Goal: Task Accomplishment & Management: Manage account settings

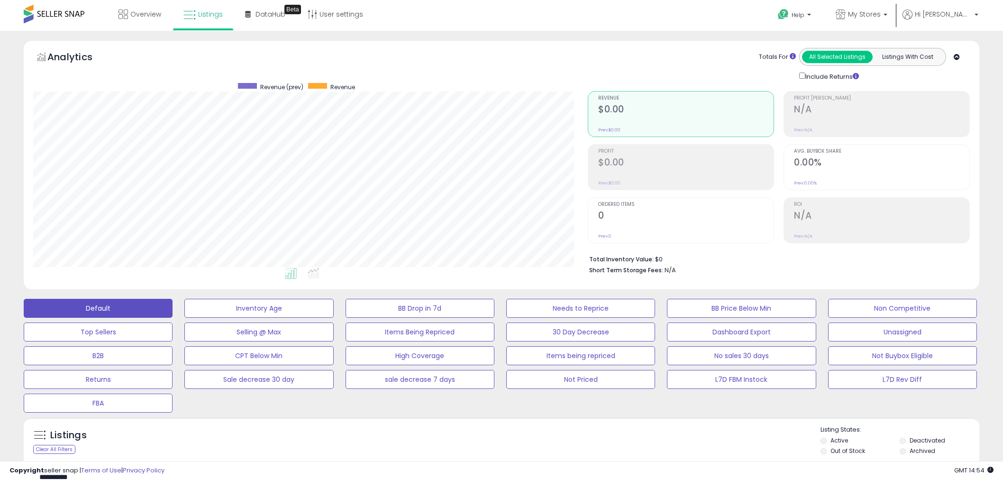
select select "**"
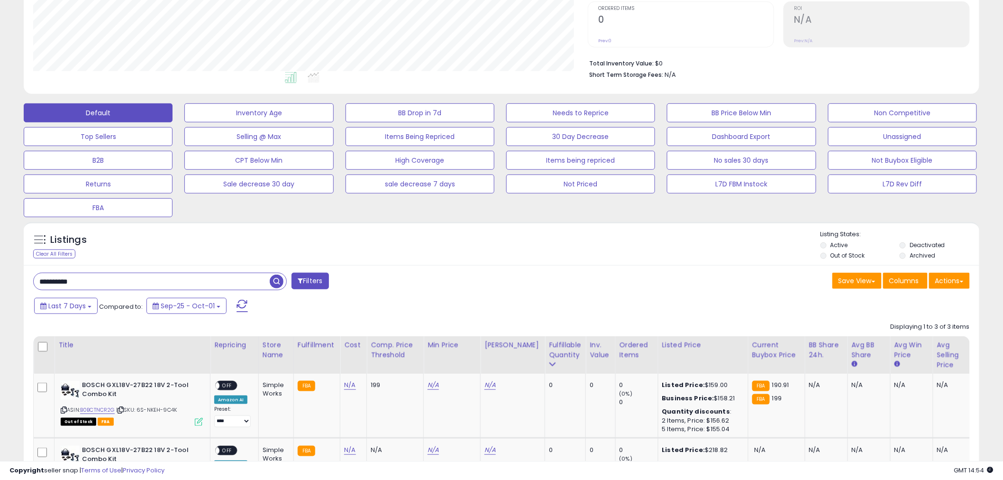
scroll to position [194, 0]
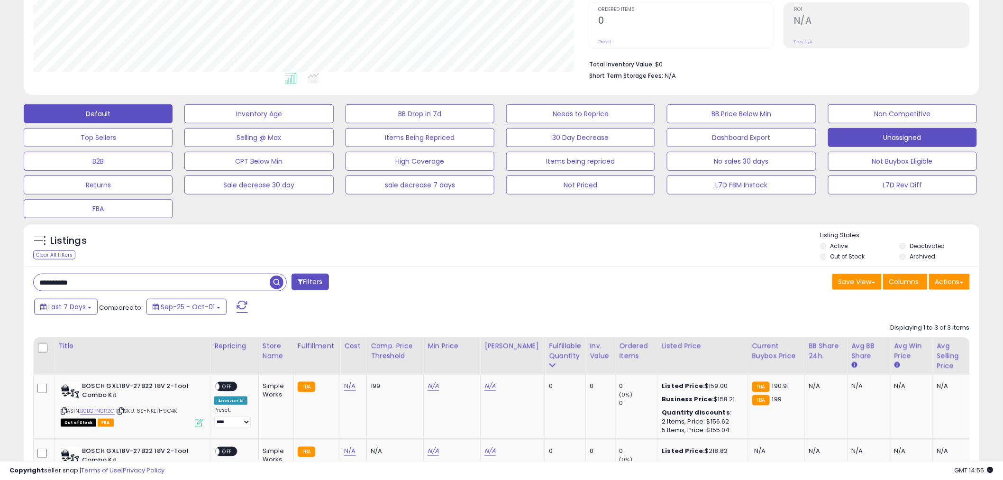
click at [889, 145] on button "Unassigned" at bounding box center [902, 137] width 149 height 19
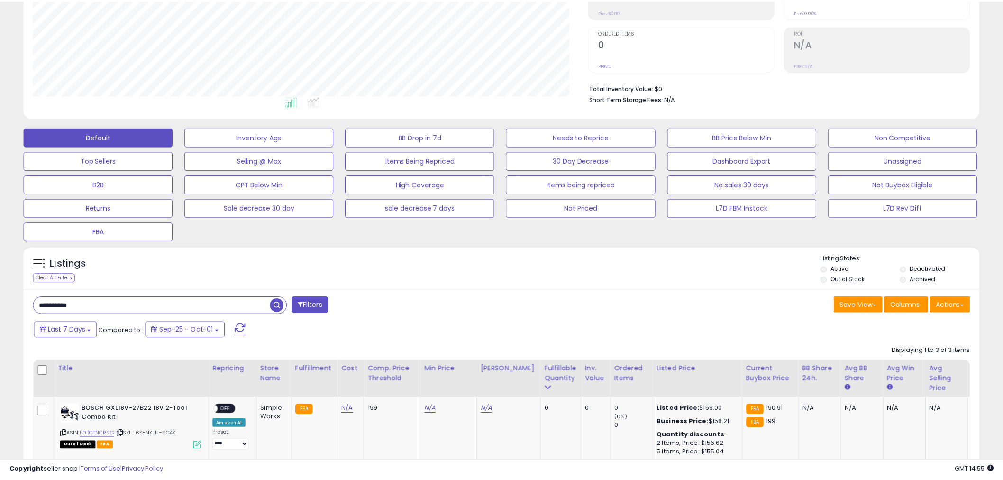
scroll to position [194, 560]
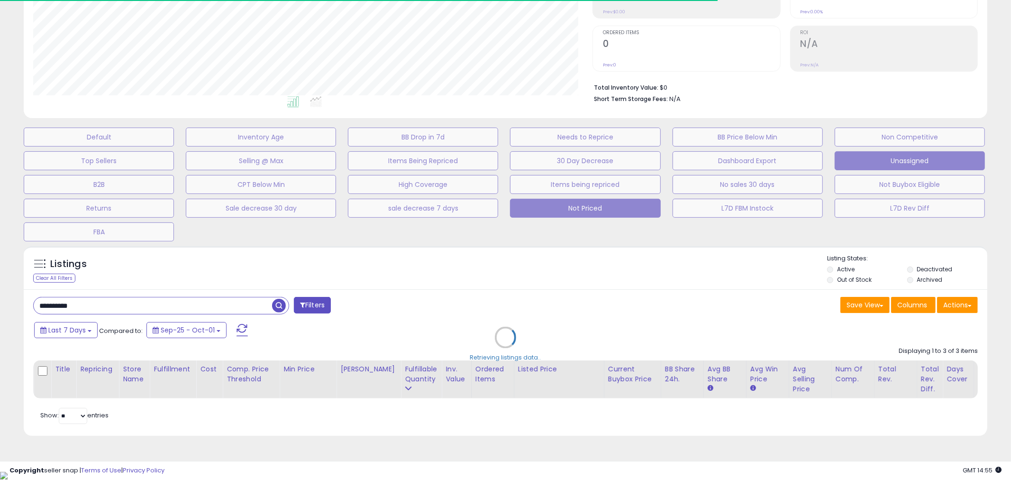
select select "**"
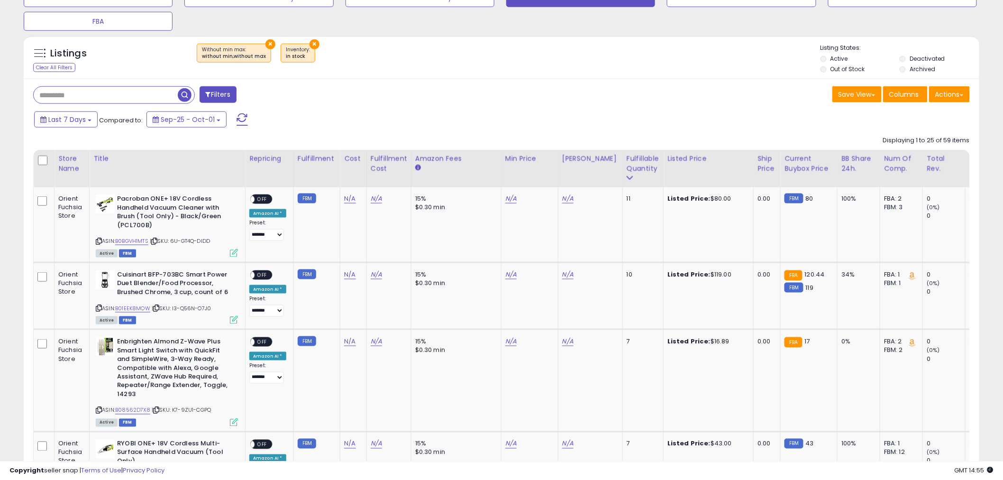
scroll to position [194, 554]
click at [512, 200] on link "N/A" at bounding box center [510, 198] width 11 height 9
type input "**"
click button "submit" at bounding box center [534, 165] width 16 height 14
click at [262, 197] on span "OFF" at bounding box center [261, 199] width 15 height 8
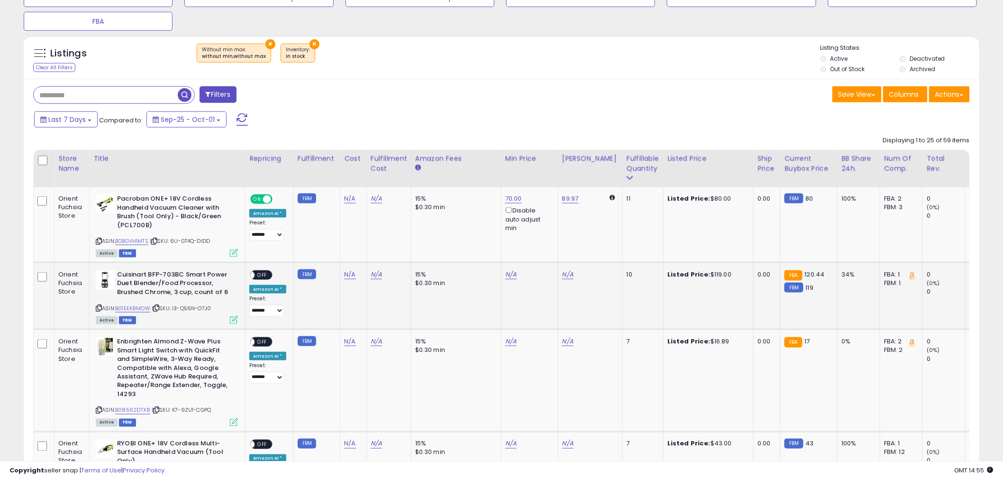
click at [97, 307] on icon at bounding box center [99, 307] width 6 height 5
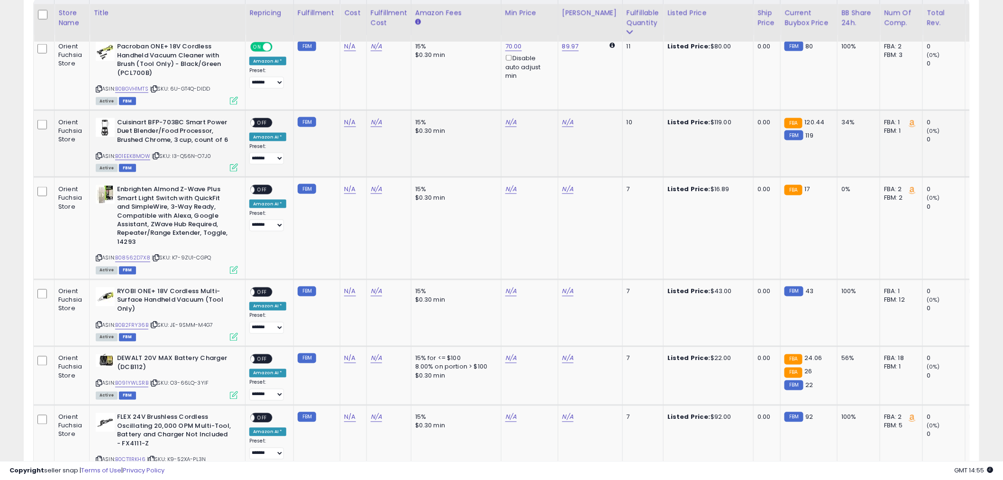
scroll to position [539, 0]
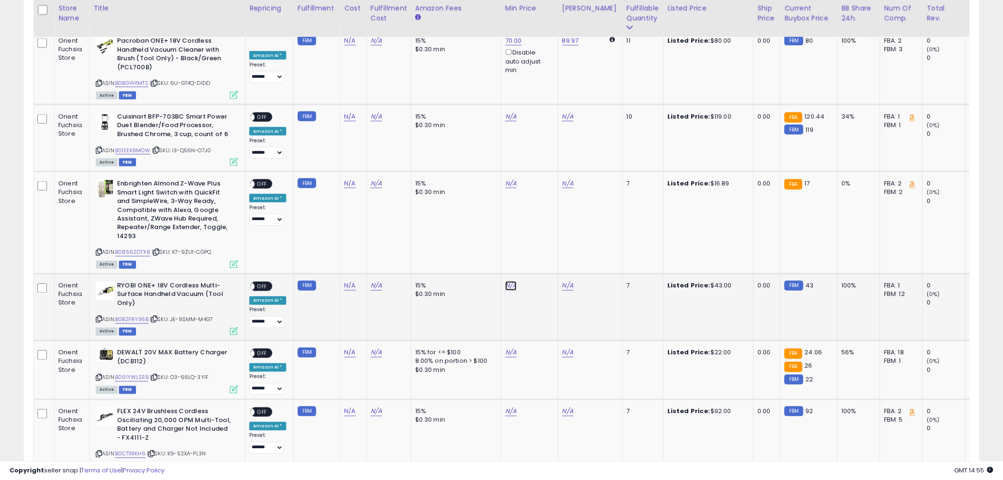
click at [505, 286] on link "N/A" at bounding box center [510, 285] width 11 height 9
type input "**"
click button "submit" at bounding box center [534, 252] width 16 height 14
click at [263, 287] on span "OFF" at bounding box center [261, 286] width 15 height 8
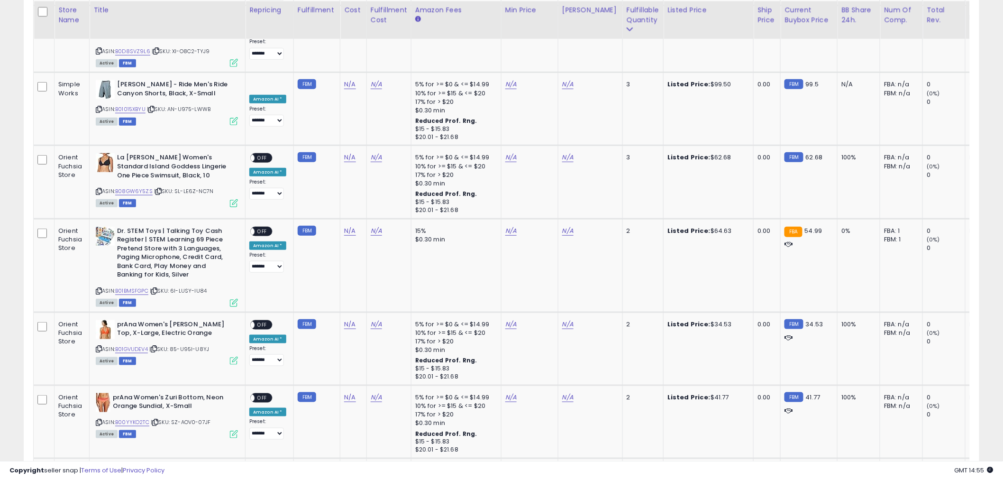
scroll to position [1751, 0]
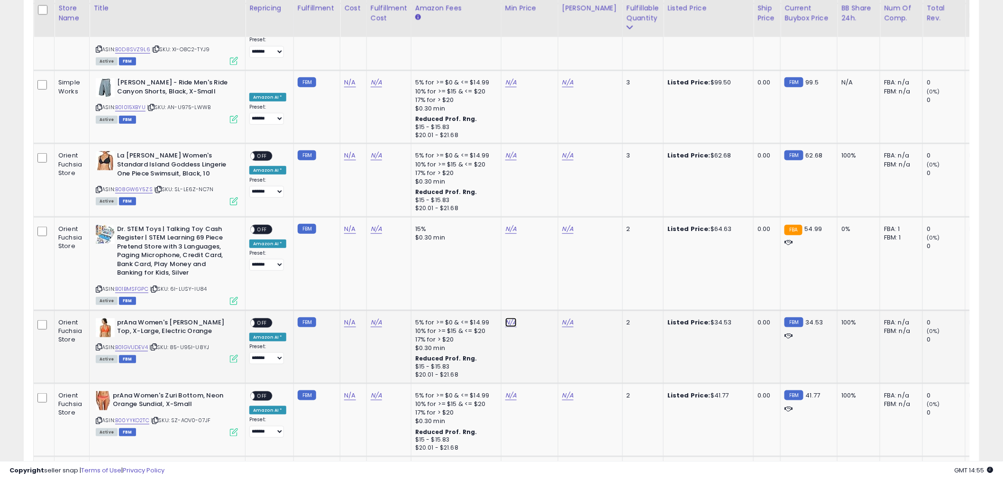
click at [505, 318] on link "N/A" at bounding box center [510, 322] width 11 height 9
type input "**"
click at [541, 248] on button "submit" at bounding box center [534, 248] width 16 height 14
click at [269, 318] on span "OFF" at bounding box center [261, 322] width 15 height 8
click at [507, 390] on link "N/A" at bounding box center [510, 394] width 11 height 9
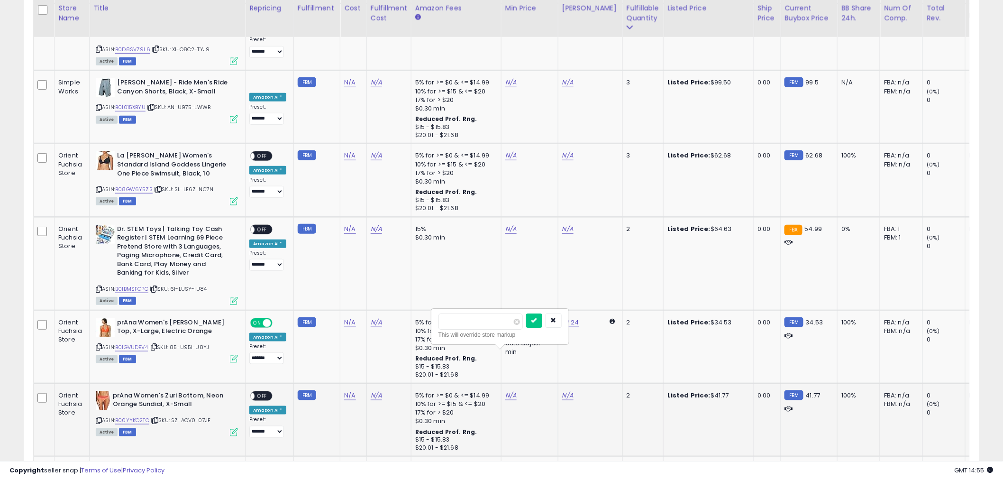
type input "*"
type input "**"
click at [542, 318] on button "submit" at bounding box center [534, 320] width 16 height 14
click at [254, 391] on span at bounding box center [251, 395] width 8 height 8
click at [270, 318] on span at bounding box center [267, 322] width 8 height 8
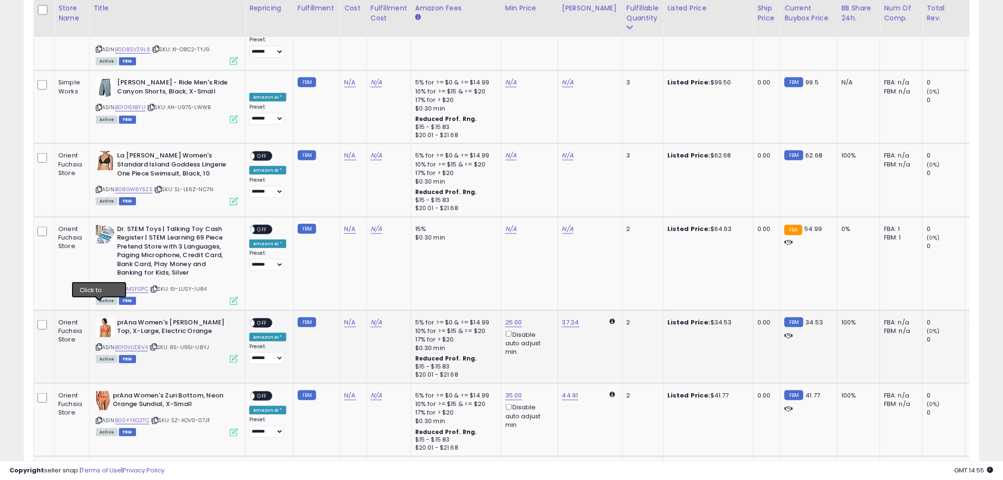
click at [100, 344] on icon at bounding box center [99, 346] width 6 height 5
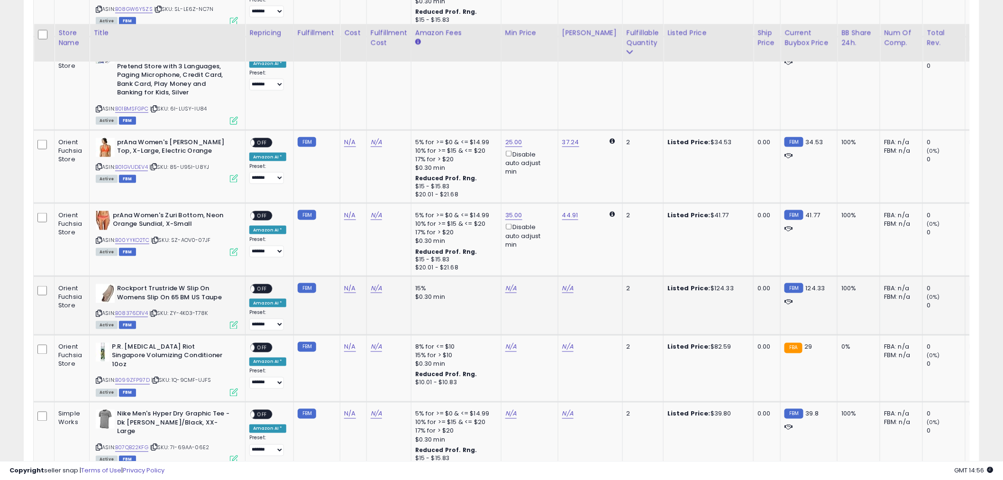
scroll to position [1961, 0]
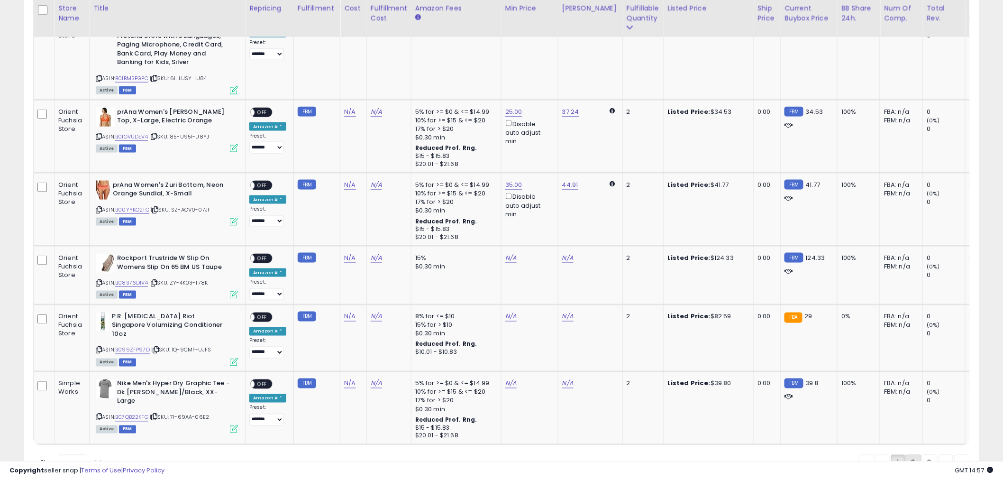
drag, startPoint x: 920, startPoint y: 420, endPoint x: 915, endPoint y: 420, distance: 4.8
click at [921, 454] on link "3" at bounding box center [929, 462] width 16 height 16
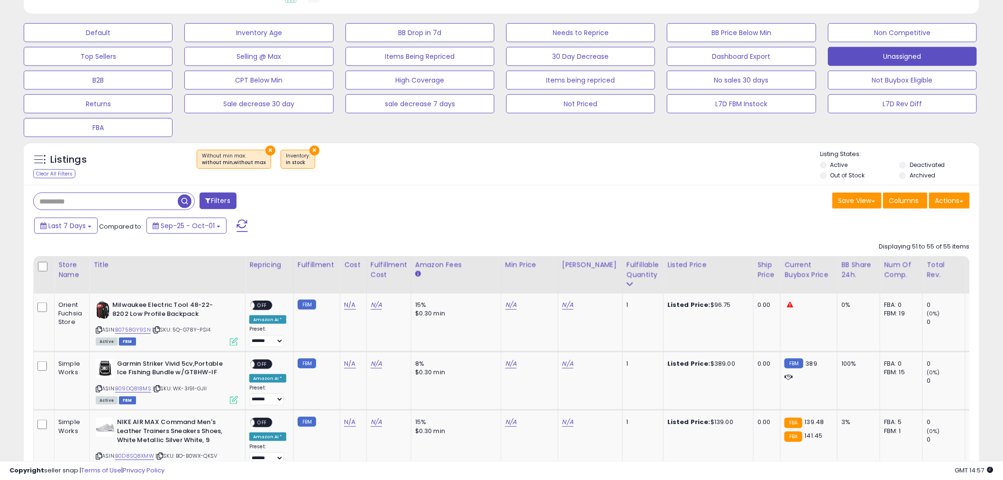
scroll to position [444, 0]
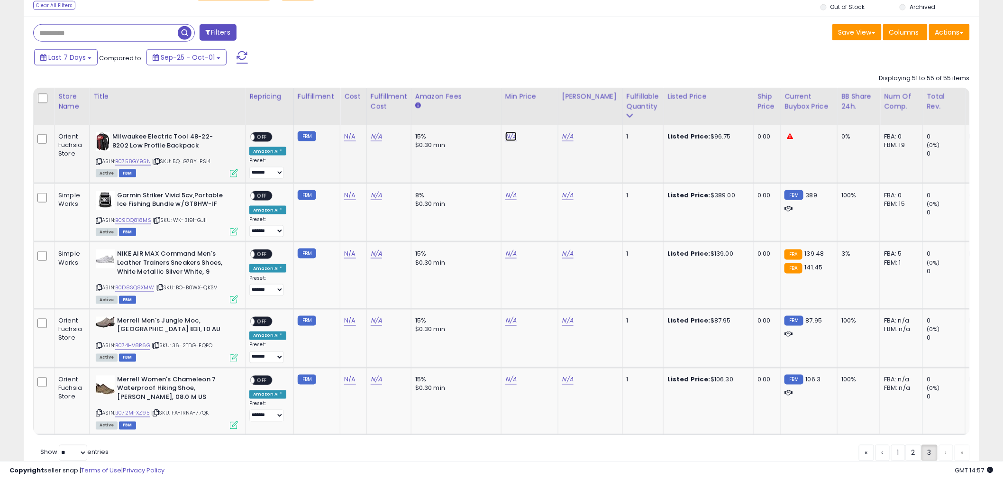
click at [505, 137] on link "N/A" at bounding box center [510, 136] width 11 height 9
type input "**"
click button "submit" at bounding box center [534, 103] width 16 height 14
click at [258, 136] on span "OFF" at bounding box center [261, 137] width 15 height 8
click at [908, 456] on link "2" at bounding box center [913, 453] width 16 height 16
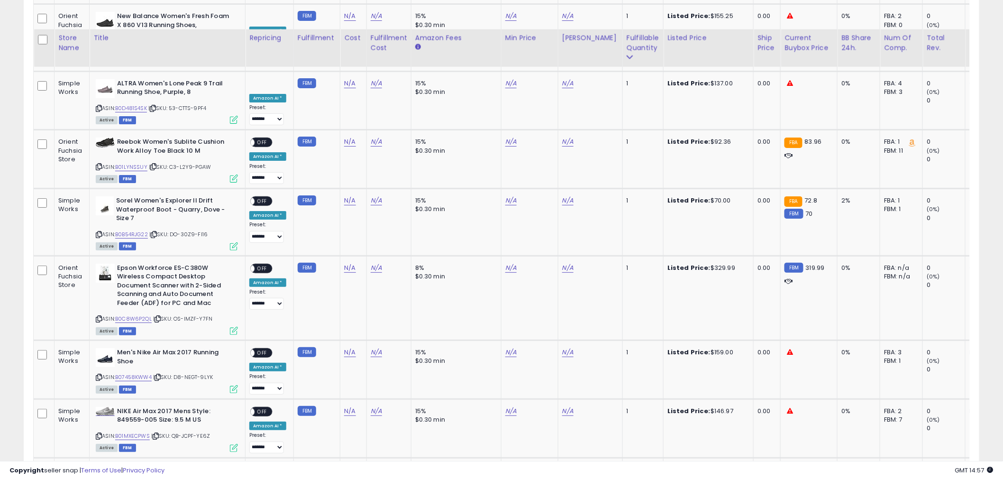
scroll to position [1506, 0]
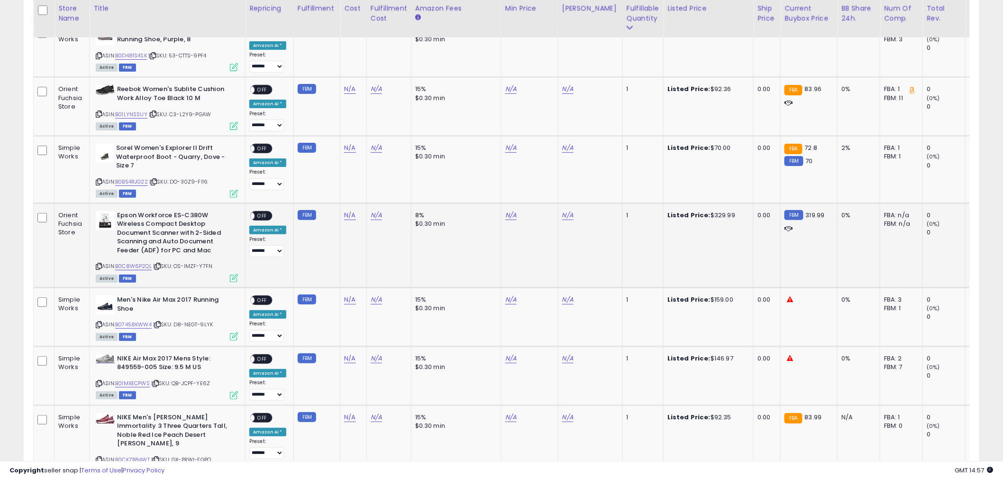
click at [97, 263] on icon at bounding box center [99, 265] width 6 height 5
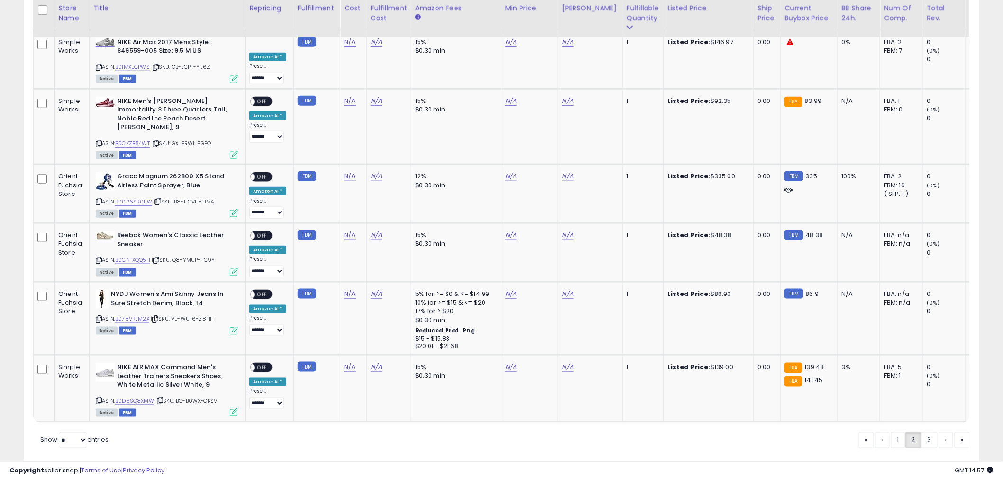
drag, startPoint x: 926, startPoint y: 413, endPoint x: 722, endPoint y: 359, distance: 210.7
click at [926, 432] on link "3" at bounding box center [929, 440] width 16 height 16
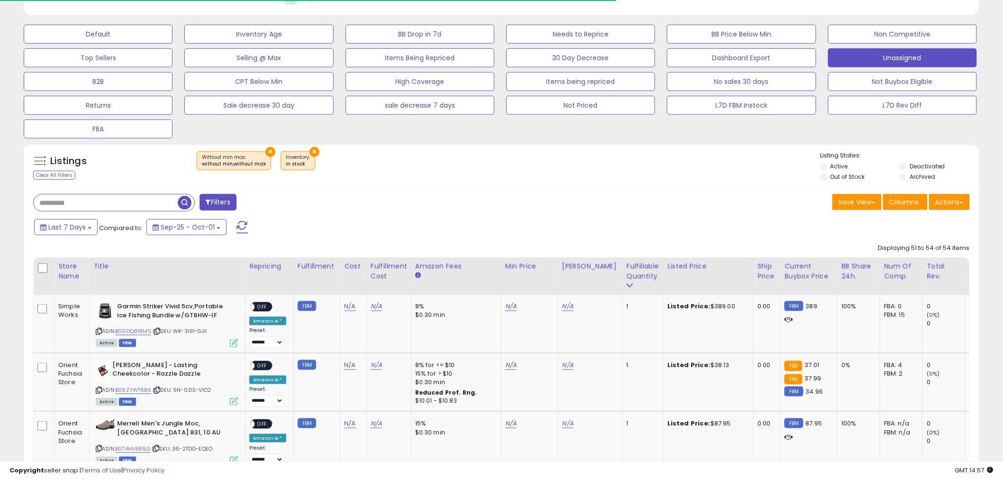
scroll to position [422, 0]
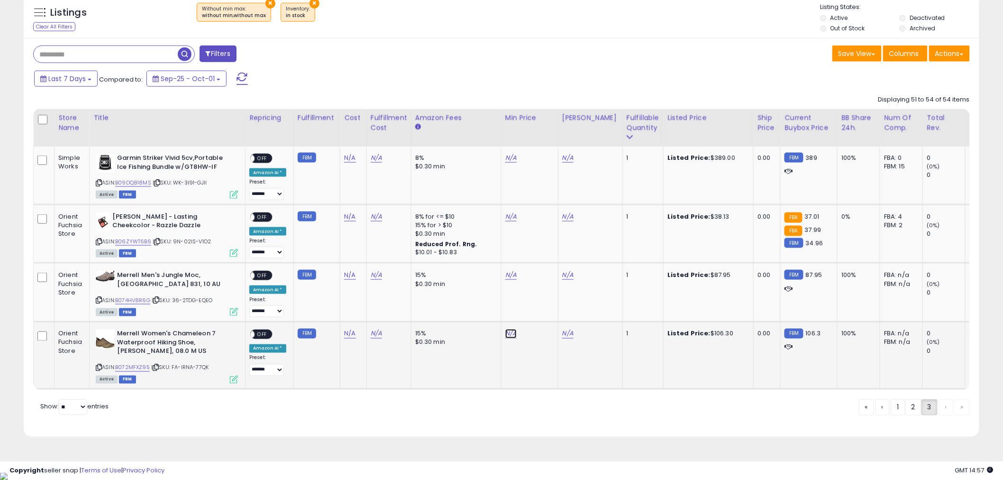
click at [507, 336] on link "N/A" at bounding box center [510, 333] width 11 height 9
type input "**"
click button "submit" at bounding box center [534, 300] width 16 height 14
click at [259, 336] on span "OFF" at bounding box center [261, 334] width 15 height 8
drag, startPoint x: 98, startPoint y: 366, endPoint x: 11, endPoint y: 362, distance: 86.9
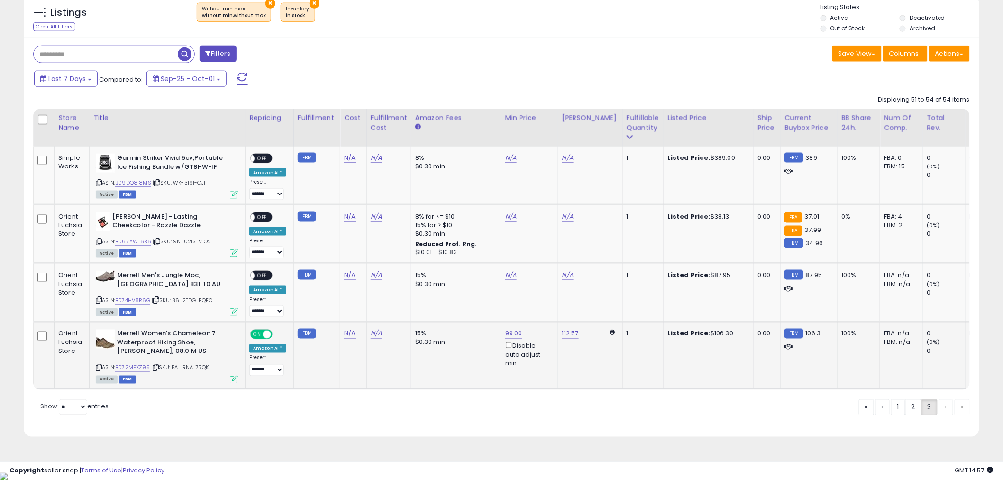
click at [98, 366] on icon at bounding box center [99, 367] width 6 height 5
click at [95, 300] on div "Merrell Men's Jungle Moc, Boulder 831, 10 AU ASIN: B074HV8R6G | SKU: 36-2TDG-EQ…" at bounding box center [165, 293] width 145 height 44
click at [96, 300] on icon at bounding box center [99, 299] width 6 height 5
click at [509, 276] on link "N/A" at bounding box center [510, 274] width 11 height 9
type input "**"
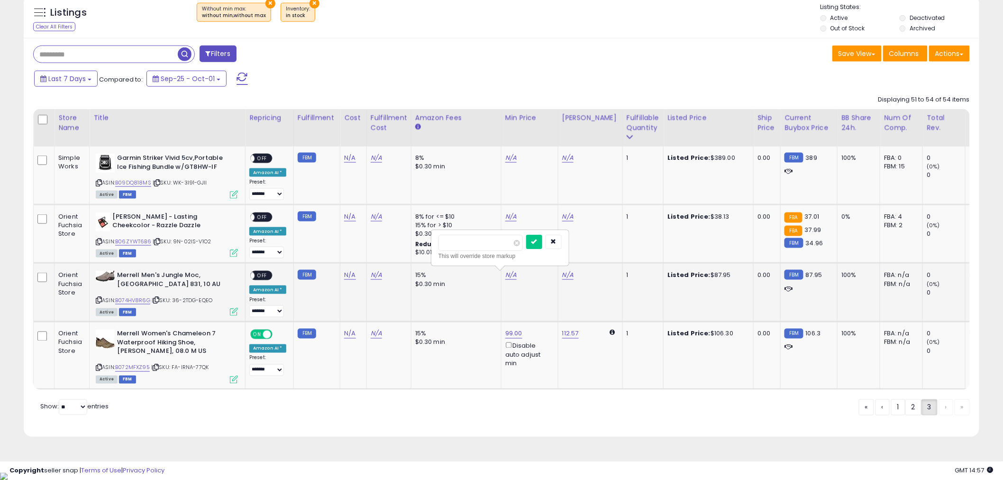
click button "submit" at bounding box center [534, 242] width 16 height 14
click at [267, 278] on span "OFF" at bounding box center [261, 276] width 15 height 8
click at [99, 241] on icon at bounding box center [99, 241] width 6 height 5
click at [505, 218] on link "N/A" at bounding box center [510, 216] width 11 height 9
type input "**"
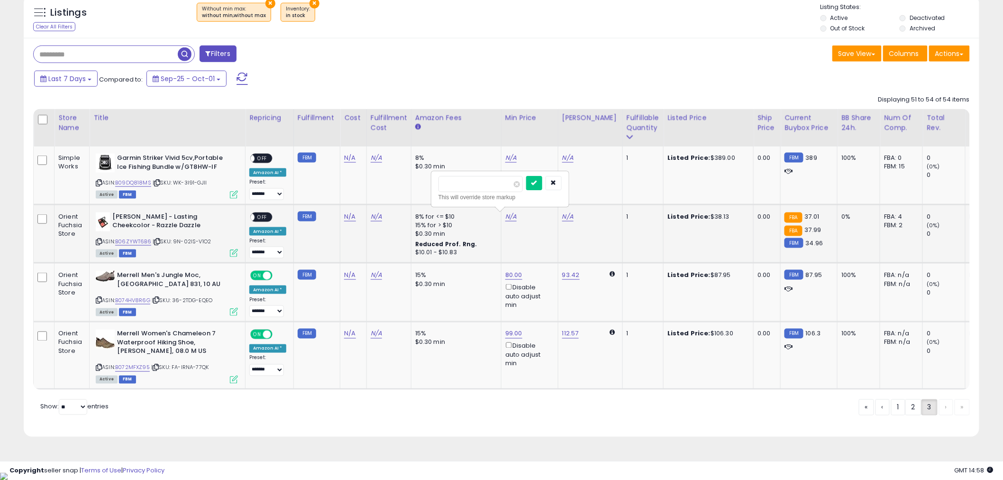
click button "submit" at bounding box center [534, 183] width 16 height 14
click at [262, 254] on select "**********" at bounding box center [266, 252] width 35 height 12
select select "**********"
click at [250, 247] on select "**********" at bounding box center [266, 252] width 35 height 12
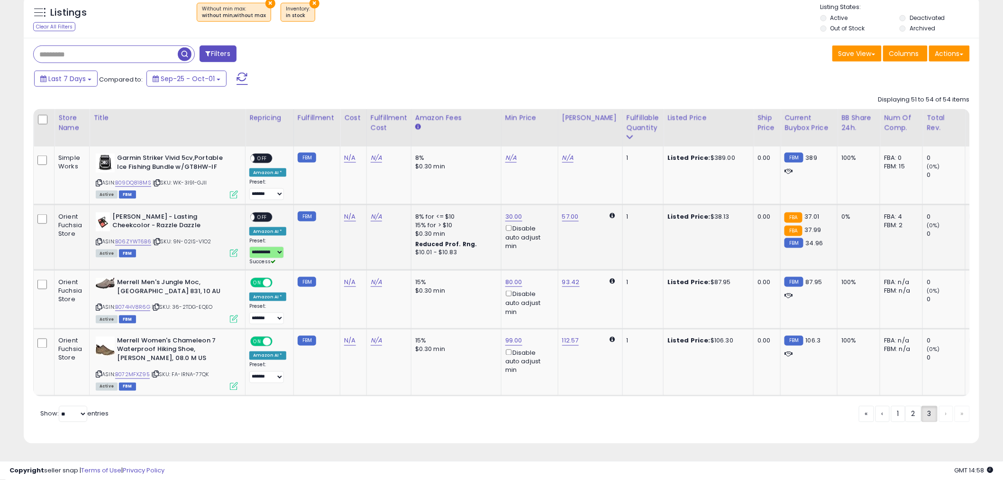
click at [263, 214] on td "**********" at bounding box center [269, 236] width 48 height 65
click at [263, 214] on span "OFF" at bounding box center [261, 217] width 15 height 8
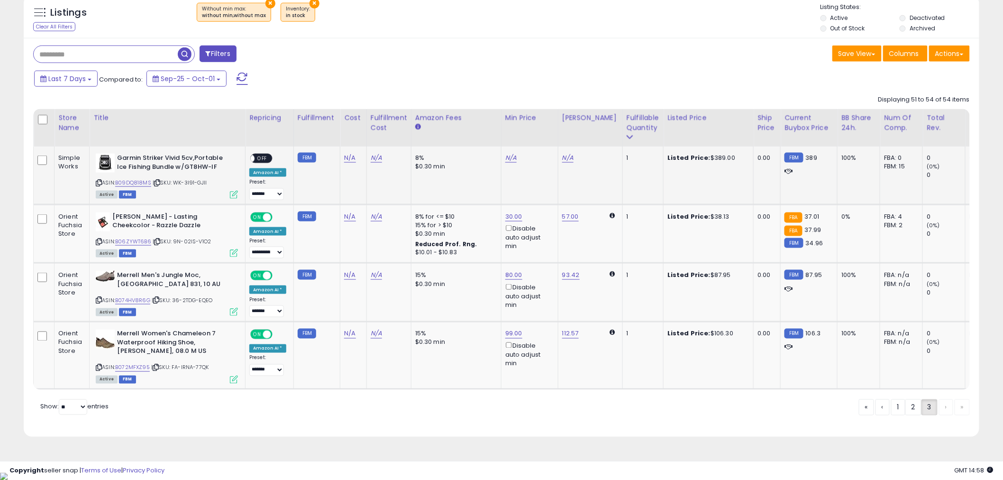
click at [505, 159] on div "N/A" at bounding box center [527, 158] width 45 height 9
click at [505, 159] on link "N/A" at bounding box center [510, 157] width 11 height 9
type input "***"
click button "submit" at bounding box center [534, 125] width 16 height 14
click at [98, 183] on icon at bounding box center [99, 182] width 6 height 5
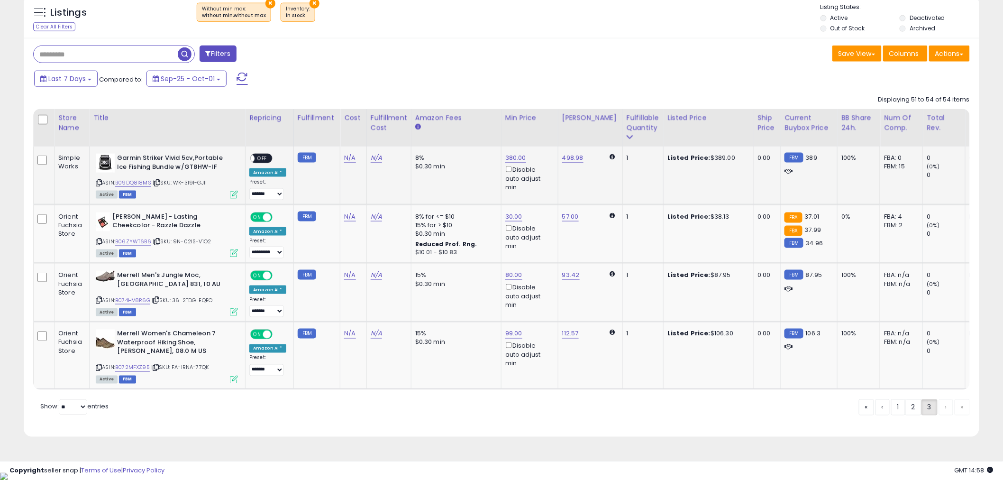
click at [262, 155] on span "OFF" at bounding box center [261, 158] width 15 height 8
click at [136, 182] on link "B09DQ818MS" at bounding box center [133, 183] width 36 height 8
click at [910, 415] on link "2" at bounding box center [913, 407] width 16 height 16
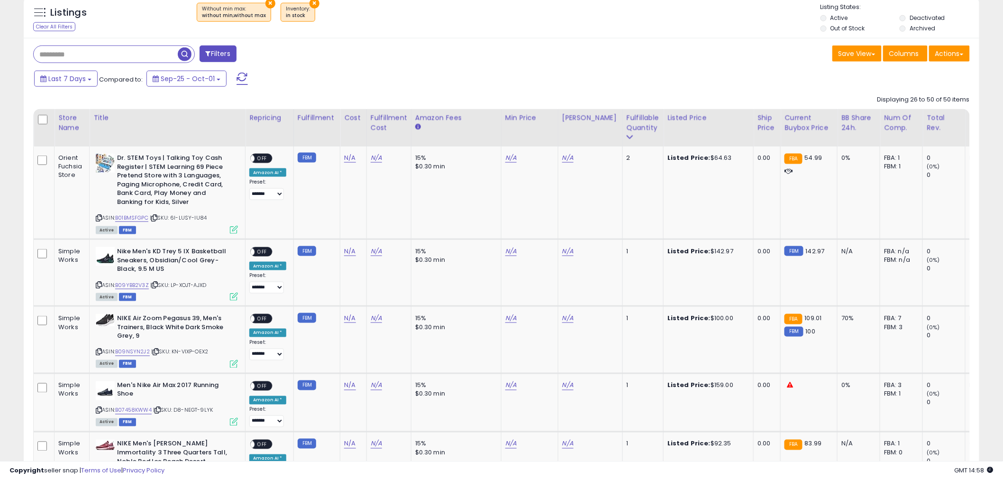
scroll to position [1840, 0]
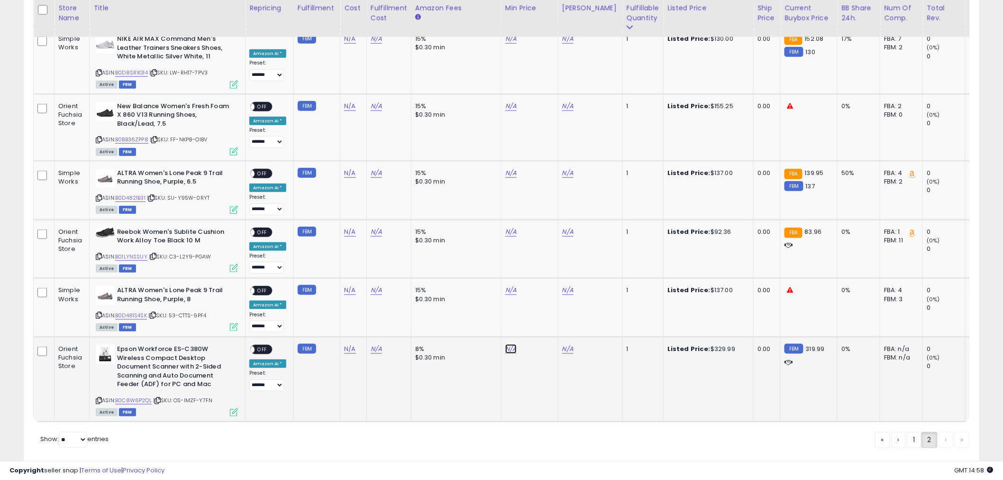
click at [506, 344] on link "N/A" at bounding box center [510, 348] width 11 height 9
drag, startPoint x: 210, startPoint y: 286, endPoint x: 239, endPoint y: 286, distance: 28.9
click at [211, 286] on div "ASIN: B0D481S4SK | SKU: 53-CTTS-9PF4 Active FBM" at bounding box center [167, 308] width 142 height 44
click at [505, 285] on link "N/A" at bounding box center [510, 289] width 11 height 9
type input "***"
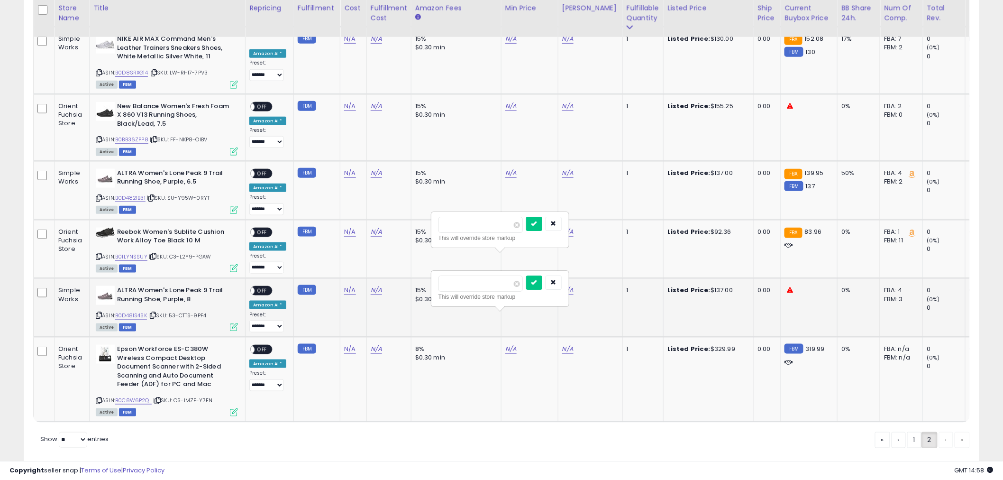
click button "submit" at bounding box center [534, 224] width 16 height 14
click at [267, 287] on span "OFF" at bounding box center [261, 291] width 15 height 8
click at [100, 312] on icon at bounding box center [99, 314] width 6 height 5
click at [99, 254] on icon at bounding box center [99, 256] width 6 height 5
click at [556, 283] on icon "button" at bounding box center [554, 282] width 6 height 6
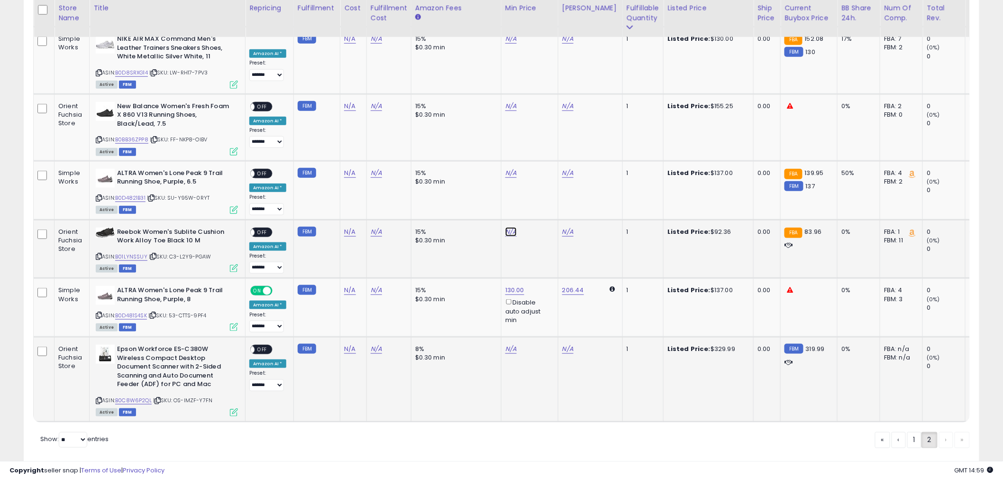
click at [508, 227] on link "N/A" at bounding box center [510, 231] width 11 height 9
type input "**"
click button "submit" at bounding box center [534, 165] width 16 height 14
click at [263, 228] on span "OFF" at bounding box center [261, 232] width 15 height 8
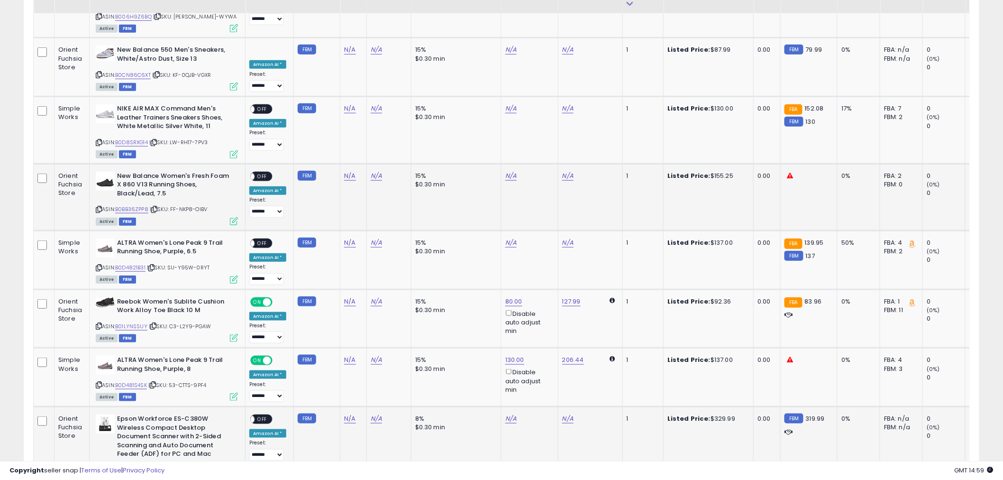
scroll to position [1735, 0]
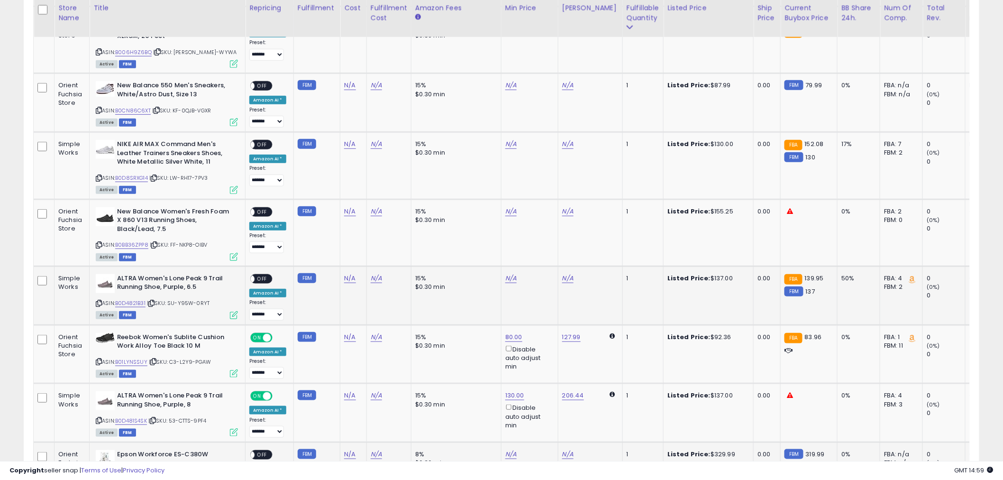
click at [99, 300] on icon at bounding box center [99, 302] width 6 height 5
click at [510, 273] on link "N/A" at bounding box center [510, 277] width 11 height 9
type input "***"
click button "submit" at bounding box center [534, 212] width 16 height 14
drag, startPoint x: 261, startPoint y: 250, endPoint x: 254, endPoint y: 238, distance: 13.2
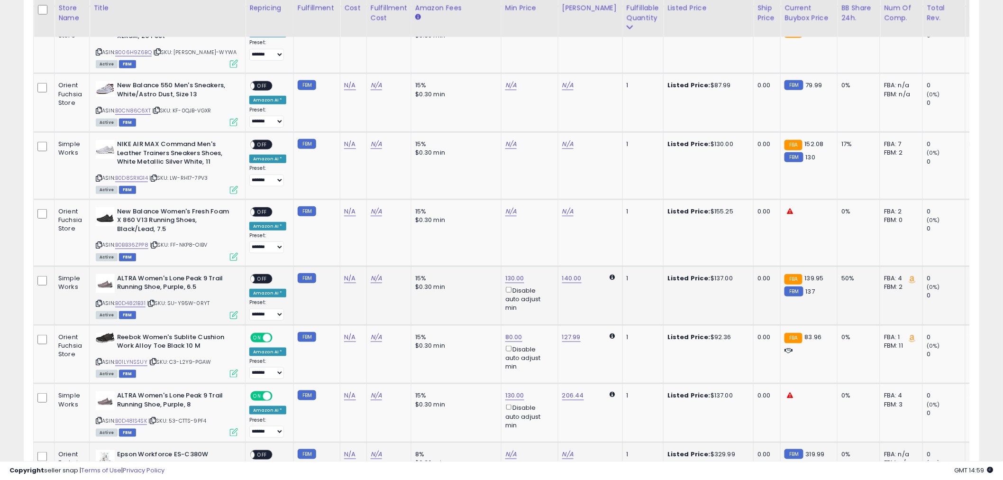
click at [261, 274] on span "OFF" at bounding box center [261, 278] width 15 height 8
click at [98, 242] on icon at bounding box center [99, 244] width 6 height 5
click at [510, 207] on link "N/A" at bounding box center [510, 211] width 11 height 9
type input "***"
click button "submit" at bounding box center [534, 145] width 16 height 14
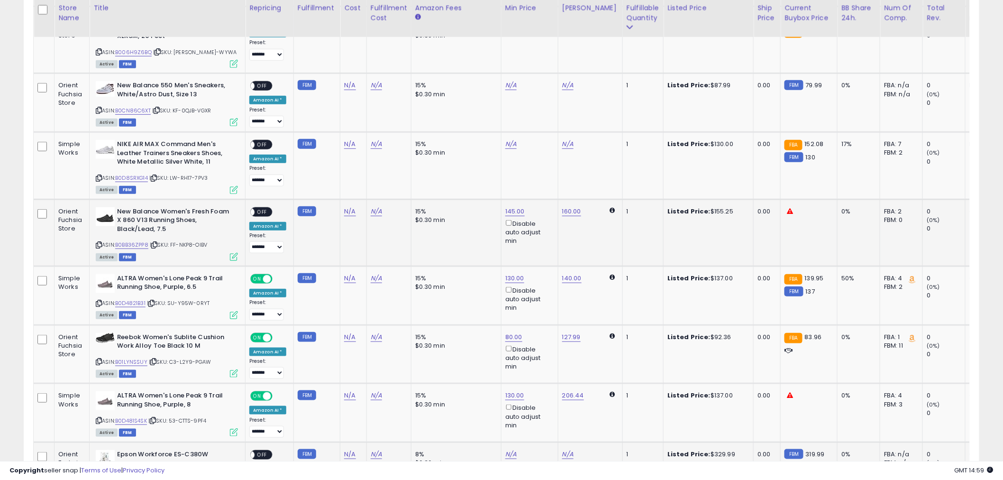
click at [253, 208] on span at bounding box center [251, 212] width 8 height 8
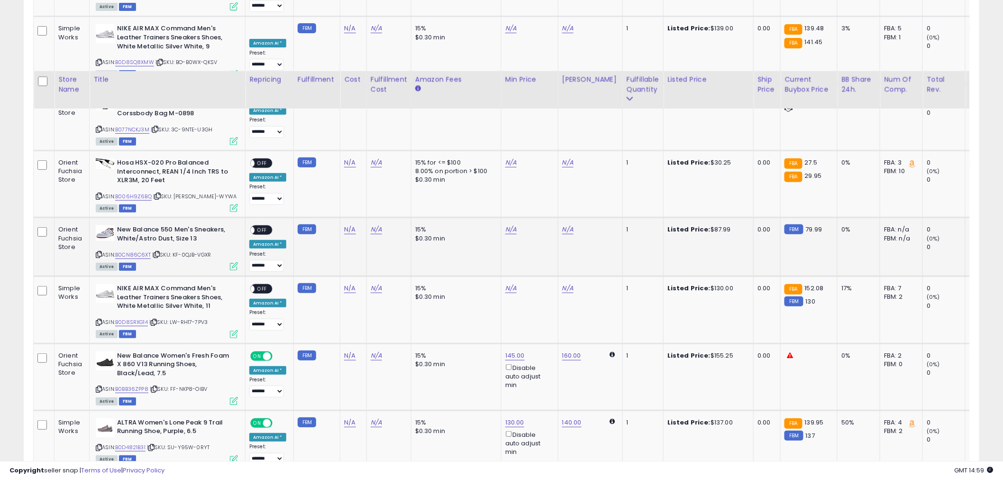
scroll to position [1577, 0]
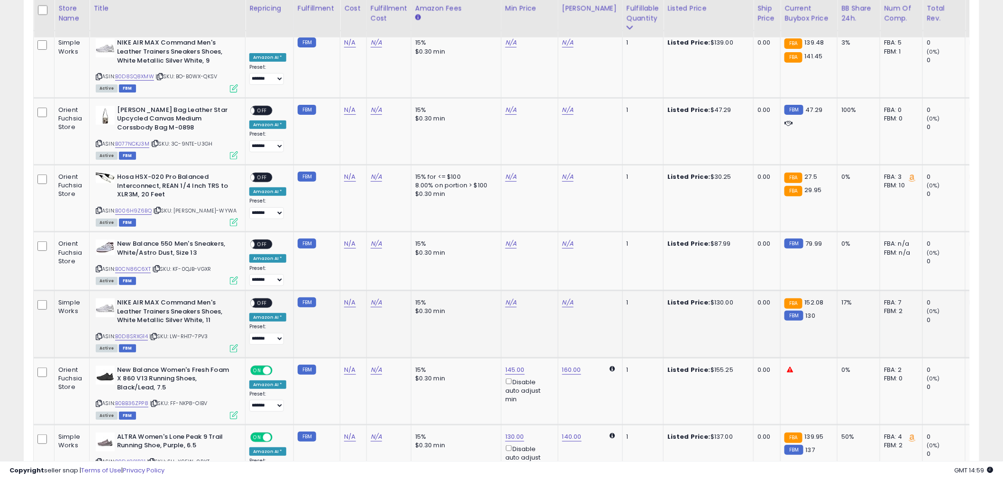
click at [98, 334] on icon at bounding box center [99, 336] width 6 height 5
click at [509, 298] on link "N/A" at bounding box center [510, 302] width 11 height 9
type input "***"
click button "submit" at bounding box center [534, 237] width 16 height 14
click at [258, 299] on span "OFF" at bounding box center [261, 303] width 15 height 8
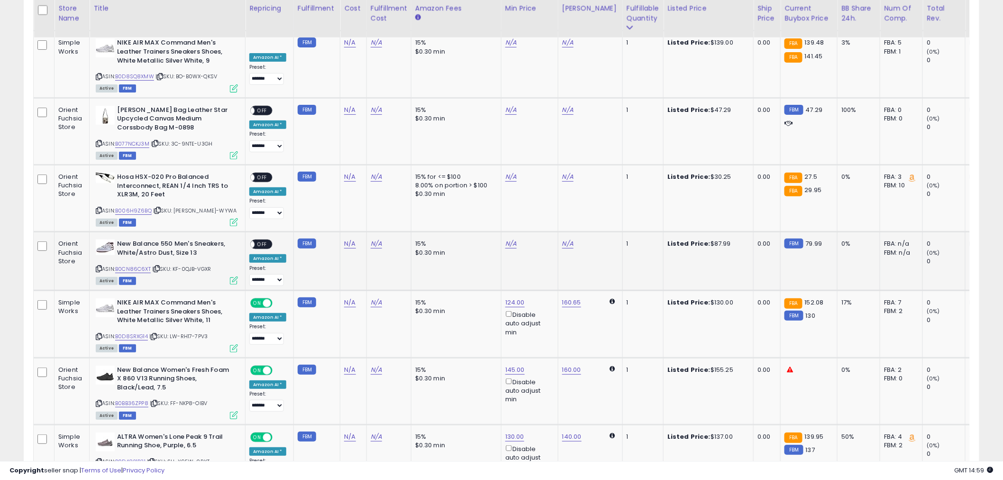
click at [102, 266] on icon at bounding box center [99, 268] width 6 height 5
click at [507, 239] on link "N/A" at bounding box center [510, 243] width 11 height 9
type input "**"
click button "submit" at bounding box center [534, 179] width 16 height 14
click at [258, 240] on span "OFF" at bounding box center [261, 244] width 15 height 8
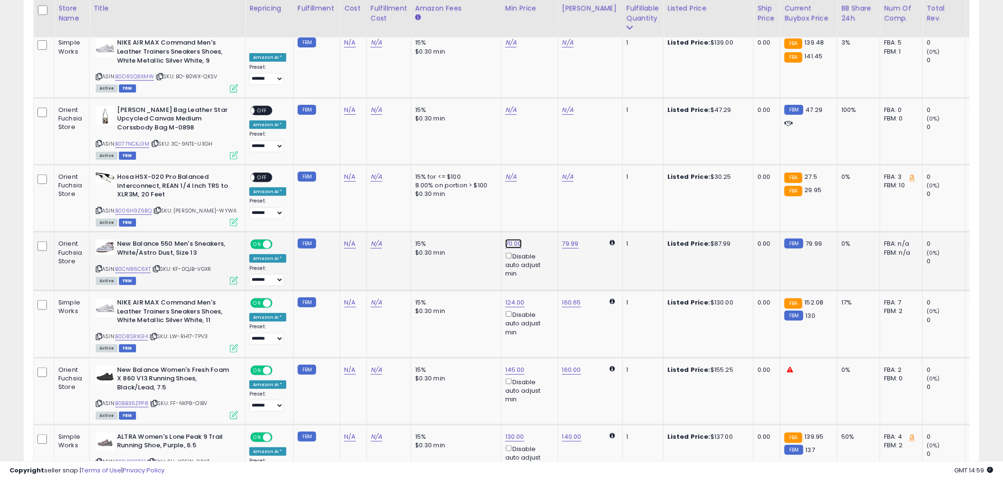
click at [515, 239] on link "70.00" at bounding box center [513, 243] width 17 height 9
drag, startPoint x: 470, startPoint y: 182, endPoint x: 442, endPoint y: 182, distance: 28.0
click at [442, 182] on input "*****" at bounding box center [483, 180] width 84 height 16
click at [562, 239] on link "79.99" at bounding box center [570, 243] width 17 height 9
drag, startPoint x: 544, startPoint y: 181, endPoint x: 466, endPoint y: 181, distance: 77.7
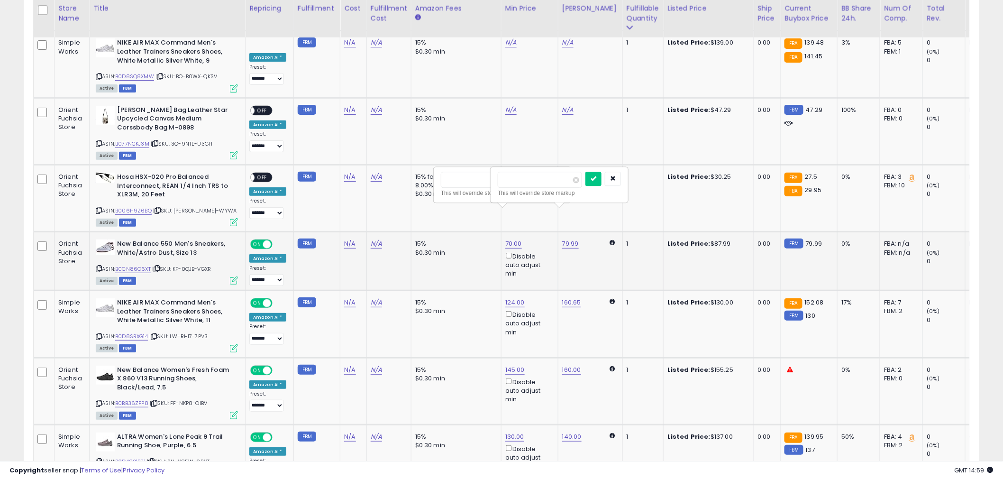
click at [466, 232] on tr "Orient Fuchsia Store New Balance 550 Men's Sneakers, White/Astro Dust, Size 13 …" at bounding box center [729, 261] width 1390 height 59
type input "**"
click button "submit" at bounding box center [593, 179] width 16 height 14
click at [506, 239] on link "70.00" at bounding box center [513, 243] width 17 height 9
drag, startPoint x: 487, startPoint y: 179, endPoint x: 425, endPoint y: 178, distance: 61.6
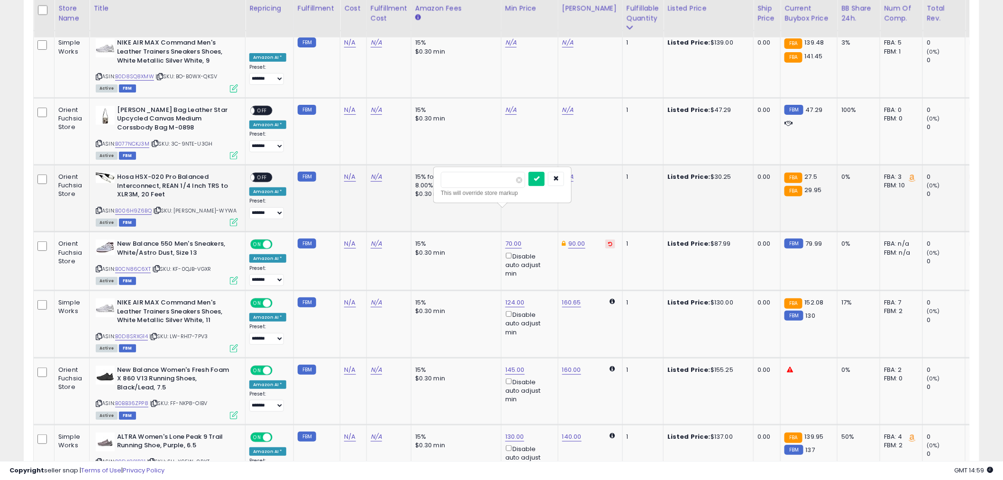
type input "**"
click button "submit" at bounding box center [536, 179] width 16 height 14
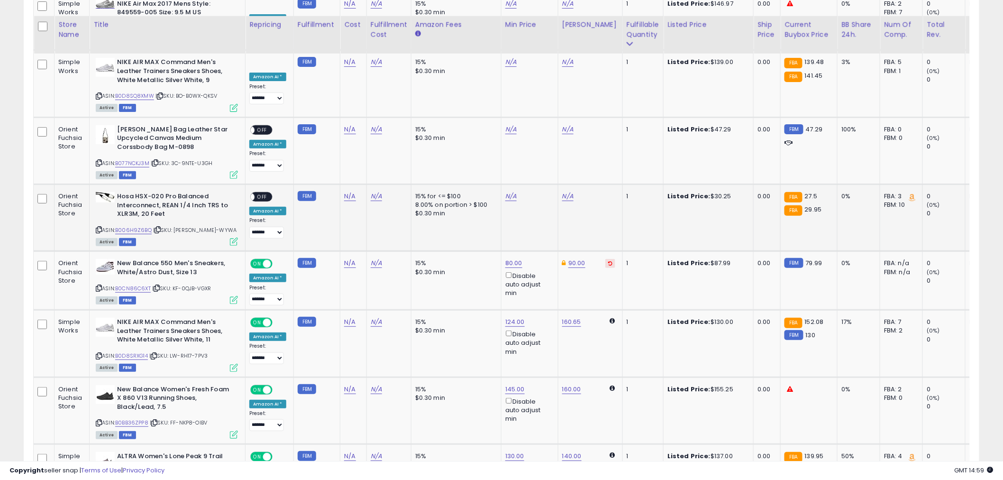
scroll to position [1524, 0]
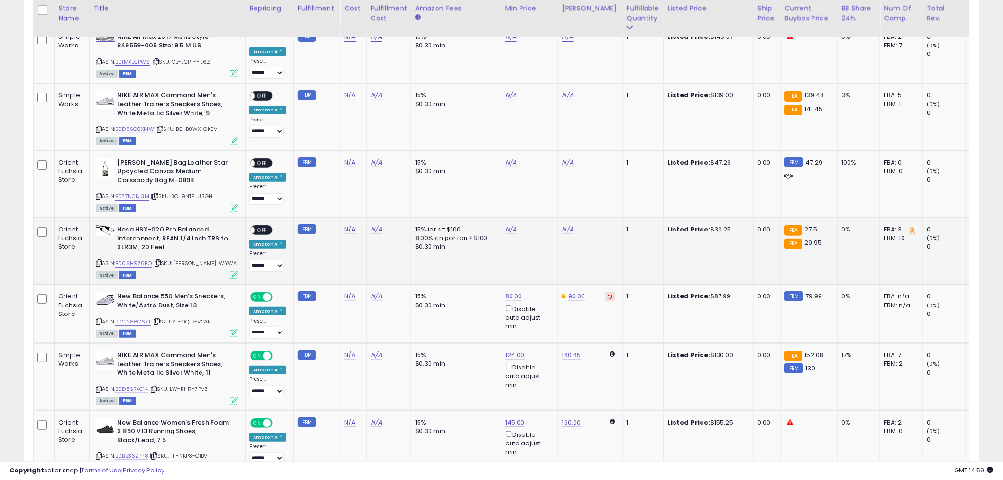
click at [97, 260] on icon at bounding box center [99, 262] width 6 height 5
click at [509, 225] on link "N/A" at bounding box center [510, 229] width 11 height 9
type input "**"
click button "submit" at bounding box center [534, 165] width 16 height 14
click at [258, 226] on span "OFF" at bounding box center [261, 230] width 15 height 8
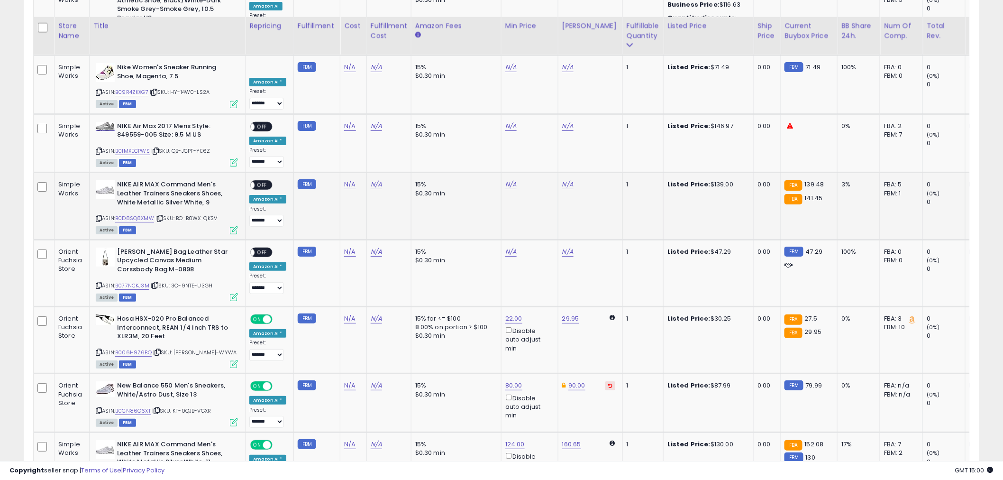
scroll to position [1366, 0]
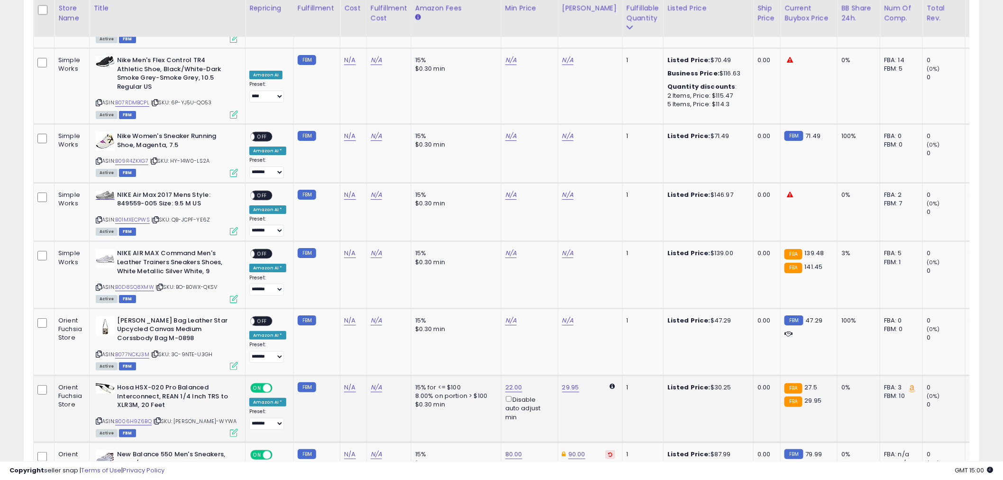
click at [97, 418] on icon at bounding box center [99, 420] width 6 height 5
click at [100, 351] on icon at bounding box center [99, 353] width 6 height 5
click at [512, 316] on link "N/A" at bounding box center [510, 320] width 11 height 9
type input "**"
click button "submit" at bounding box center [534, 256] width 16 height 14
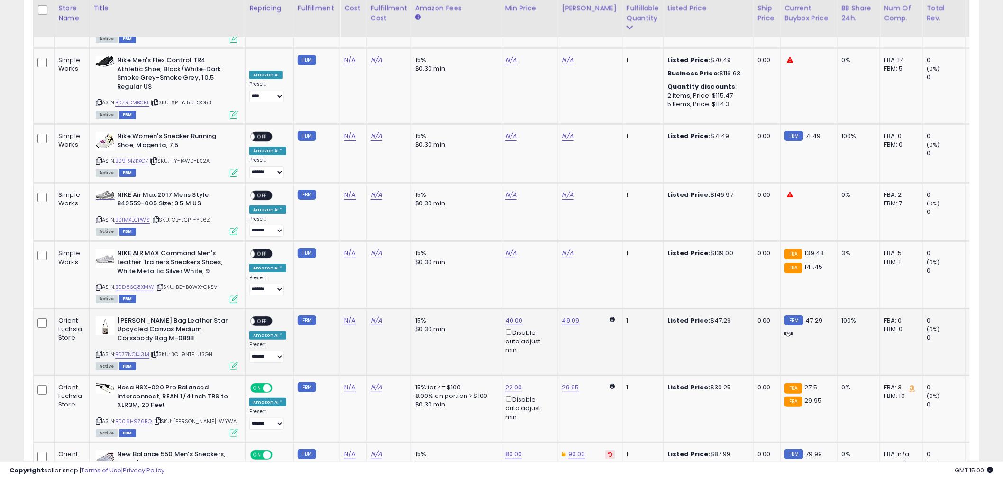
click at [263, 317] on span "OFF" at bounding box center [261, 321] width 15 height 8
click at [100, 284] on icon at bounding box center [99, 286] width 6 height 5
click at [510, 248] on link "N/A" at bounding box center [510, 252] width 11 height 9
type input "***"
click button "submit" at bounding box center [534, 189] width 16 height 14
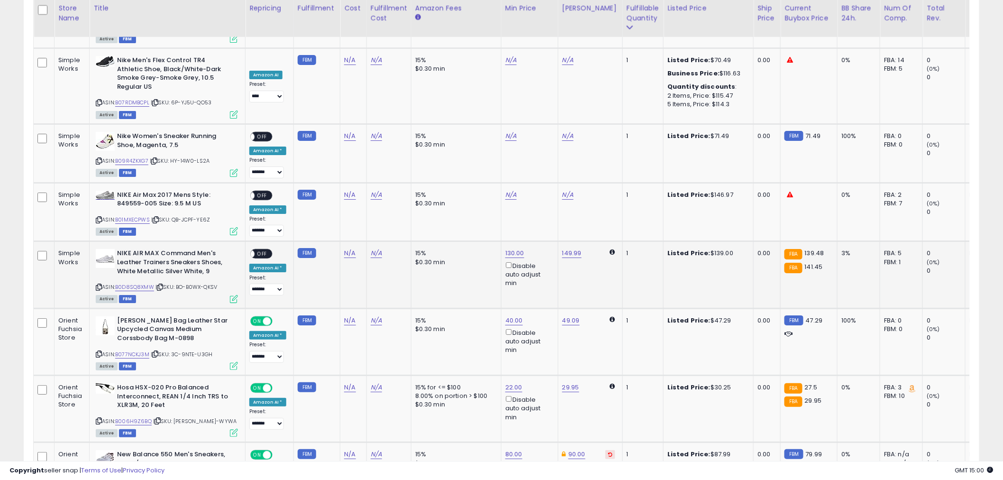
click at [261, 250] on span "OFF" at bounding box center [261, 254] width 15 height 8
click at [101, 217] on icon at bounding box center [99, 219] width 6 height 5
click at [508, 190] on link "N/A" at bounding box center [510, 194] width 11 height 9
type input "***"
click button "submit" at bounding box center [534, 131] width 16 height 14
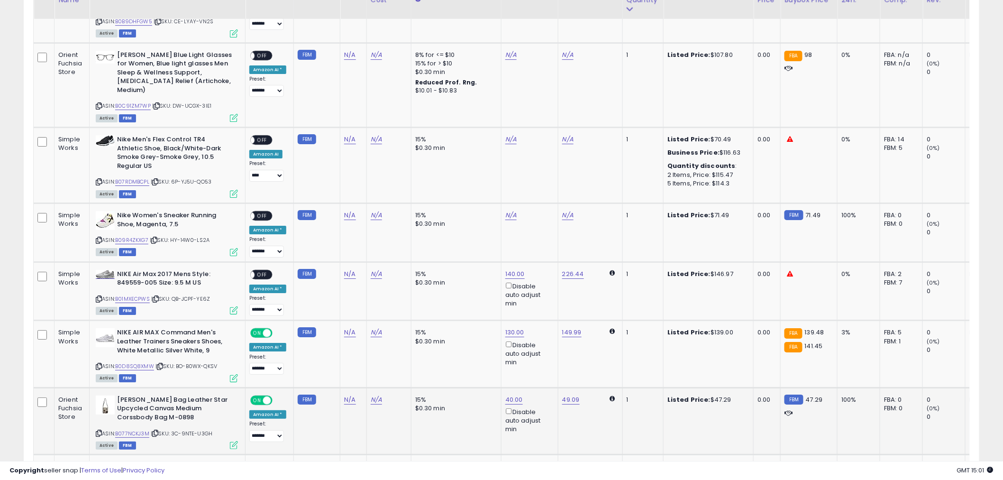
scroll to position [1261, 0]
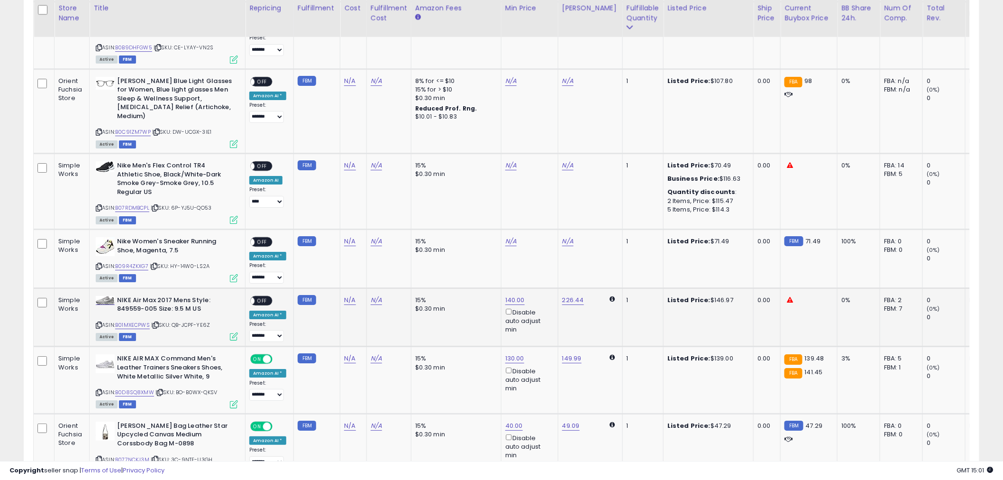
click at [257, 296] on span "OFF" at bounding box center [261, 300] width 15 height 8
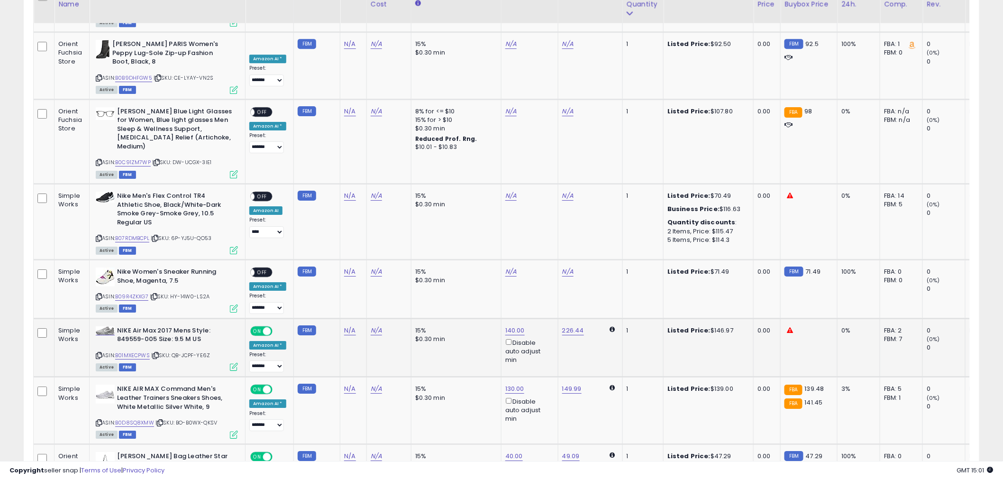
scroll to position [1208, 0]
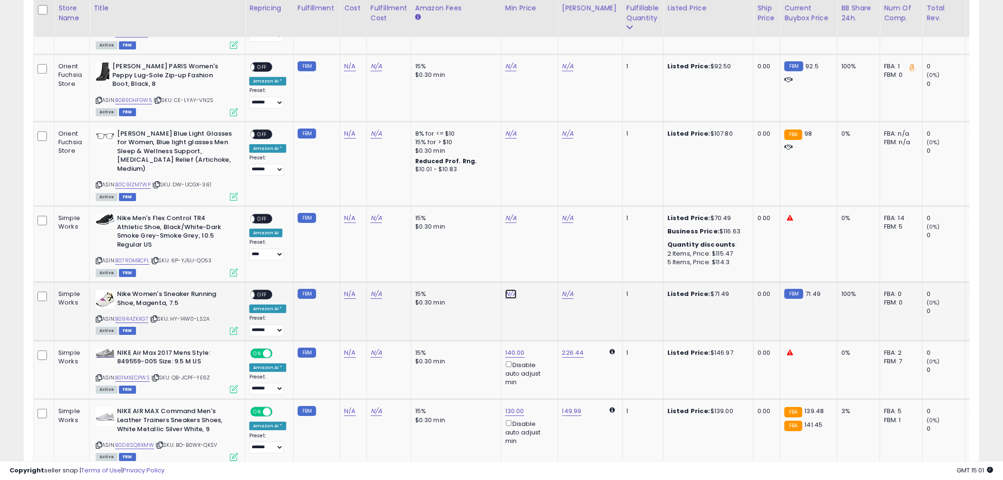
click at [510, 289] on link "N/A" at bounding box center [510, 293] width 11 height 9
type input "**"
click button "submit" at bounding box center [534, 230] width 16 height 14
click at [510, 289] on link "54.00" at bounding box center [514, 293] width 18 height 9
drag, startPoint x: 456, startPoint y: 226, endPoint x: 446, endPoint y: 225, distance: 10.0
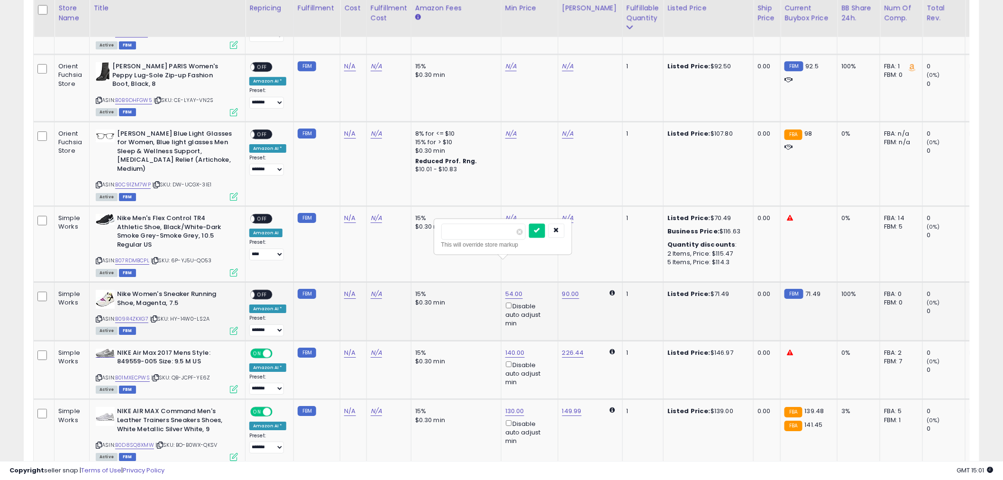
click at [447, 226] on input "*****" at bounding box center [483, 231] width 84 height 16
type input "**"
click at [545, 225] on button "submit" at bounding box center [537, 230] width 16 height 14
click at [268, 291] on span "OFF" at bounding box center [261, 295] width 15 height 8
drag, startPoint x: 507, startPoint y: 200, endPoint x: 513, endPoint y: 203, distance: 7.0
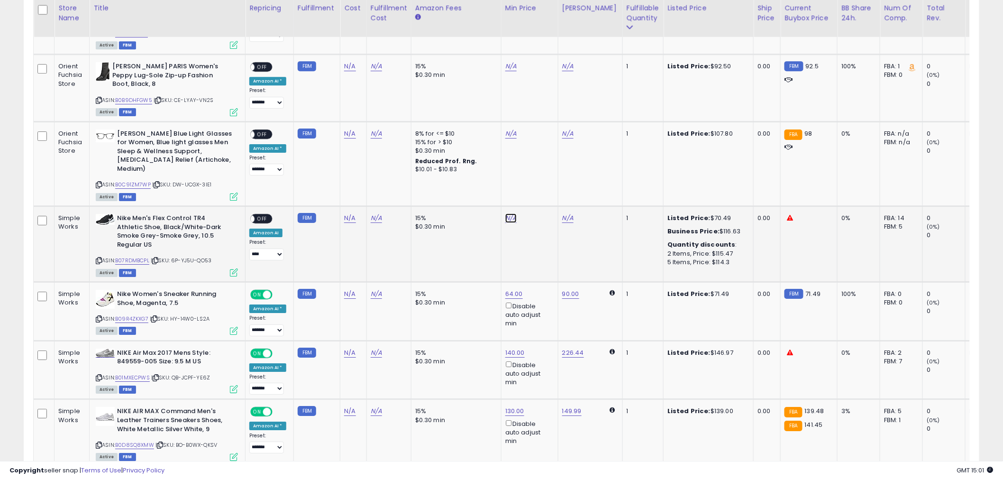
click at [507, 213] on link "N/A" at bounding box center [510, 217] width 11 height 9
type input "**"
click button "submit" at bounding box center [534, 163] width 16 height 14
click at [261, 215] on span "OFF" at bounding box center [261, 219] width 15 height 8
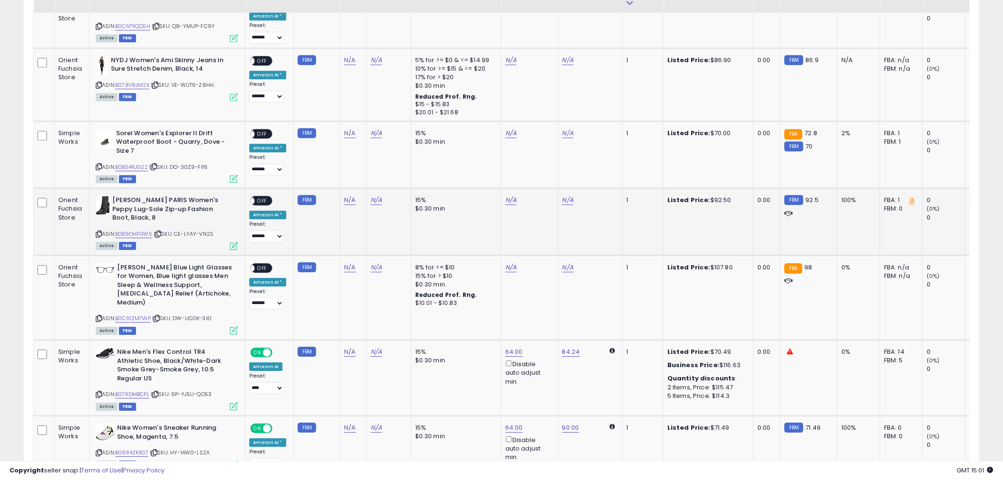
scroll to position [1050, 0]
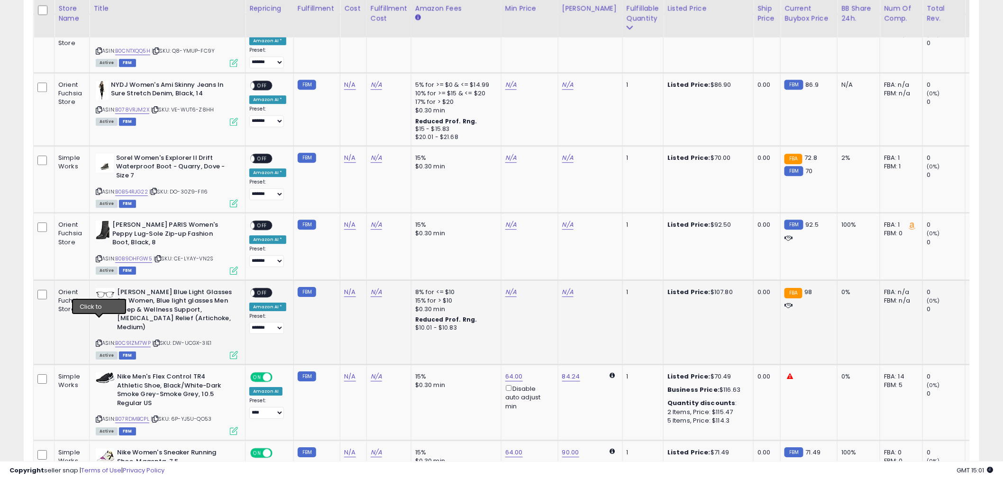
click at [99, 340] on icon at bounding box center [99, 342] width 6 height 5
click at [512, 288] on div "N/A" at bounding box center [527, 292] width 45 height 9
click at [509, 287] on link "N/A" at bounding box center [510, 291] width 11 height 9
click at [473, 254] on input "number" at bounding box center [480, 247] width 84 height 16
type input "**"
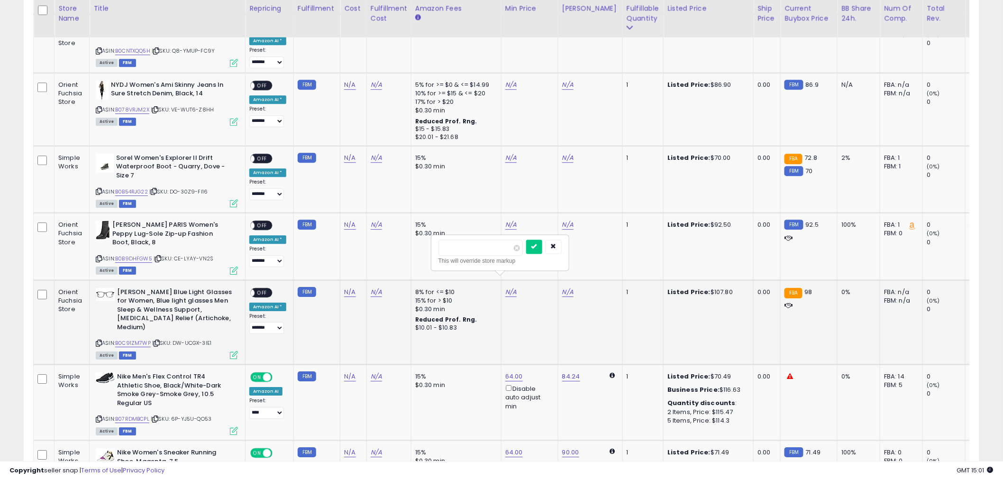
click button "submit" at bounding box center [534, 246] width 16 height 14
click at [262, 288] on span "OFF" at bounding box center [261, 292] width 15 height 8
click at [263, 322] on select "**********" at bounding box center [266, 328] width 35 height 12
select select "**********"
click at [250, 322] on select "**********" at bounding box center [266, 328] width 35 height 12
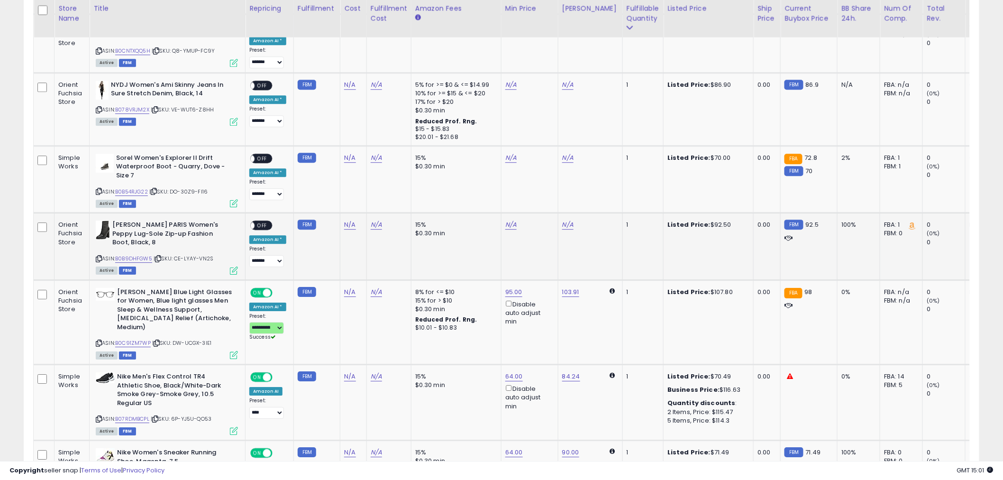
click at [100, 256] on icon at bounding box center [99, 258] width 6 height 5
click at [509, 220] on link "N/A" at bounding box center [510, 224] width 11 height 9
type input "**"
click button "submit" at bounding box center [534, 180] width 16 height 14
click at [263, 220] on div "ON OFF" at bounding box center [261, 225] width 22 height 10
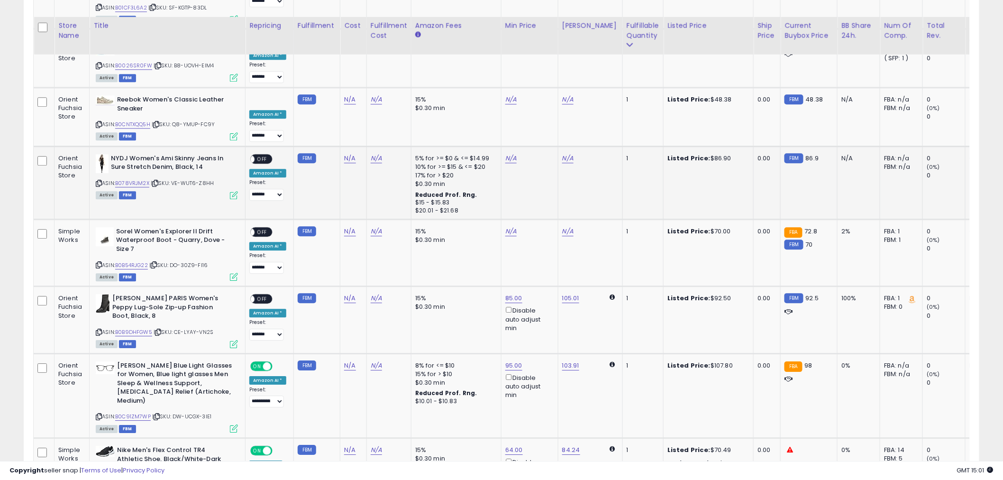
scroll to position [892, 0]
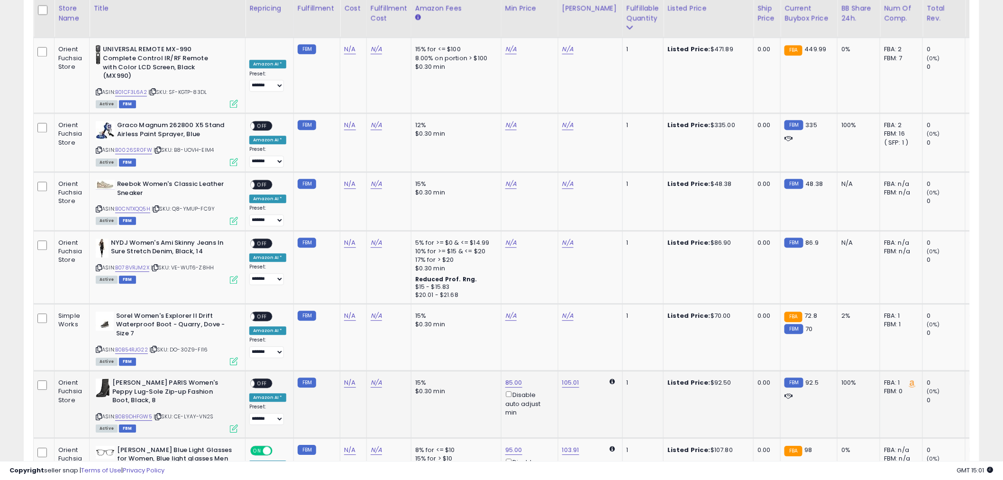
click at [259, 378] on div "ON OFF" at bounding box center [261, 383] width 22 height 10
click at [258, 379] on span "OFF" at bounding box center [261, 383] width 15 height 8
click at [100, 346] on icon at bounding box center [99, 348] width 6 height 5
click at [509, 311] on link "N/A" at bounding box center [510, 315] width 11 height 9
type input "**"
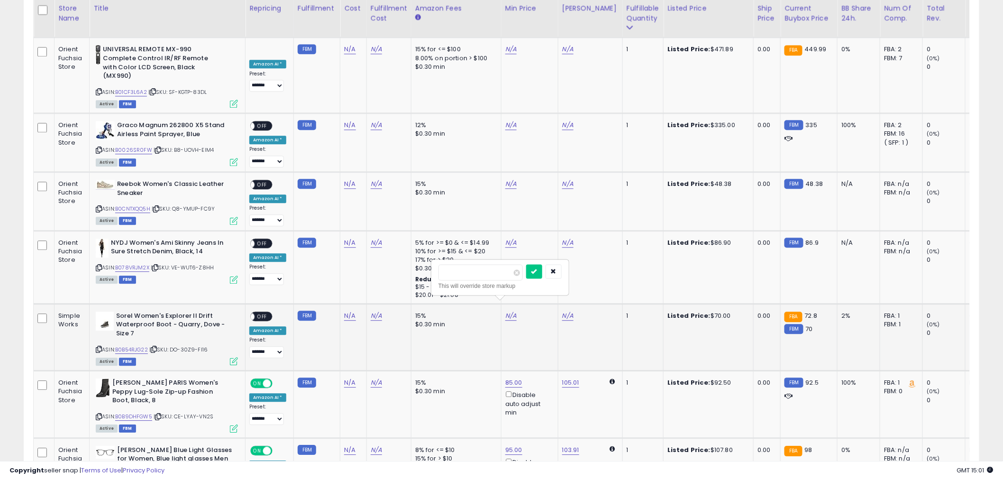
click button "submit" at bounding box center [534, 271] width 16 height 14
click at [259, 312] on span "OFF" at bounding box center [261, 316] width 15 height 8
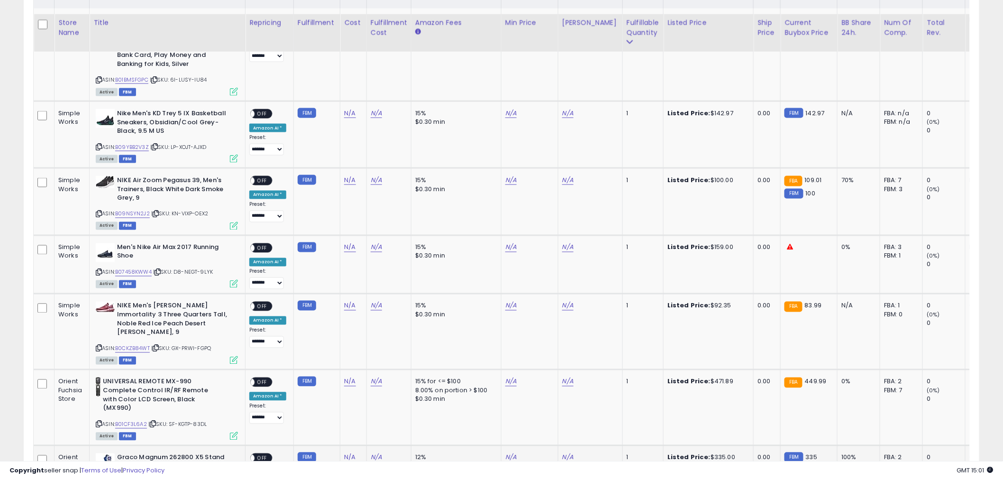
scroll to position [576, 0]
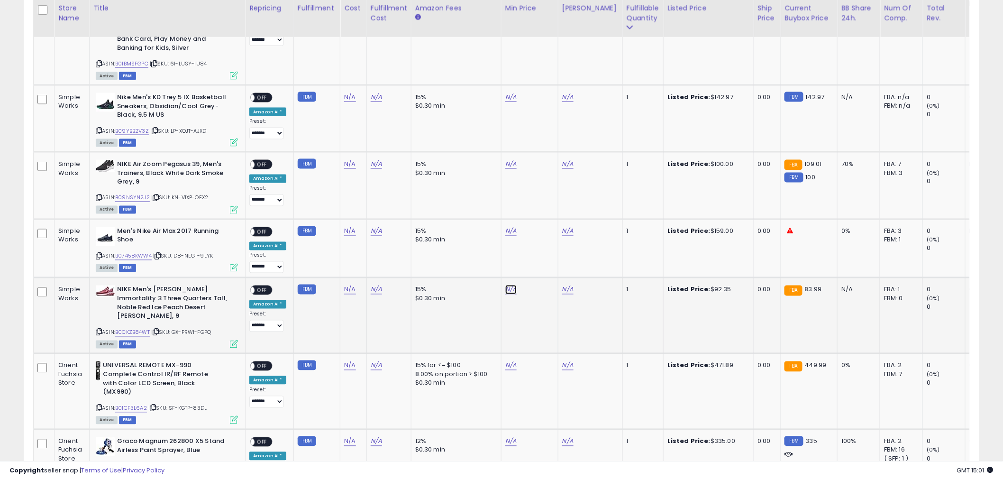
click at [505, 288] on link "N/A" at bounding box center [510, 289] width 11 height 9
type input "**"
click button "submit" at bounding box center [534, 255] width 16 height 14
click at [264, 289] on span "OFF" at bounding box center [261, 290] width 15 height 8
click at [512, 230] on link "N/A" at bounding box center [510, 231] width 11 height 9
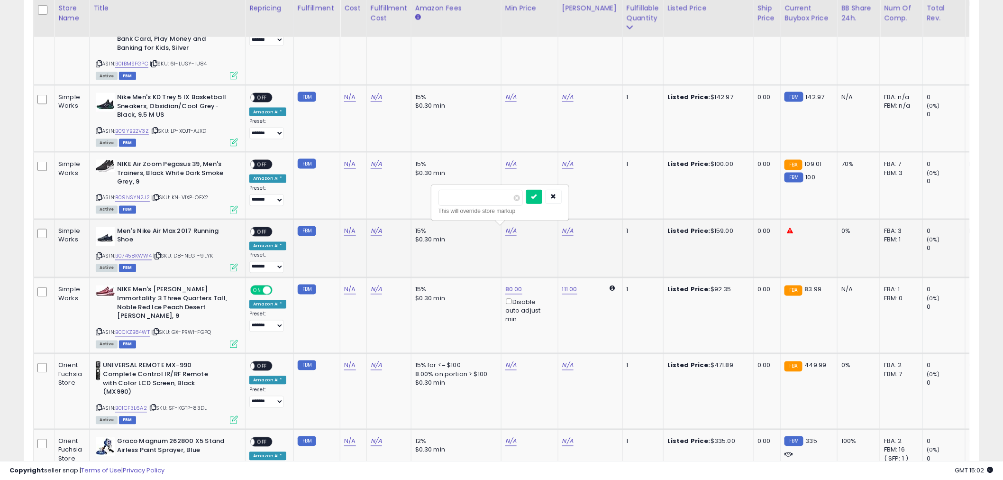
type input "***"
click button "submit" at bounding box center [534, 197] width 16 height 14
click at [264, 228] on span "OFF" at bounding box center [261, 231] width 15 height 8
click at [505, 164] on link "N/A" at bounding box center [510, 163] width 11 height 9
type input "**"
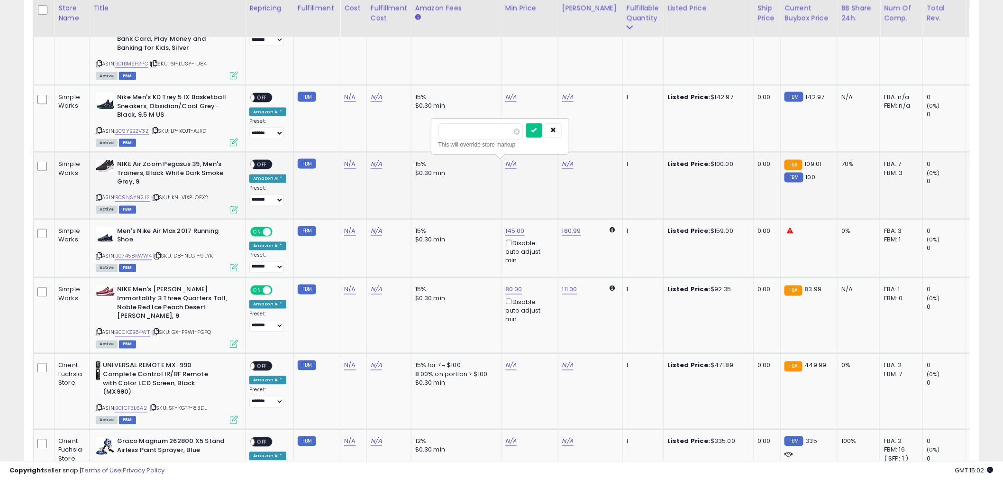
click button "submit" at bounding box center [534, 130] width 16 height 14
click at [259, 164] on span "OFF" at bounding box center [261, 165] width 15 height 8
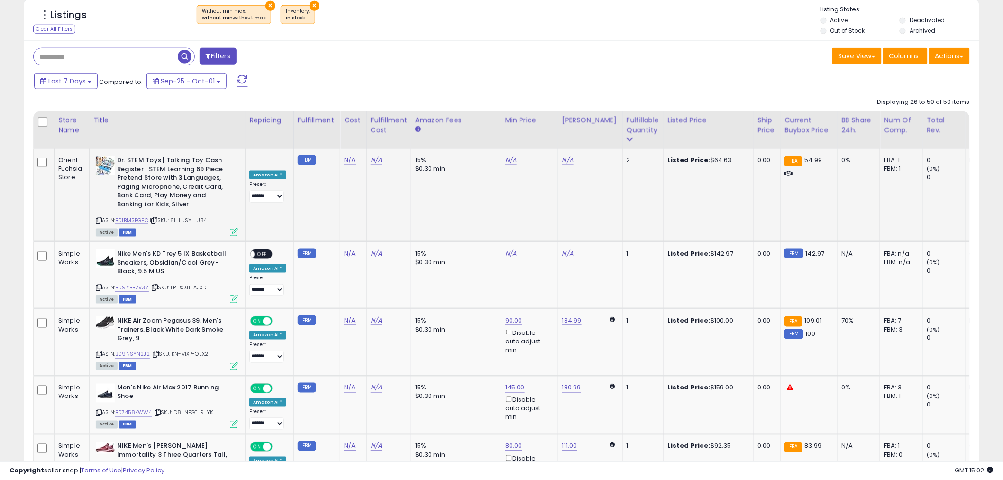
scroll to position [418, 0]
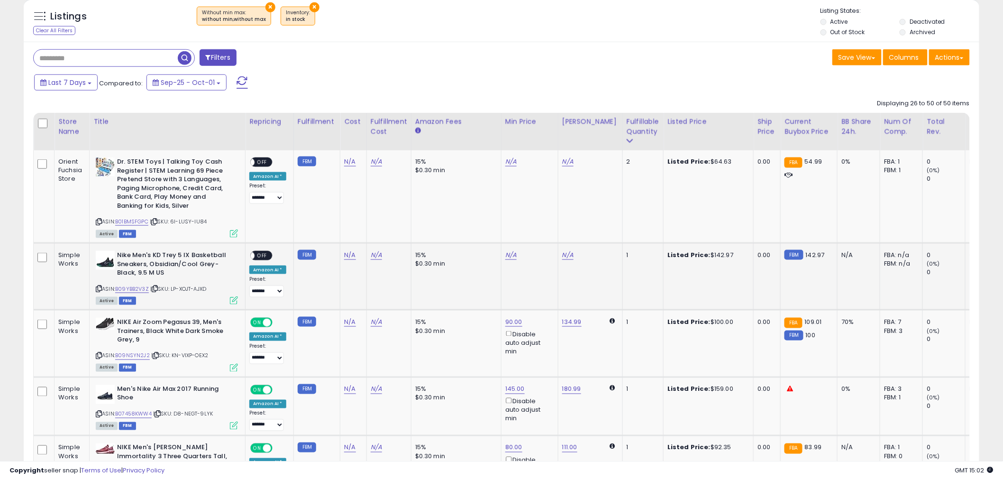
click at [513, 253] on div "N/A" at bounding box center [527, 255] width 45 height 9
click at [507, 255] on link "N/A" at bounding box center [510, 254] width 11 height 9
type input "***"
click at [542, 220] on button "submit" at bounding box center [534, 221] width 16 height 14
click at [262, 253] on span "OFF" at bounding box center [261, 256] width 15 height 8
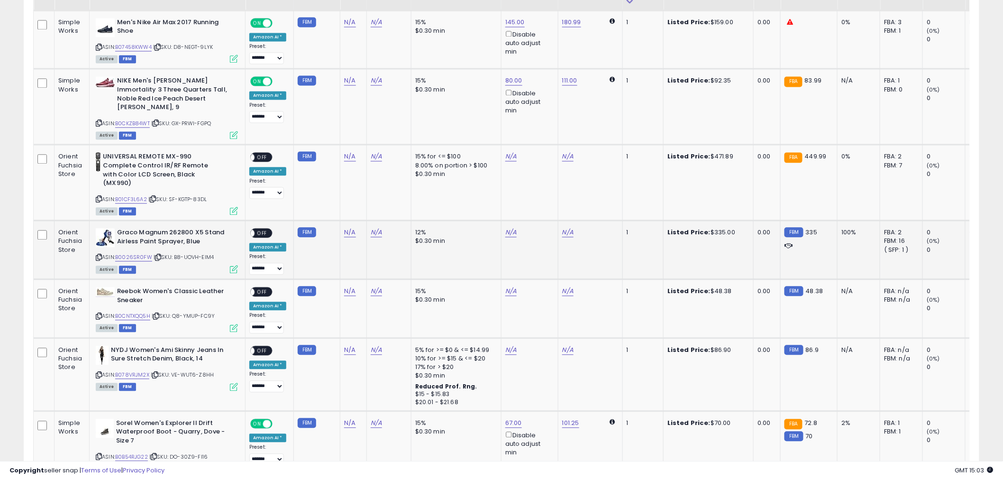
scroll to position [787, 0]
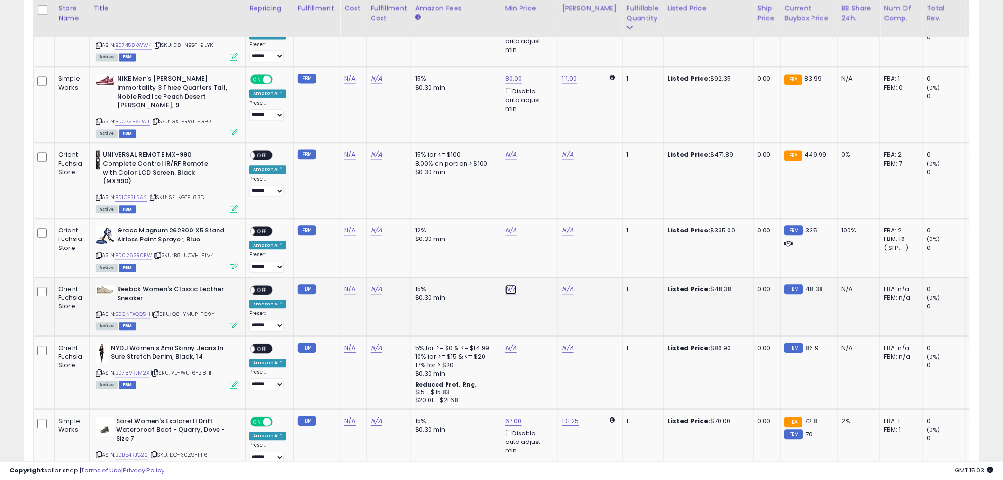
click at [509, 284] on link "N/A" at bounding box center [510, 288] width 11 height 9
type input "**"
click button "submit" at bounding box center [534, 245] width 16 height 14
click at [266, 286] on span "OFF" at bounding box center [261, 290] width 15 height 8
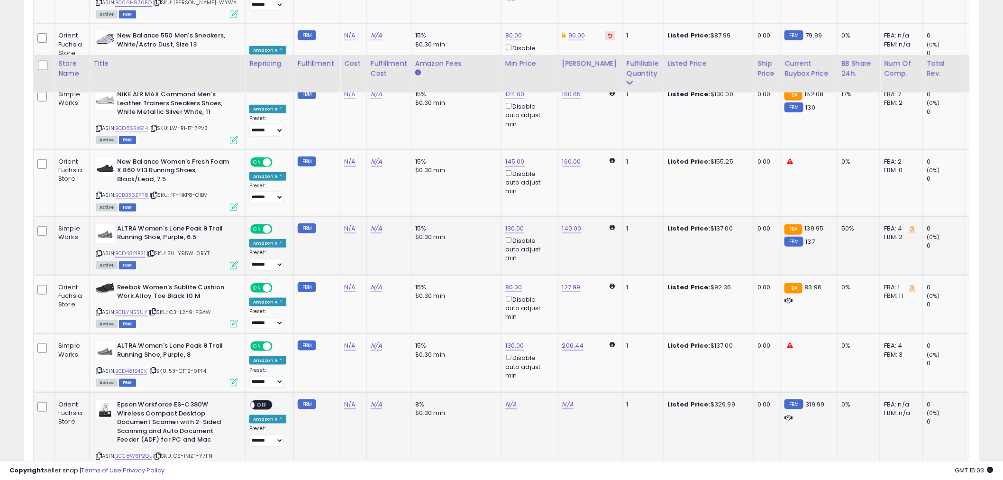
scroll to position [1840, 0]
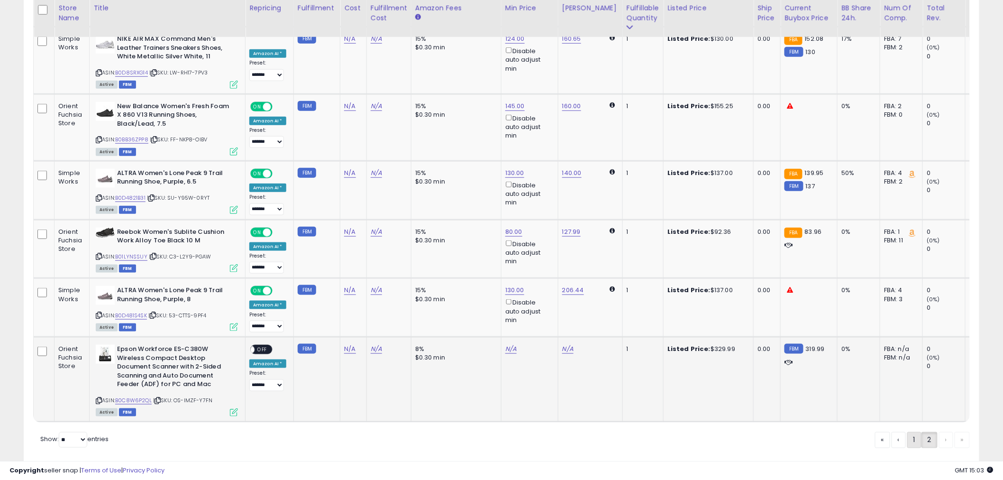
click at [910, 432] on link "1" at bounding box center [914, 440] width 14 height 16
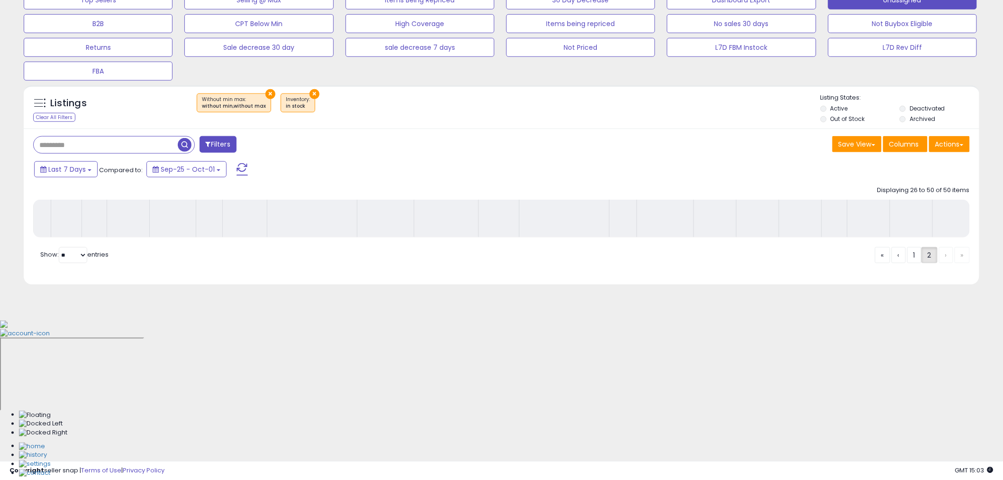
scroll to position [181, 0]
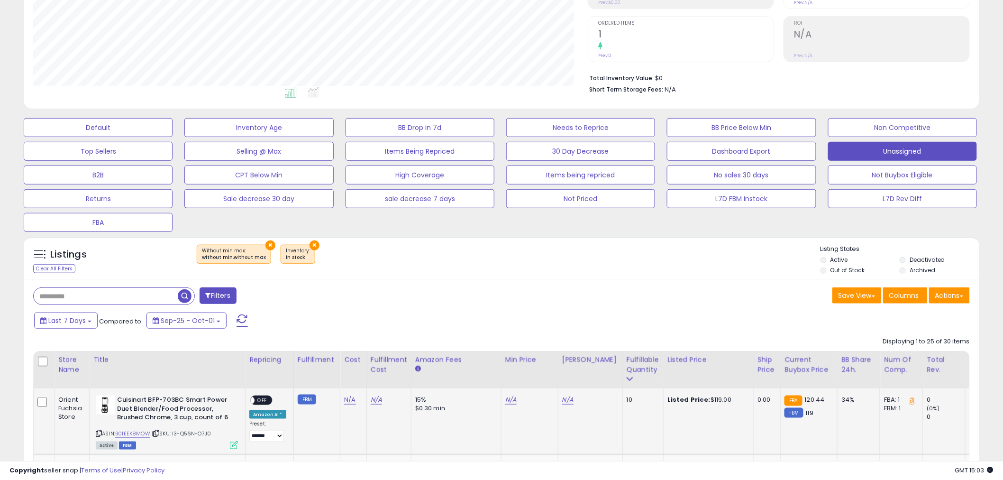
click at [908, 414] on td "FBA: 1 Low FBA: 120.44 Low FBA Back Ordered: n/a Low FBM: 120.44 Low SFP: n/a F…" at bounding box center [901, 421] width 43 height 66
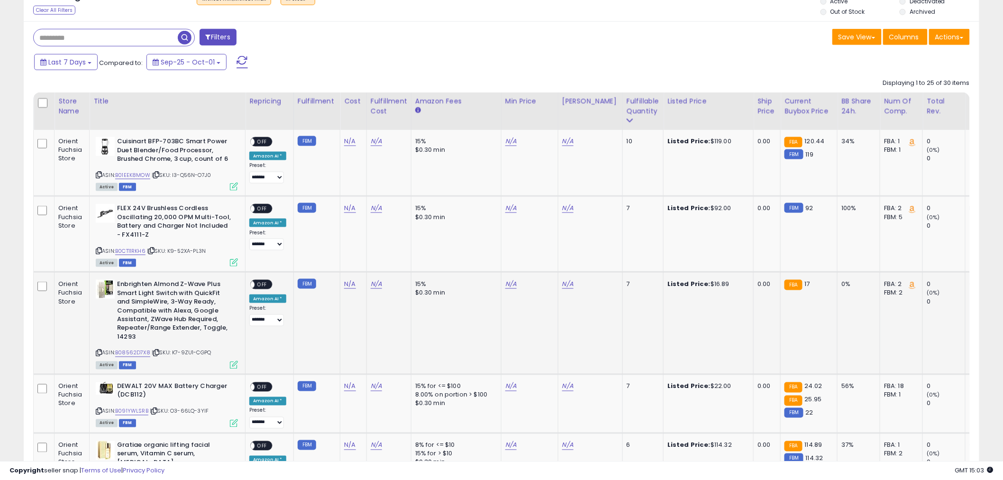
scroll to position [444, 0]
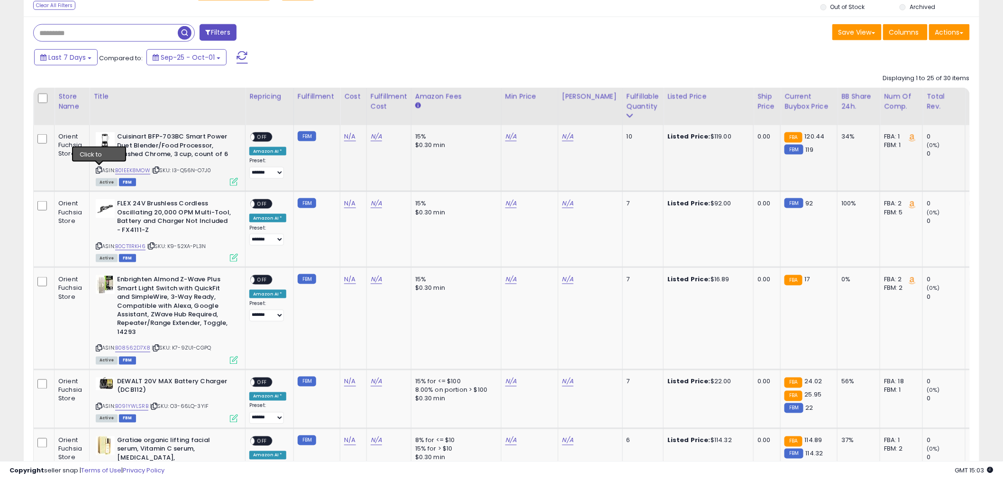
click at [97, 169] on icon at bounding box center [99, 169] width 6 height 5
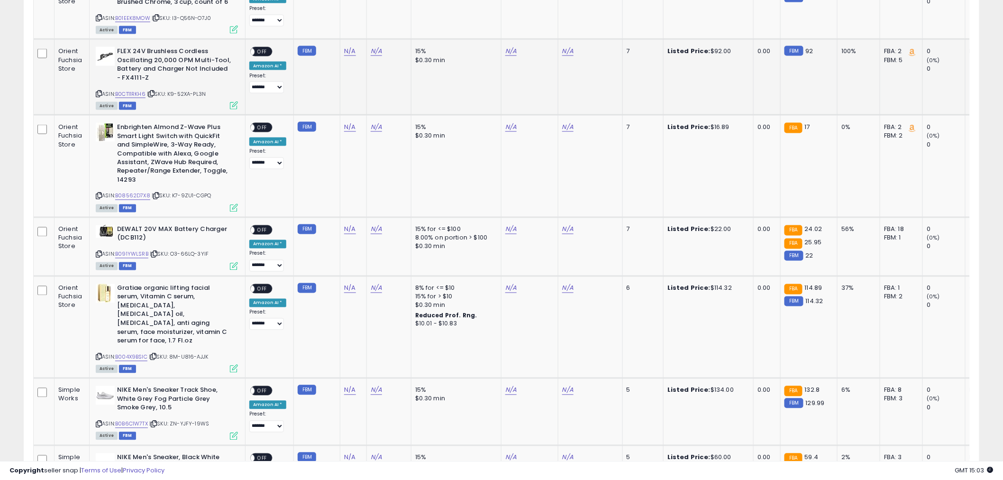
scroll to position [602, 0]
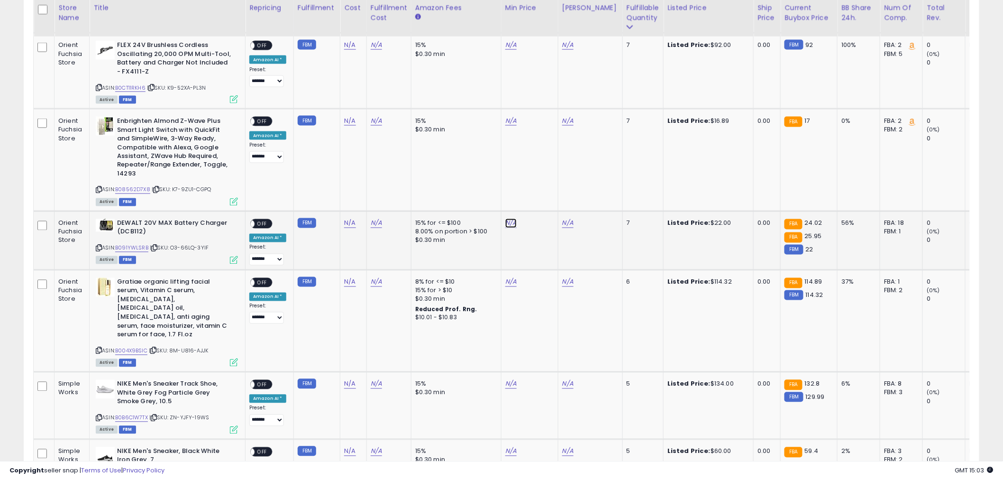
click at [506, 224] on link "N/A" at bounding box center [510, 222] width 11 height 9
type input "**"
click button "submit" at bounding box center [534, 189] width 16 height 14
click at [266, 221] on span "OFF" at bounding box center [261, 223] width 15 height 8
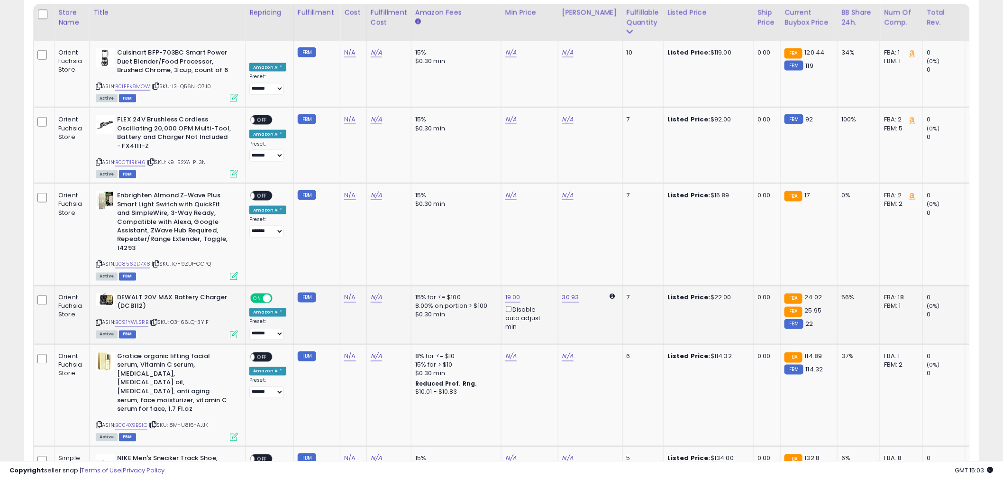
scroll to position [496, 0]
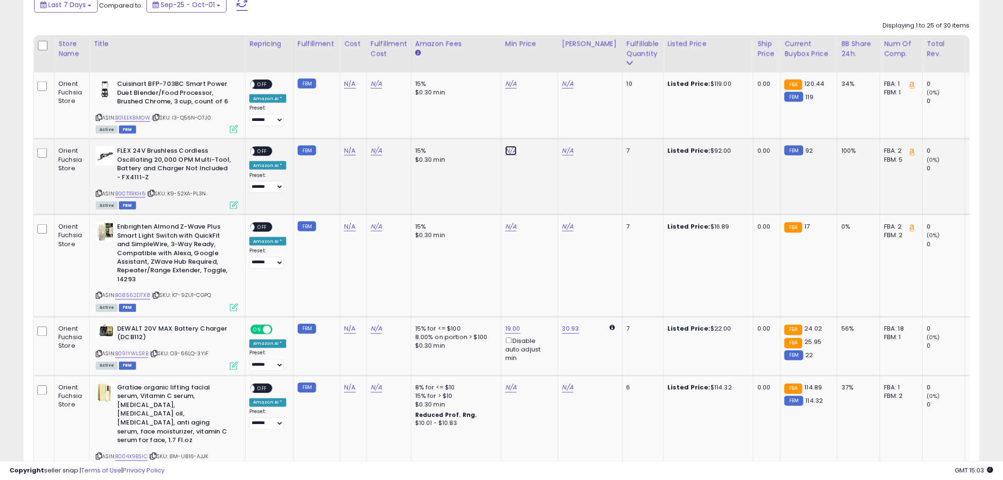
click at [505, 154] on link "N/A" at bounding box center [510, 150] width 11 height 9
type input "**"
click button "submit" at bounding box center [534, 117] width 16 height 14
click at [257, 152] on span "OFF" at bounding box center [261, 151] width 15 height 8
click at [565, 153] on link "177.35" at bounding box center [571, 150] width 18 height 9
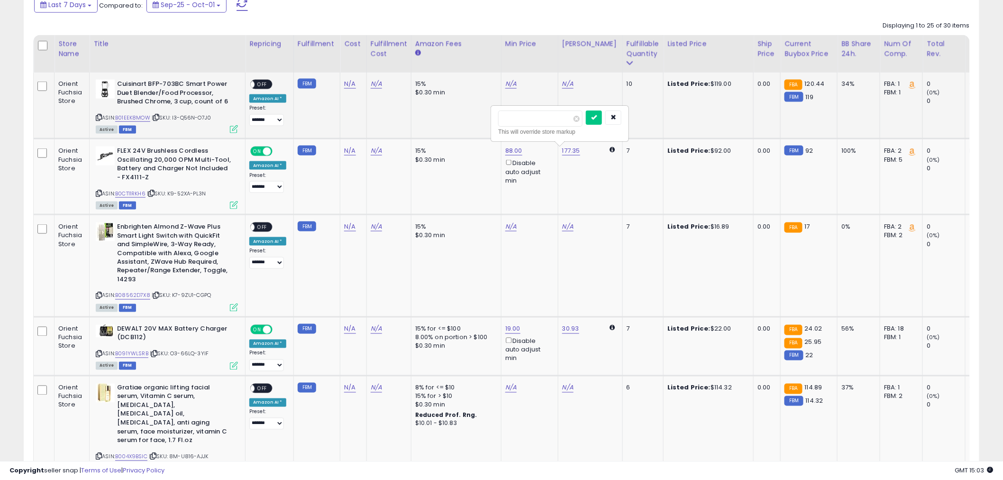
drag, startPoint x: 536, startPoint y: 120, endPoint x: 446, endPoint y: 125, distance: 89.2
type input "***"
click at [597, 120] on icon "submit" at bounding box center [594, 117] width 6 height 6
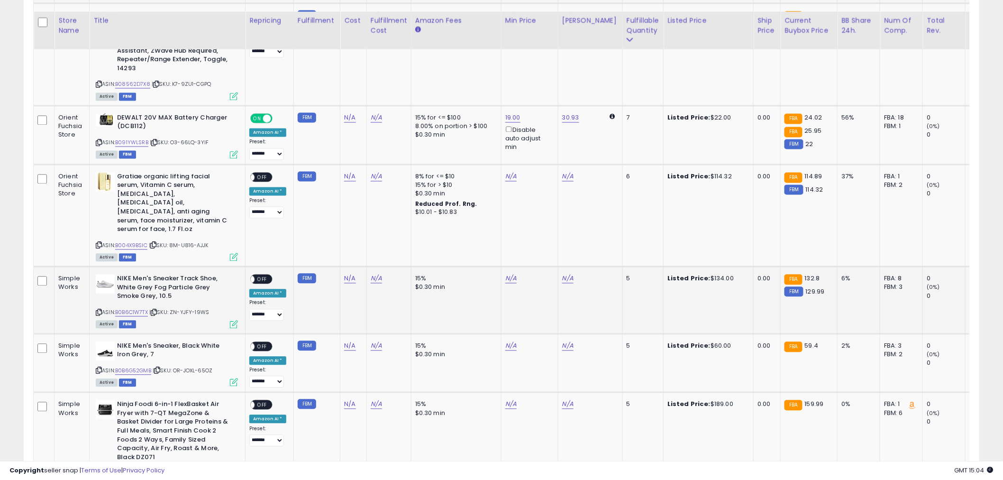
scroll to position [760, 0]
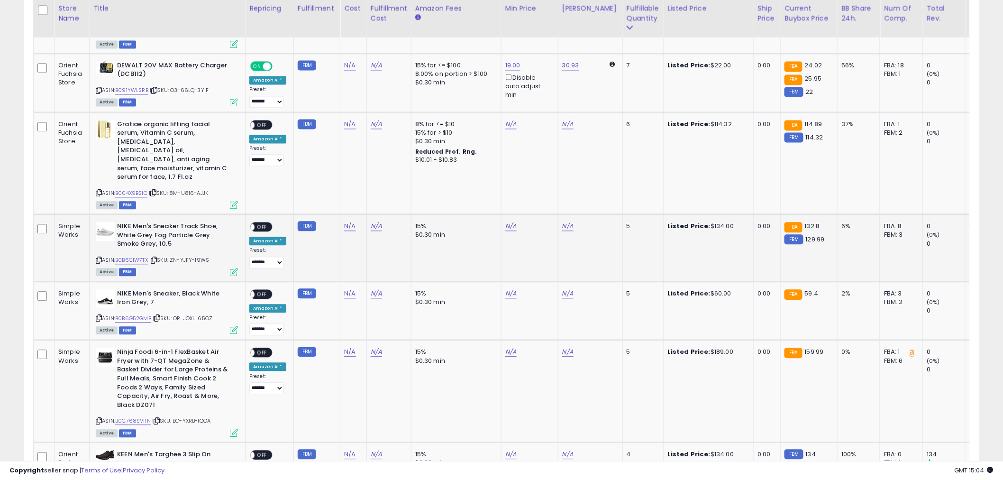
click at [501, 214] on td "N/A" at bounding box center [529, 247] width 57 height 67
click at [505, 221] on link "N/A" at bounding box center [510, 225] width 11 height 9
type input "***"
click button "submit" at bounding box center [534, 174] width 16 height 14
drag, startPoint x: 261, startPoint y: 205, endPoint x: 273, endPoint y: 220, distance: 19.8
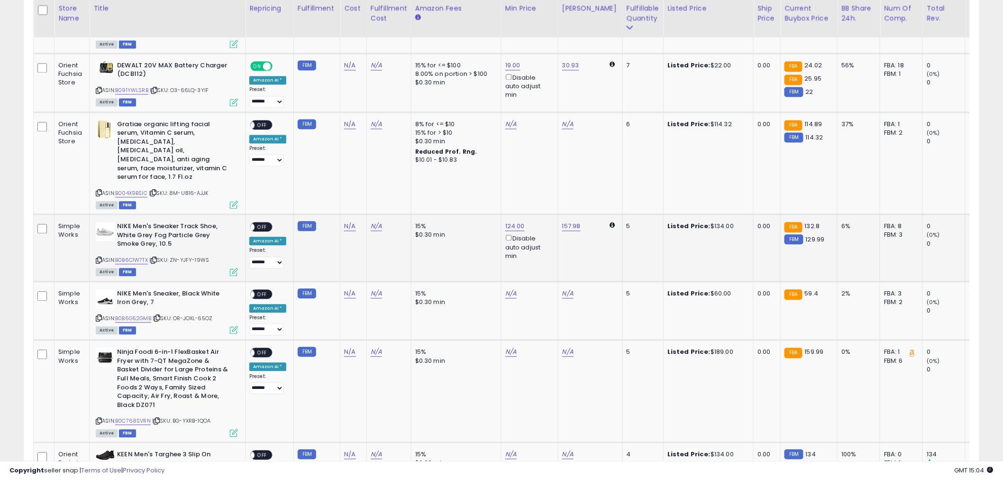
click at [261, 223] on span "OFF" at bounding box center [261, 227] width 15 height 8
click at [508, 289] on link "N/A" at bounding box center [510, 293] width 11 height 9
type input "**"
click button "submit" at bounding box center [534, 240] width 16 height 14
click at [264, 290] on span "OFF" at bounding box center [261, 294] width 15 height 8
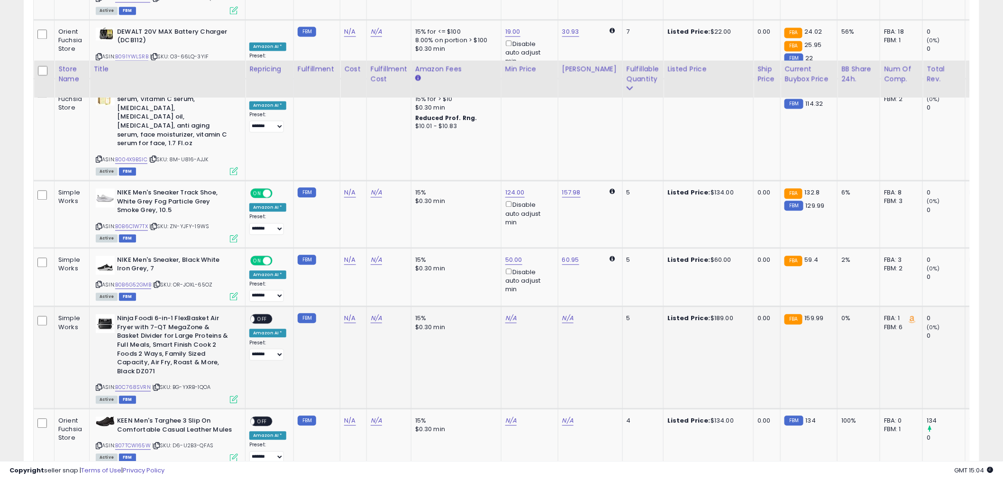
scroll to position [865, 0]
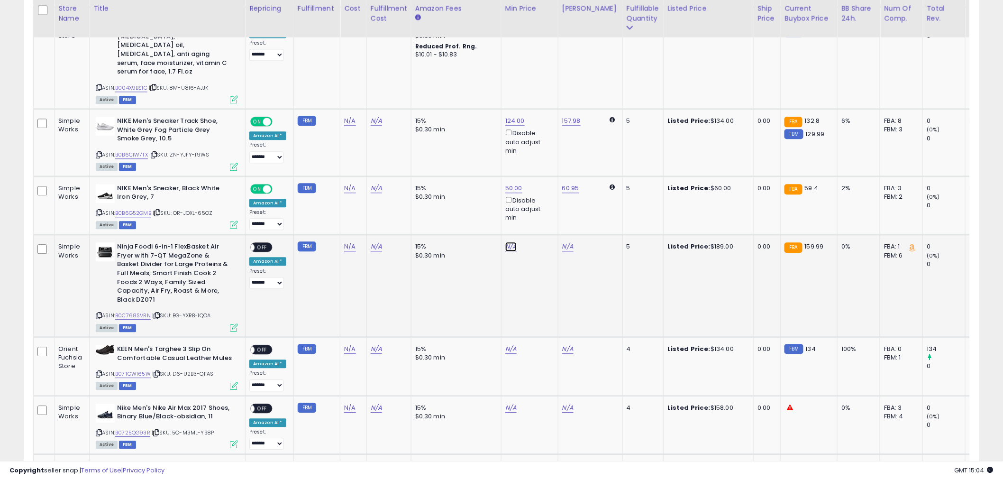
click at [511, 242] on link "N/A" at bounding box center [510, 246] width 11 height 9
type input "***"
click button "submit" at bounding box center [534, 194] width 16 height 14
click at [255, 235] on td "**********" at bounding box center [269, 286] width 48 height 102
click at [259, 243] on span "OFF" at bounding box center [261, 247] width 15 height 8
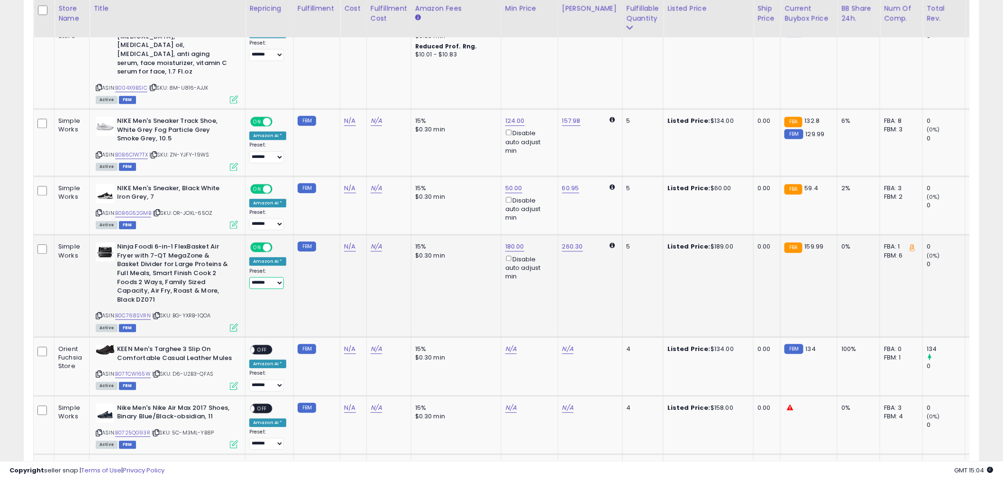
click at [263, 277] on select "**********" at bounding box center [266, 283] width 35 height 12
select select "***"
click at [250, 277] on select "**********" at bounding box center [266, 283] width 35 height 12
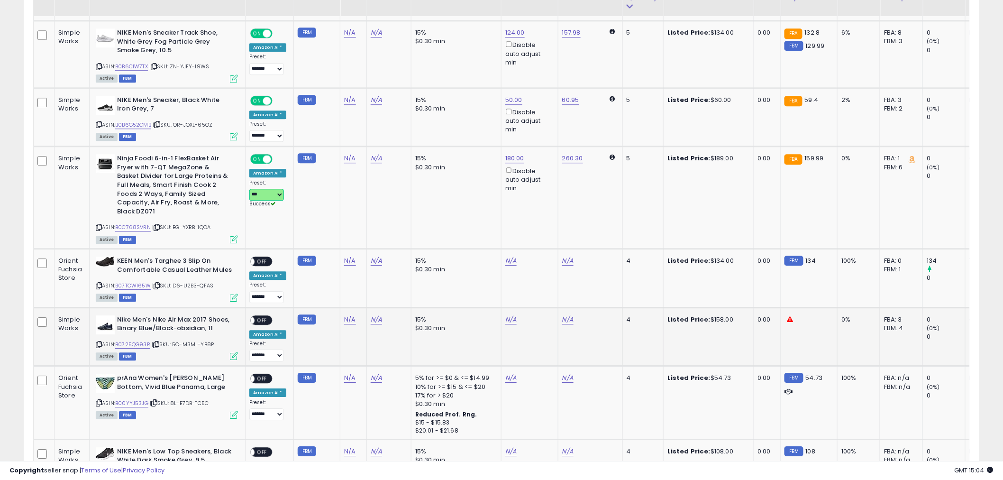
scroll to position [970, 0]
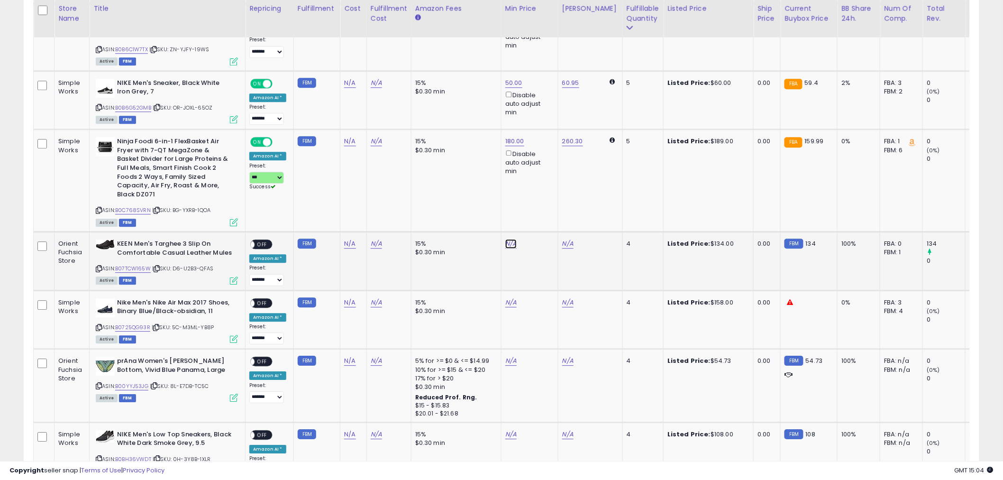
click at [508, 239] on link "N/A" at bounding box center [510, 243] width 11 height 9
type input "***"
click button "submit" at bounding box center [534, 181] width 16 height 14
click at [263, 240] on span "OFF" at bounding box center [261, 244] width 15 height 8
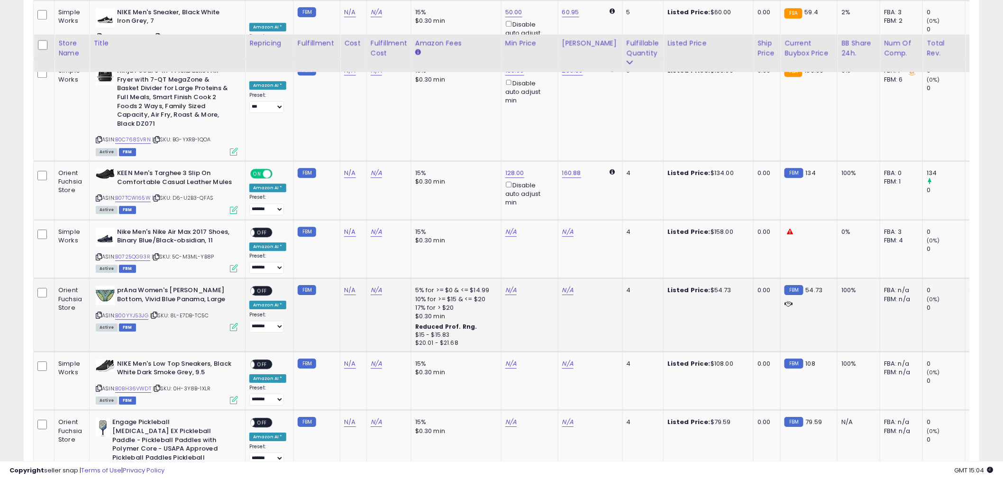
scroll to position [1023, 0]
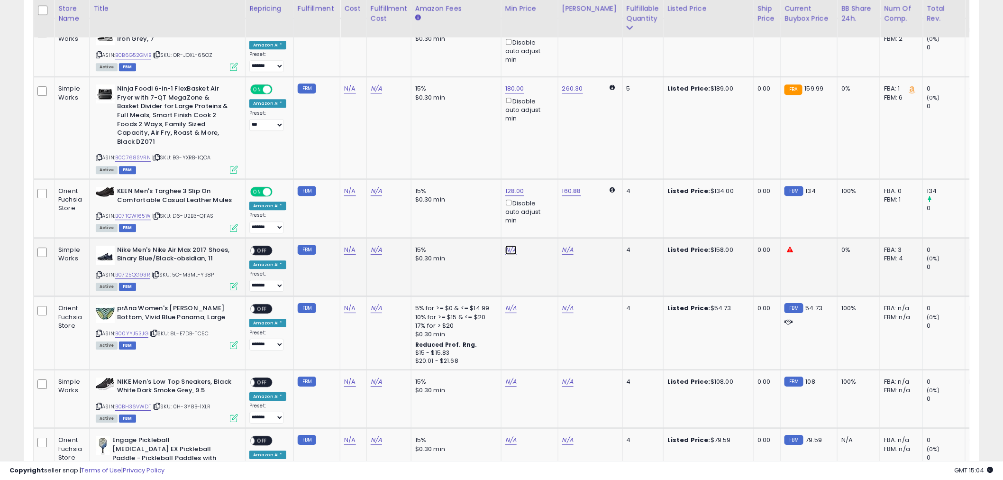
click at [508, 245] on link "N/A" at bounding box center [510, 249] width 11 height 9
type input "***"
click button "submit" at bounding box center [534, 188] width 16 height 14
click at [257, 246] on span "OFF" at bounding box center [261, 250] width 15 height 8
click at [505, 377] on link "N/A" at bounding box center [510, 381] width 11 height 9
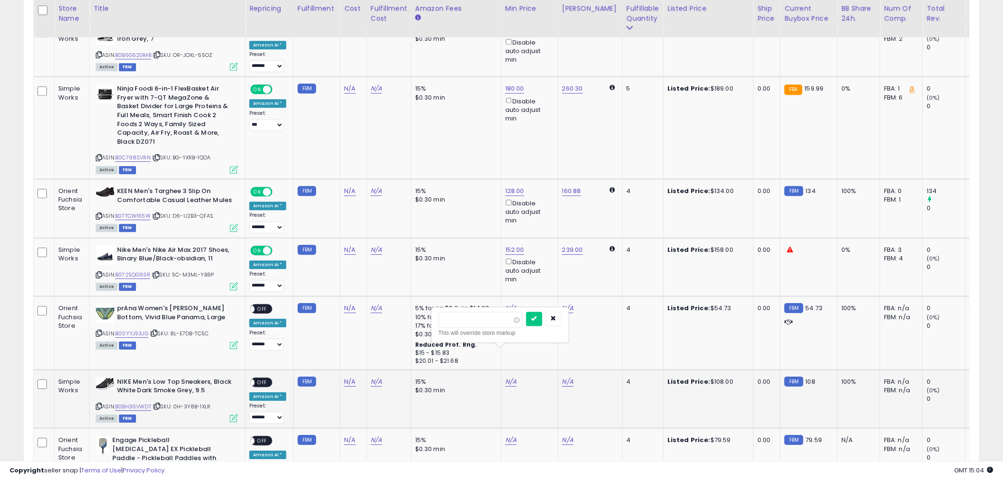
type input "**"
click button "submit" at bounding box center [534, 318] width 16 height 14
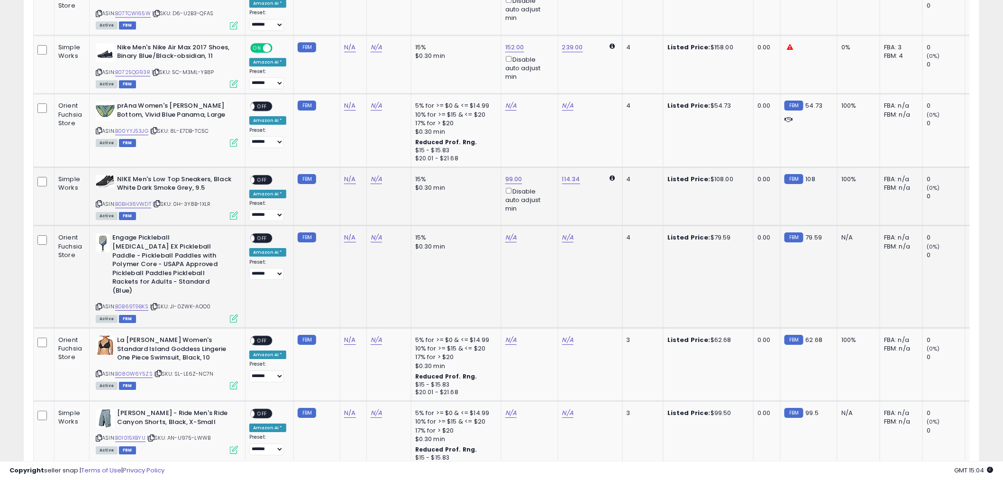
scroll to position [1234, 0]
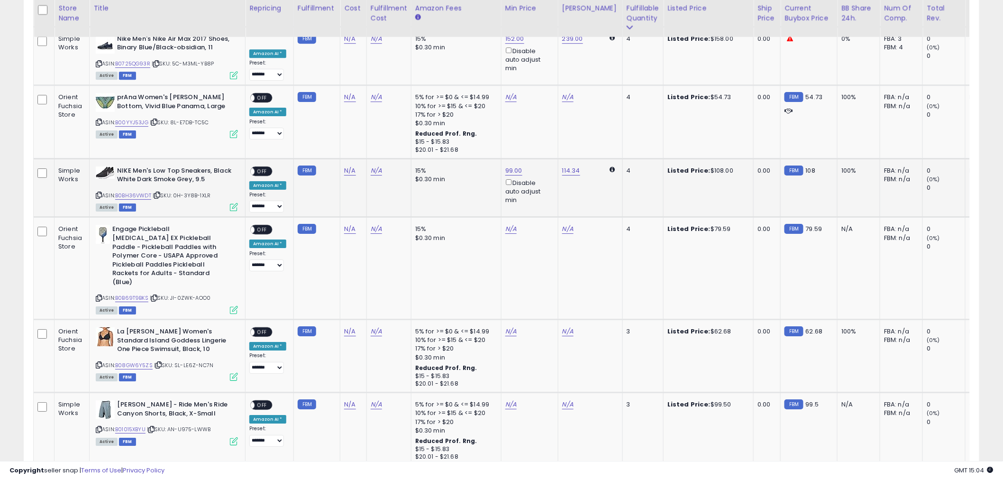
click at [262, 167] on span "OFF" at bounding box center [261, 171] width 15 height 8
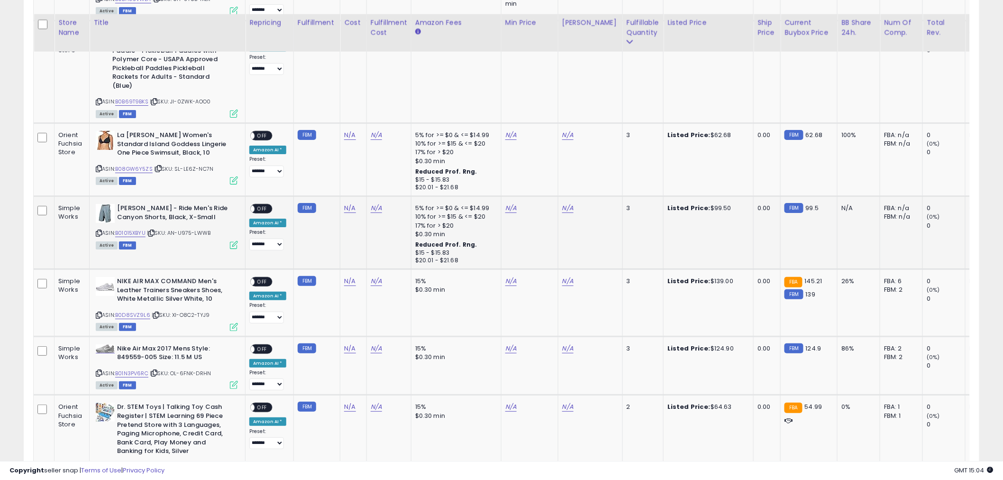
scroll to position [1444, 0]
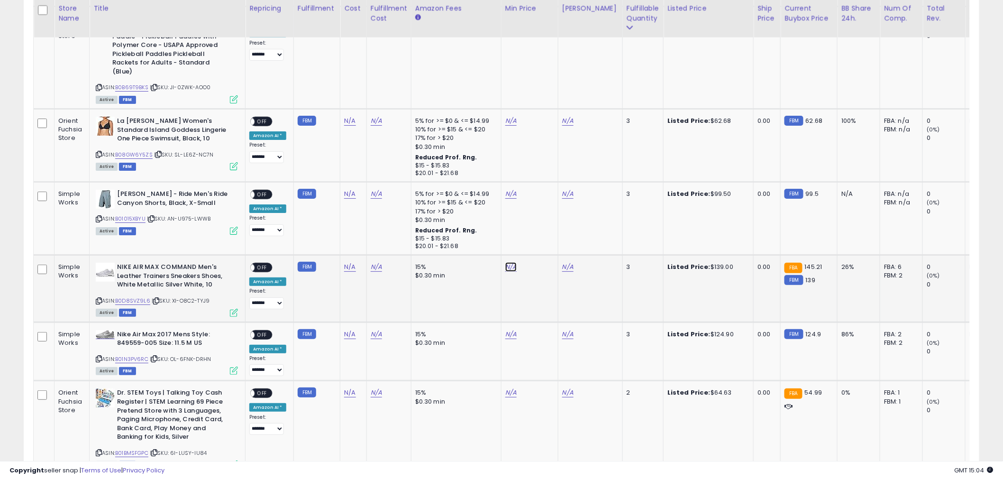
click at [510, 262] on link "N/A" at bounding box center [510, 266] width 11 height 9
type input "***"
click button "submit" at bounding box center [534, 194] width 16 height 14
click at [252, 263] on div "**********" at bounding box center [267, 286] width 37 height 46
click at [258, 263] on span "OFF" at bounding box center [261, 267] width 15 height 8
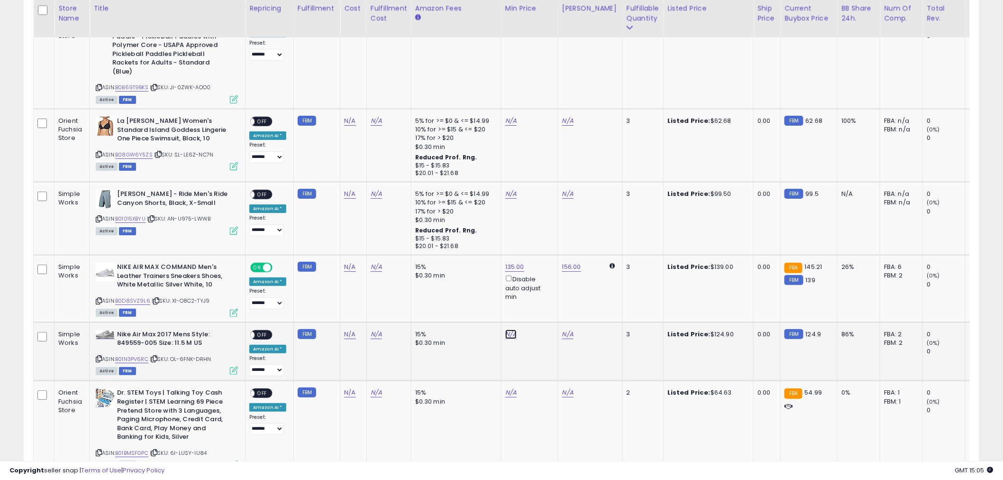
click at [508, 329] on link "N/A" at bounding box center [510, 333] width 11 height 9
type input "***"
click button "submit" at bounding box center [534, 261] width 16 height 14
click at [267, 322] on td "**********" at bounding box center [269, 351] width 48 height 59
drag, startPoint x: 266, startPoint y: 292, endPoint x: 278, endPoint y: 295, distance: 12.1
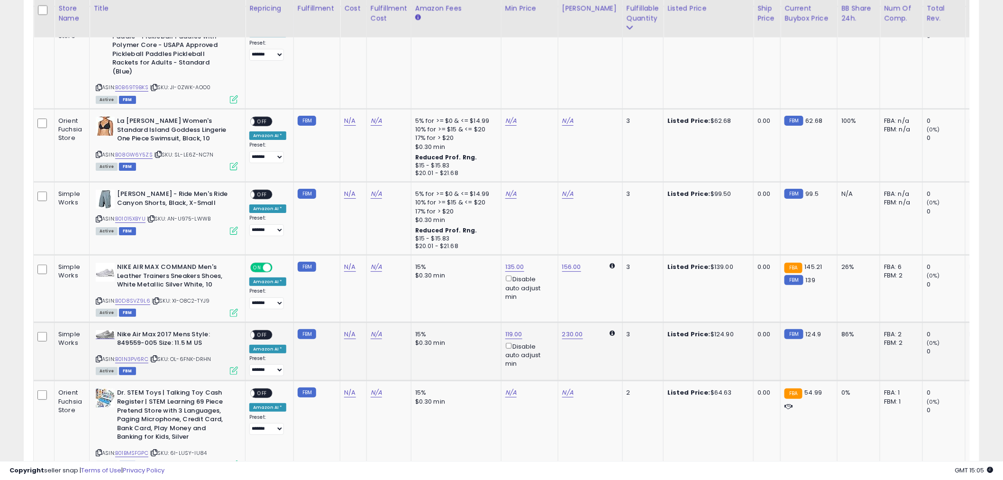
click at [266, 330] on span "OFF" at bounding box center [261, 334] width 15 height 8
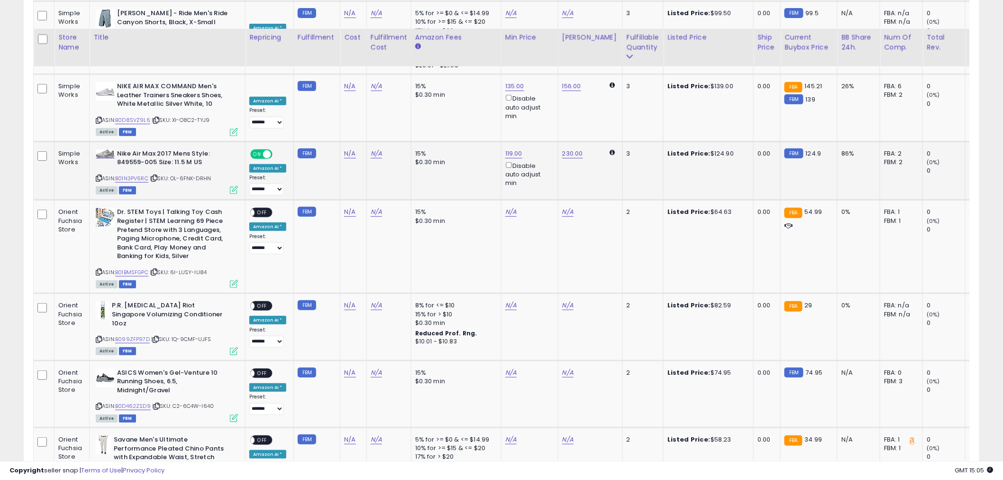
scroll to position [1655, 0]
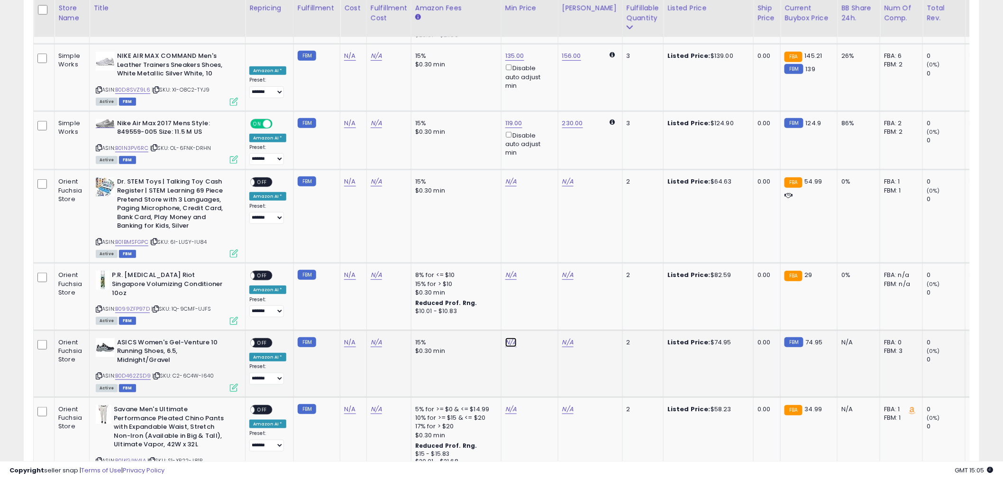
click at [505, 337] on link "N/A" at bounding box center [510, 341] width 11 height 9
type input "**"
click button "submit" at bounding box center [534, 260] width 16 height 14
click at [258, 338] on span "OFF" at bounding box center [261, 342] width 15 height 8
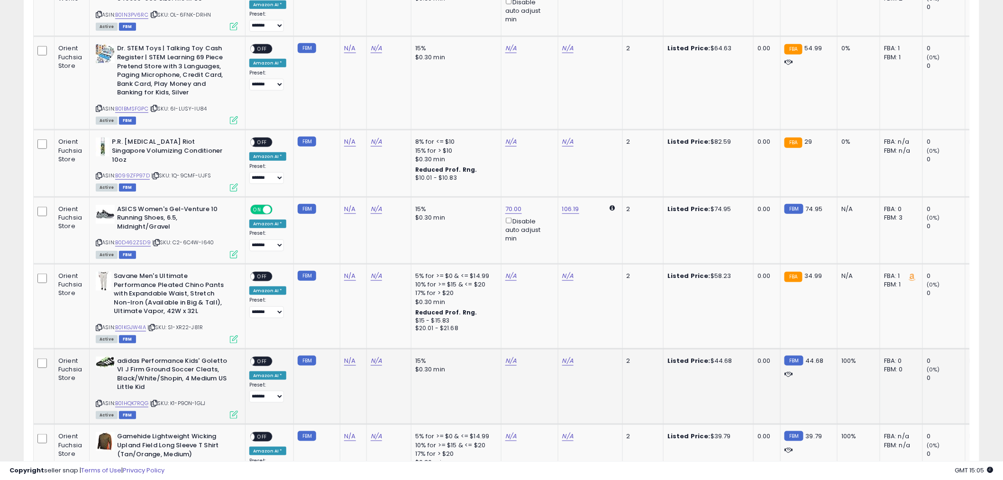
scroll to position [1813, 0]
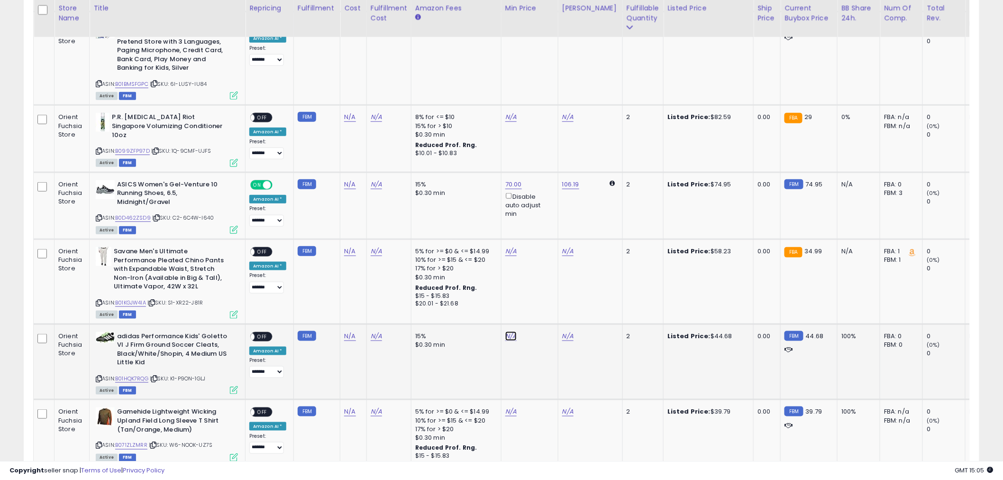
click at [507, 331] on link "N/A" at bounding box center [510, 335] width 11 height 9
type input "**"
click button "submit" at bounding box center [534, 253] width 16 height 14
click at [504, 324] on td "50.00 Disable auto adjust min" at bounding box center [529, 362] width 57 height 76
click at [509, 331] on link "50.00" at bounding box center [513, 335] width 17 height 9
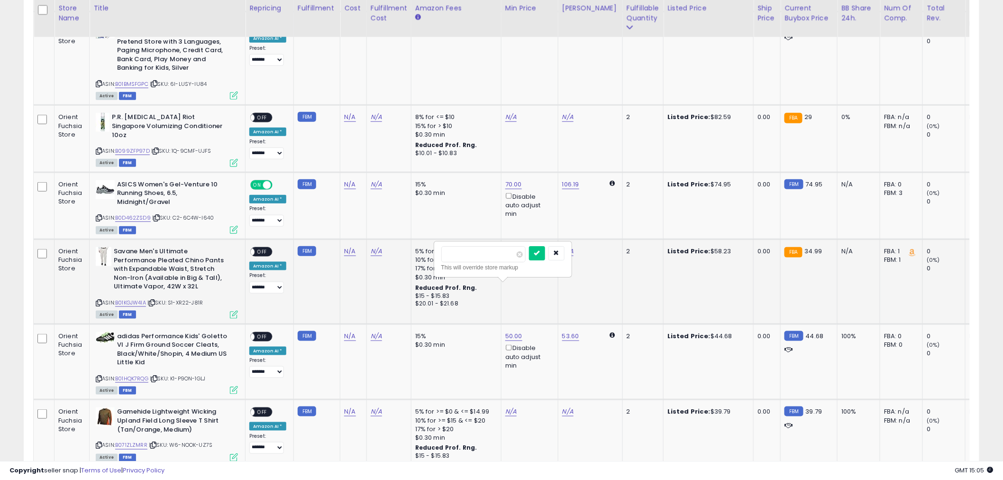
drag, startPoint x: 498, startPoint y: 254, endPoint x: 430, endPoint y: 249, distance: 68.4
type input "**"
click button "submit" at bounding box center [537, 253] width 16 height 14
click at [262, 332] on span "OFF" at bounding box center [261, 336] width 15 height 8
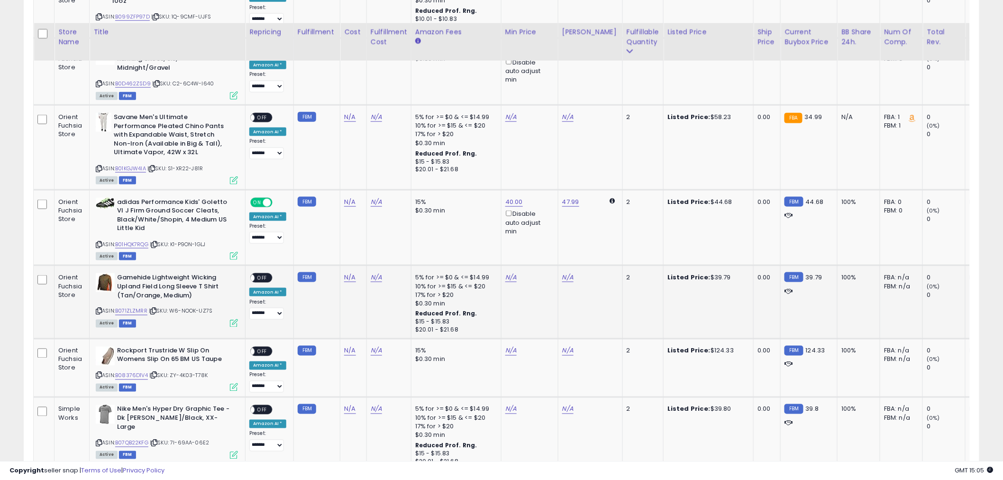
scroll to position [1971, 0]
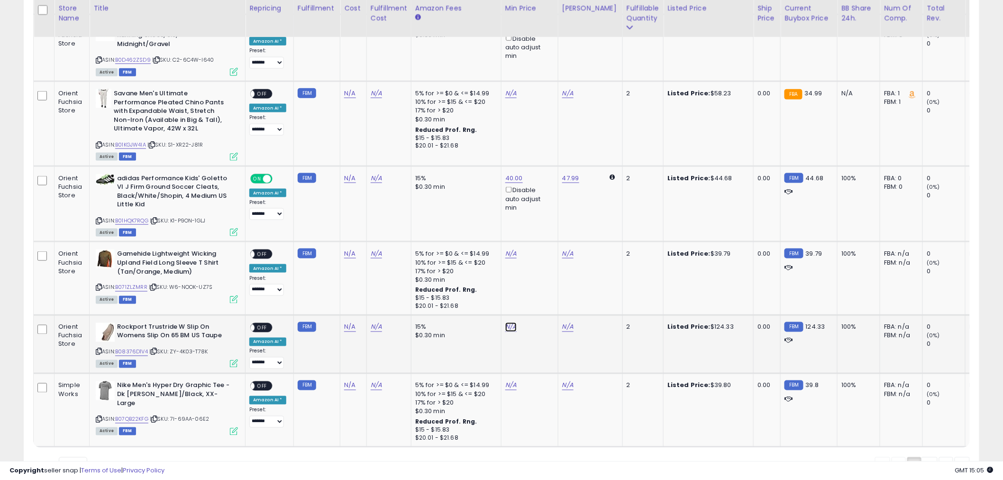
click at [506, 322] on link "N/A" at bounding box center [510, 326] width 11 height 9
type input "***"
click button "submit" at bounding box center [534, 243] width 16 height 14
click at [255, 323] on div "ON OFF" at bounding box center [246, 327] width 22 height 8
drag, startPoint x: 267, startPoint y: 271, endPoint x: 265, endPoint y: 276, distance: 5.4
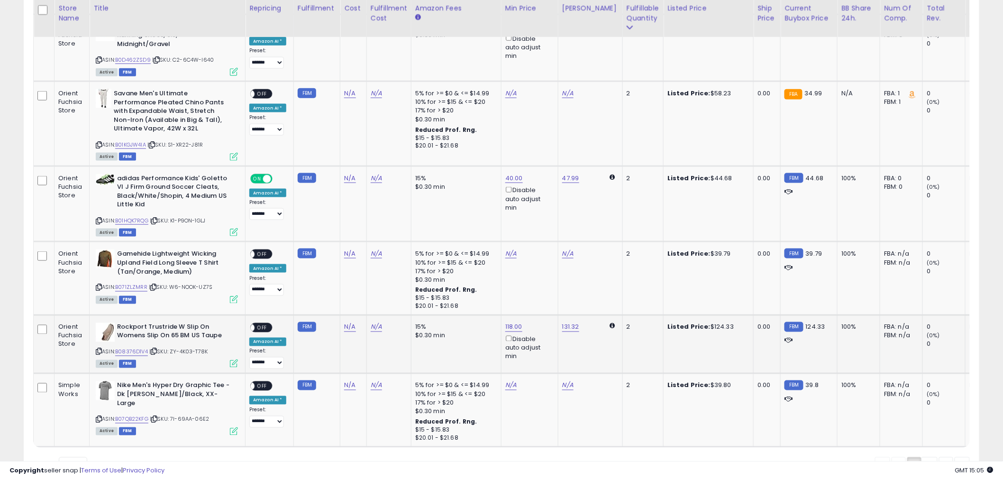
click at [265, 315] on td "**********" at bounding box center [269, 344] width 48 height 59
click at [264, 323] on span "OFF" at bounding box center [261, 327] width 15 height 8
click at [508, 381] on link "N/A" at bounding box center [510, 385] width 11 height 9
type input "**"
click at [542, 304] on button "submit" at bounding box center [534, 302] width 16 height 14
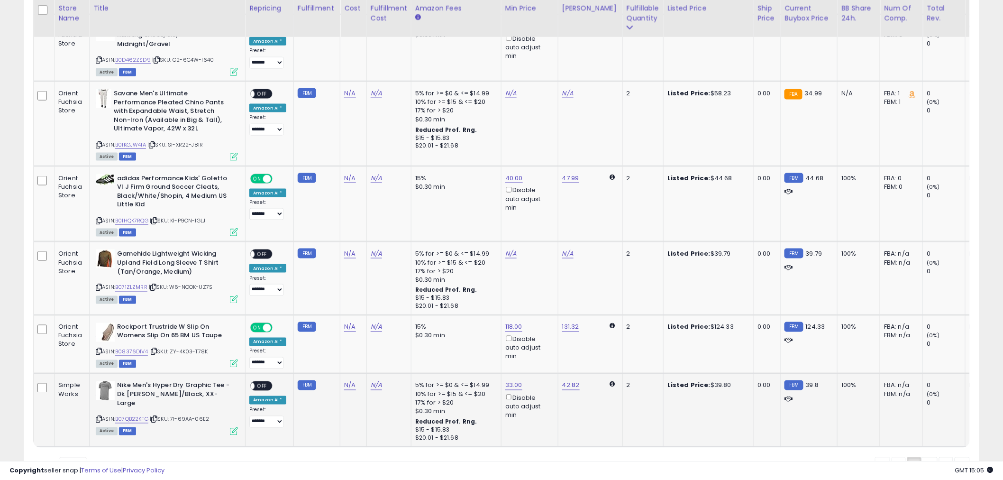
click at [268, 382] on span "OFF" at bounding box center [261, 386] width 15 height 8
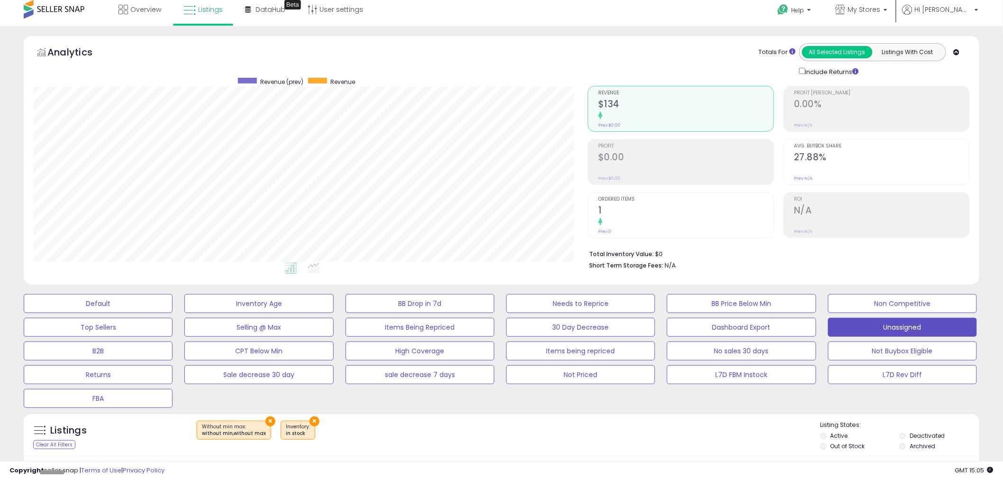
scroll to position [0, 0]
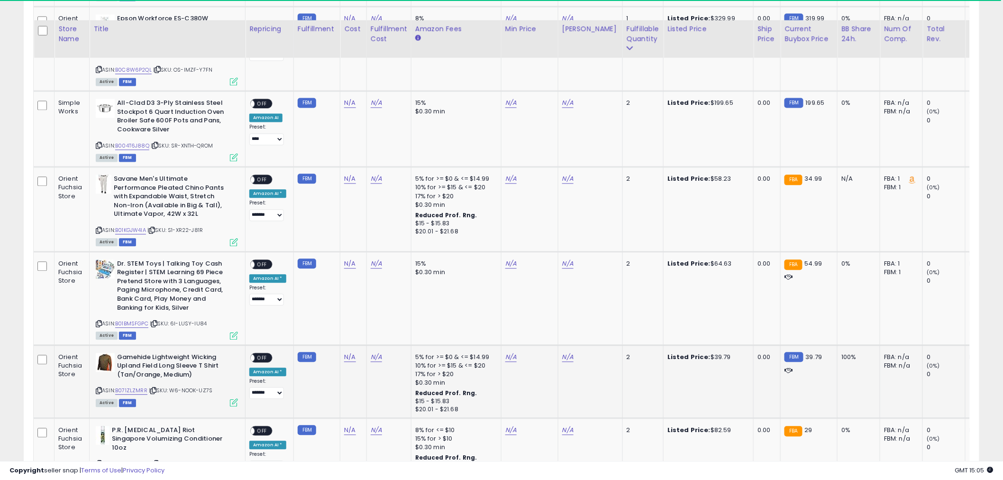
scroll to position [790, 0]
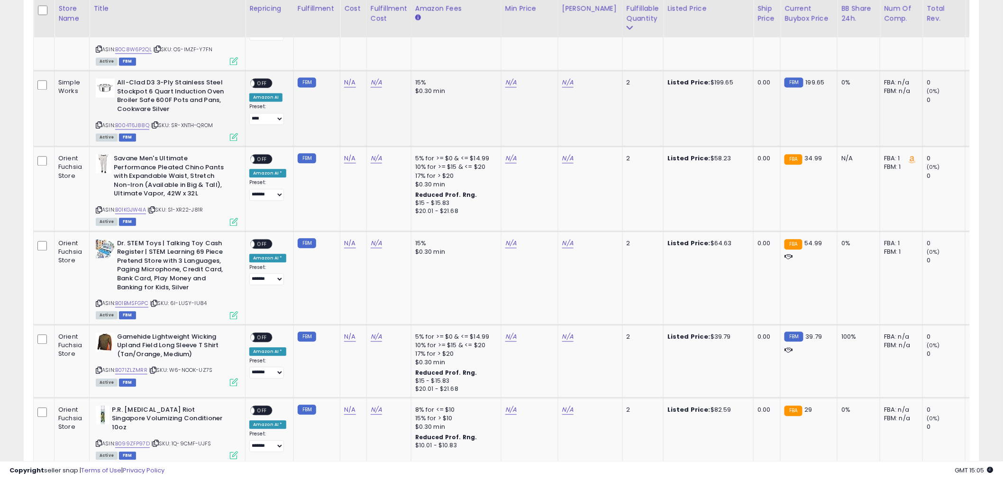
click at [97, 122] on icon at bounding box center [99, 124] width 6 height 5
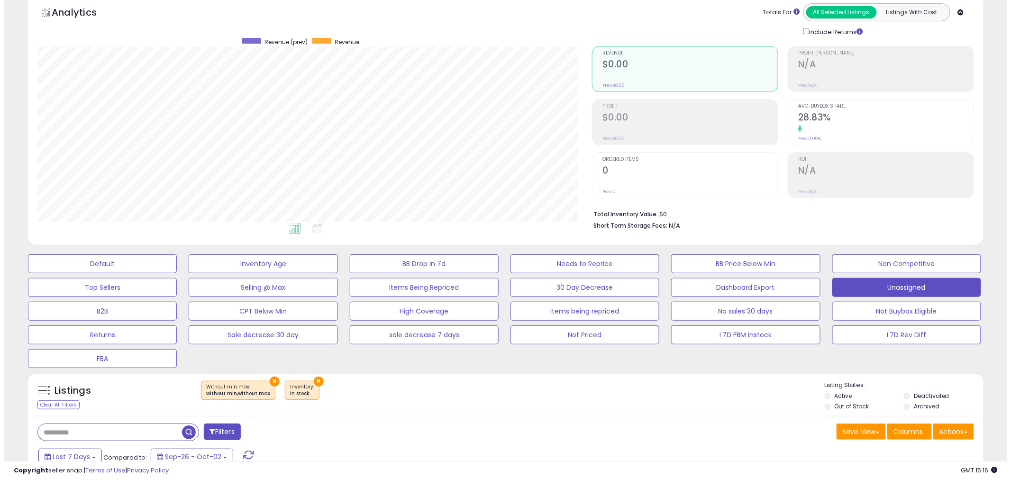
scroll to position [105, 0]
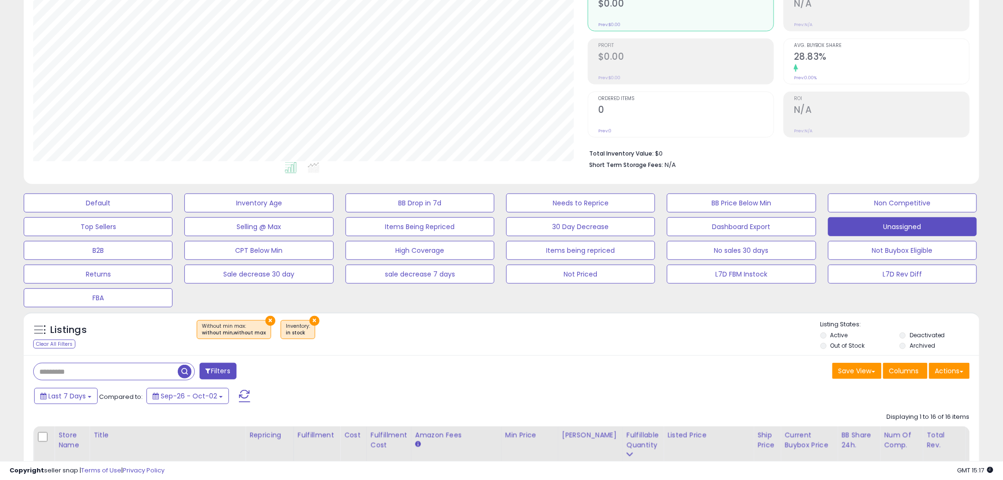
click at [310, 320] on button "×" at bounding box center [314, 321] width 10 height 10
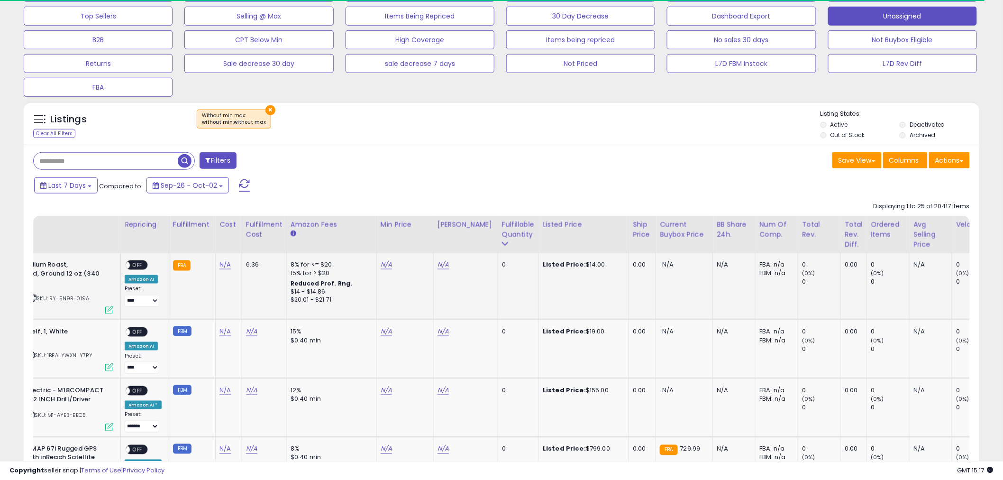
scroll to position [0, 158]
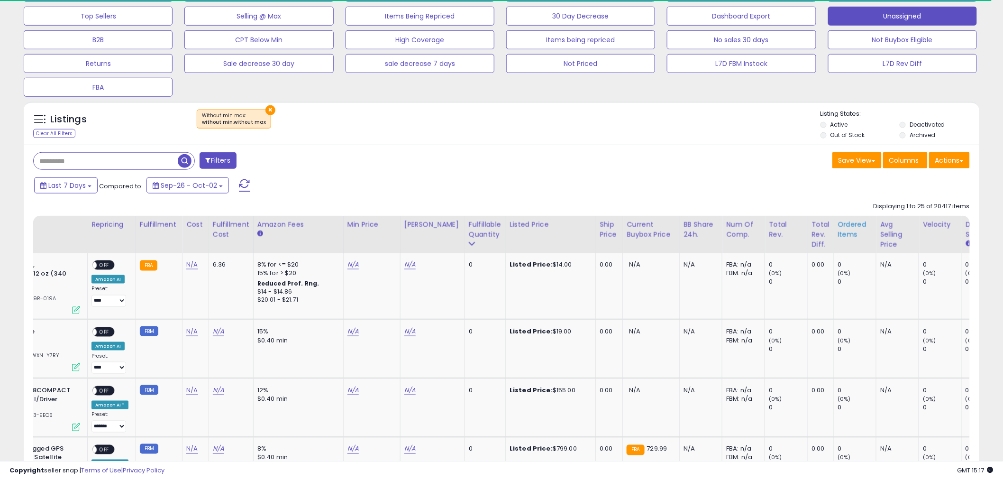
click at [835, 243] on th "Ordered Items" at bounding box center [855, 234] width 43 height 37
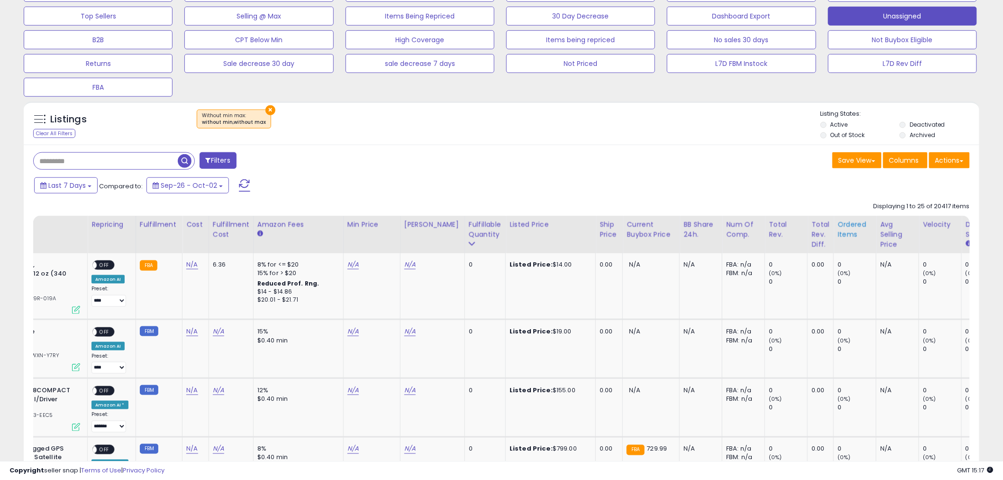
click at [841, 224] on div "Ordered Items" at bounding box center [854, 229] width 35 height 20
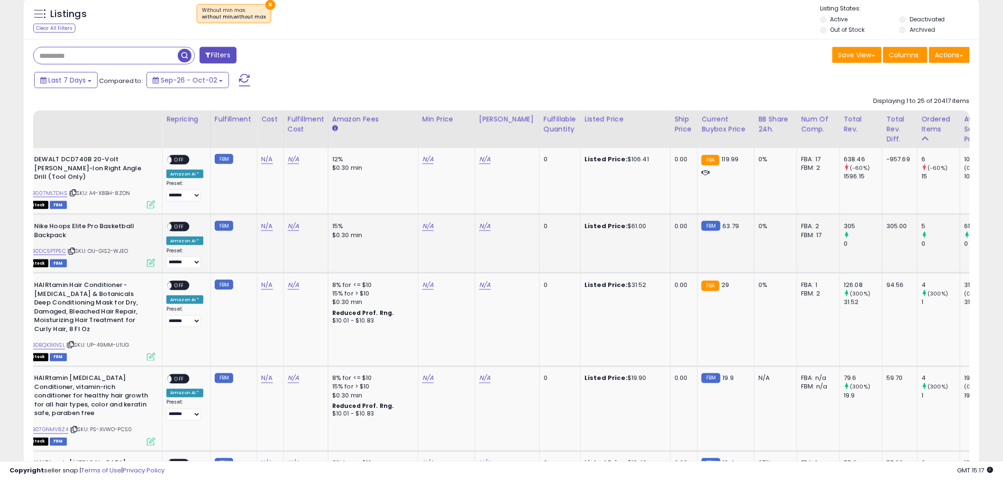
scroll to position [0, 0]
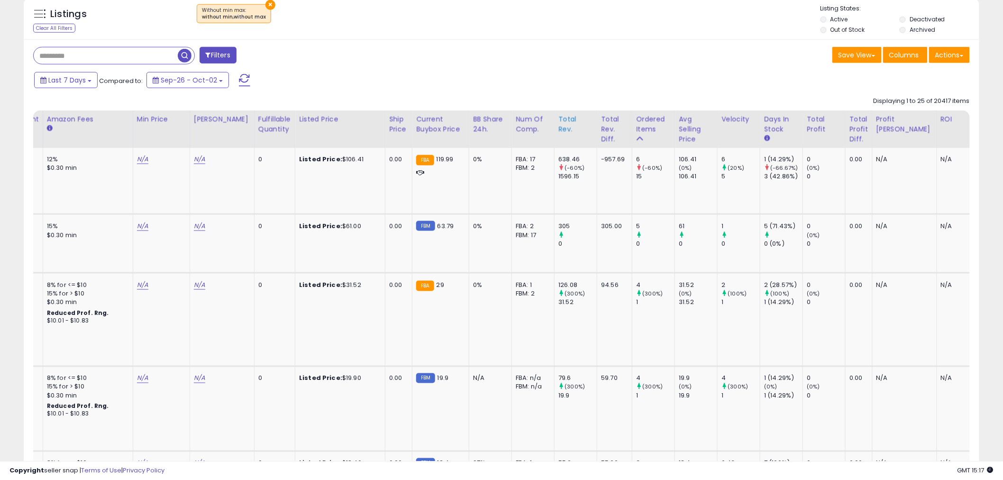
click at [557, 137] on th "Total Rev." at bounding box center [575, 128] width 43 height 37
click at [637, 135] on div "Ordered Items" at bounding box center [653, 129] width 35 height 30
click at [636, 136] on icon at bounding box center [639, 138] width 7 height 7
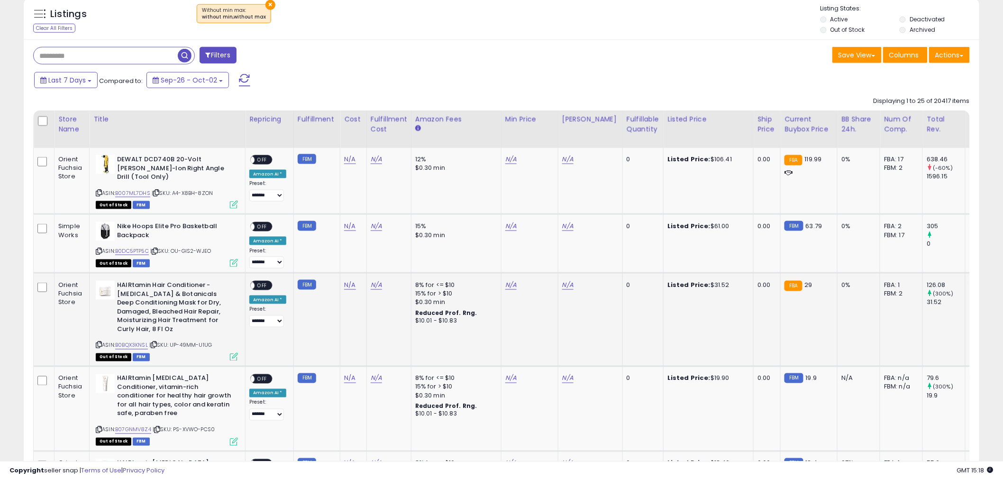
scroll to position [0, 78]
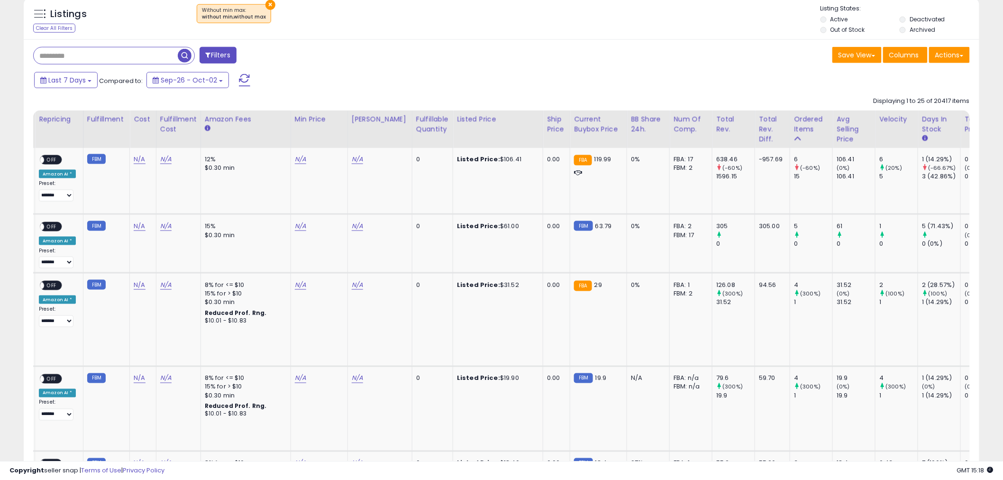
click at [799, 131] on div "Ordered Items" at bounding box center [811, 124] width 35 height 20
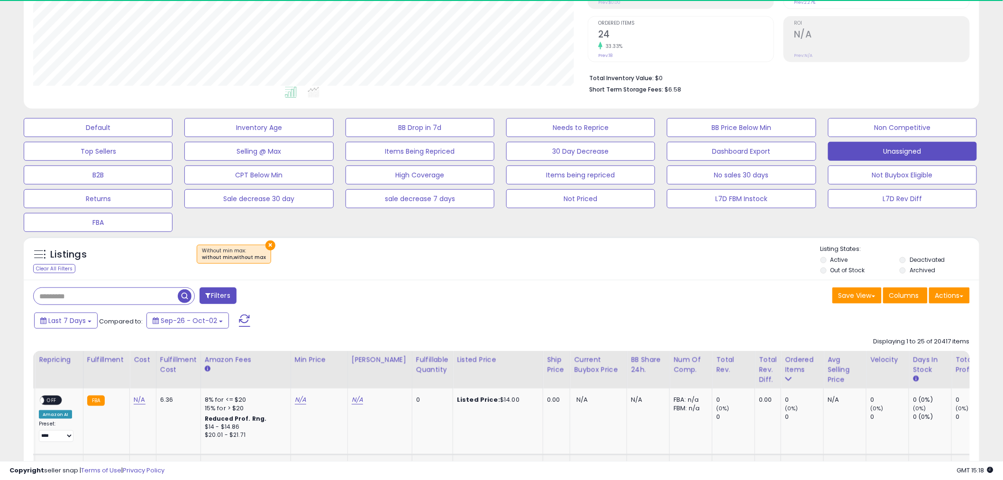
scroll to position [421, 0]
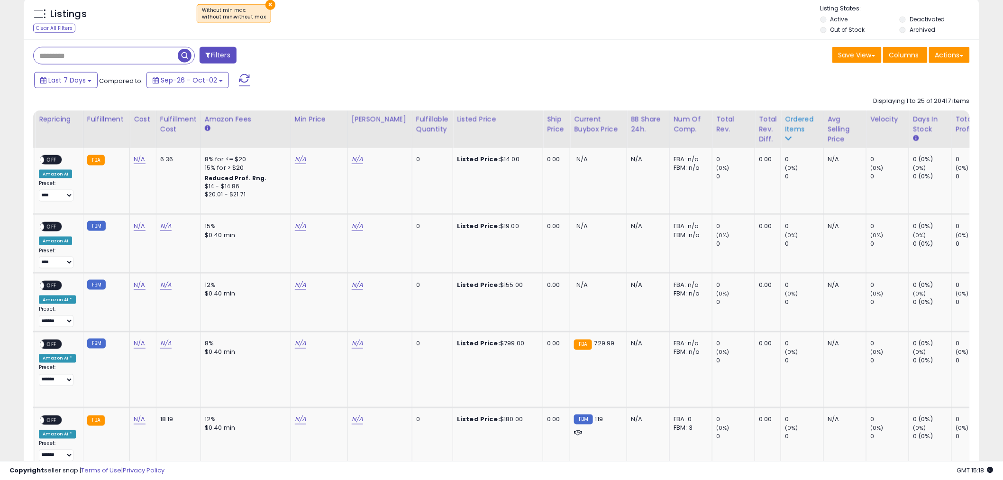
click at [785, 135] on div "Ordered Items" at bounding box center [802, 129] width 35 height 30
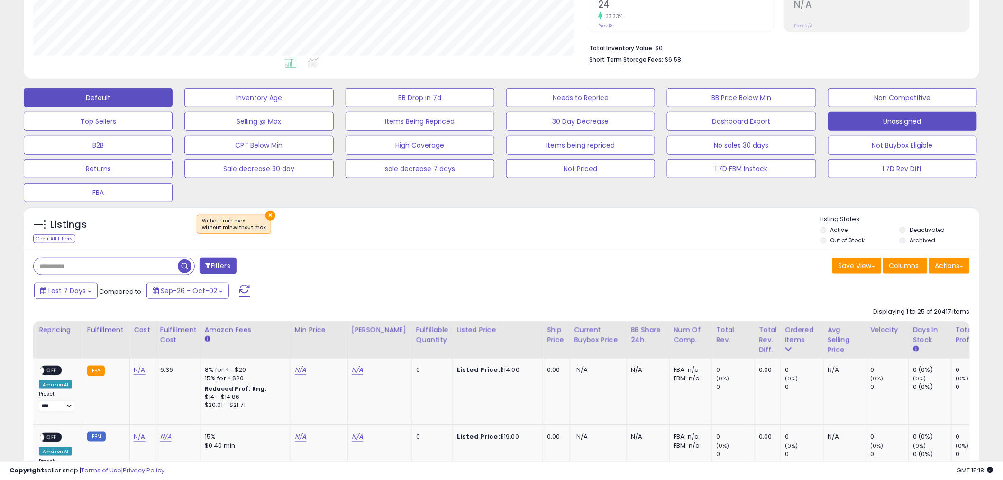
click at [71, 102] on button "Default" at bounding box center [98, 97] width 149 height 19
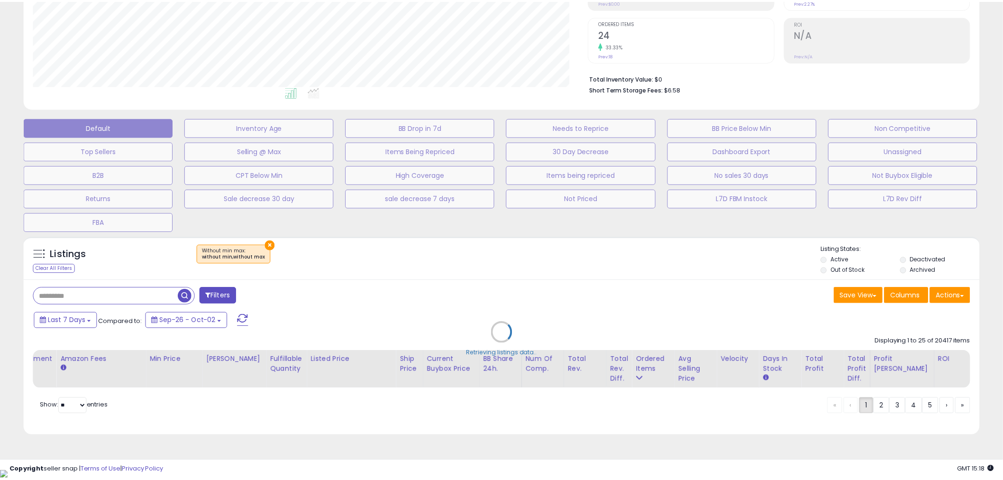
scroll to position [194, 560]
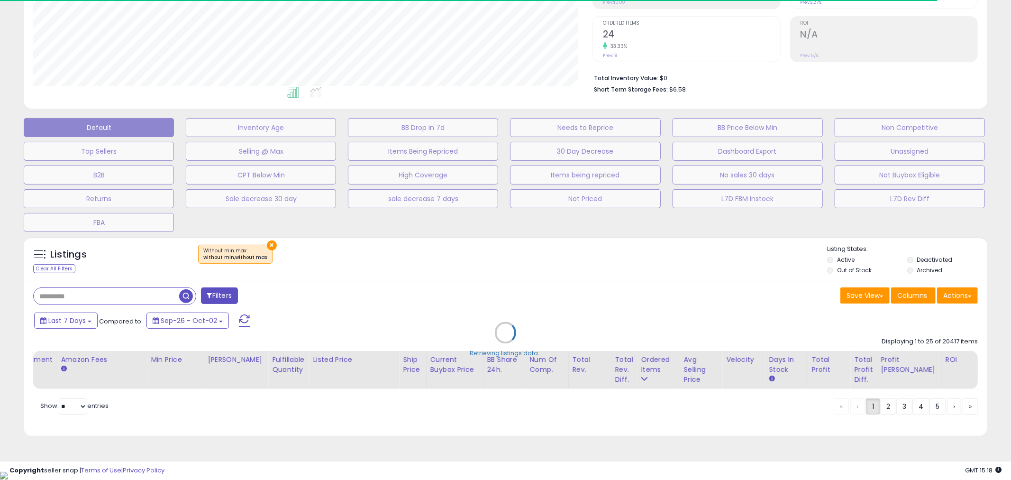
select select "*"
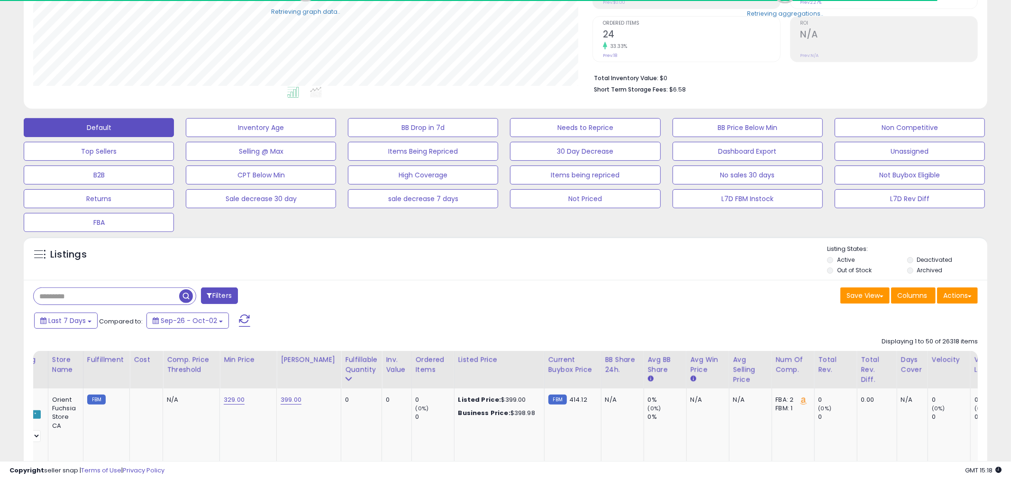
select select "**"
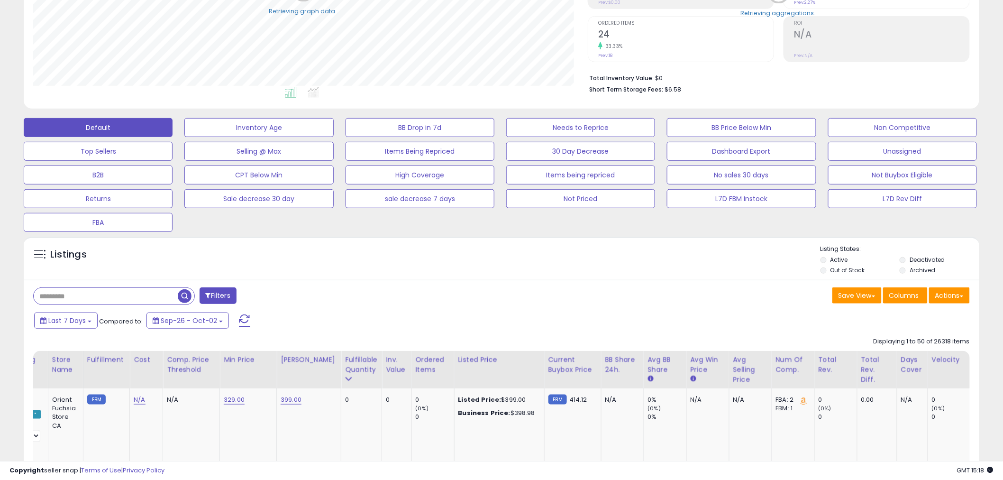
click at [221, 295] on button "Filters" at bounding box center [218, 295] width 37 height 17
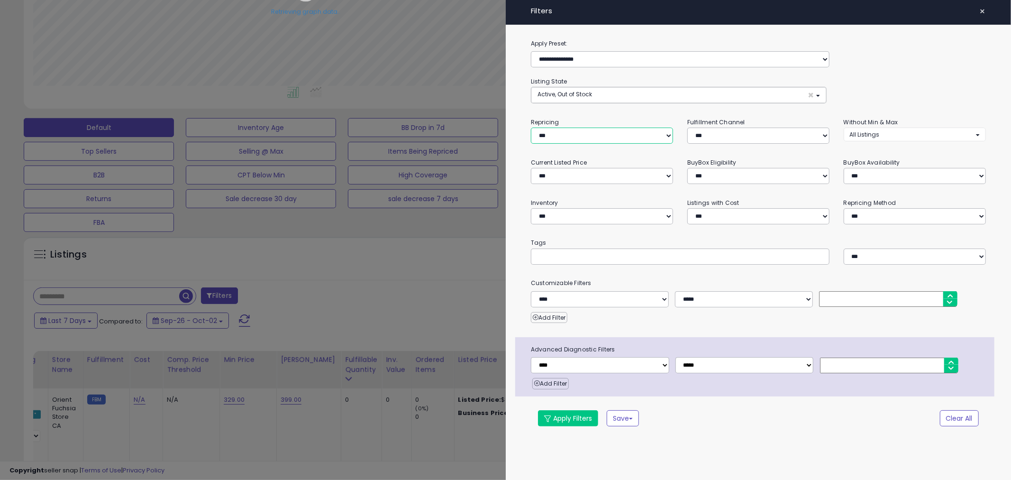
click at [626, 139] on select "**********" at bounding box center [602, 135] width 142 height 16
select select "***"
click at [531, 127] on select "**********" at bounding box center [602, 135] width 142 height 16
click at [555, 419] on button "Apply Filters" at bounding box center [568, 418] width 60 height 16
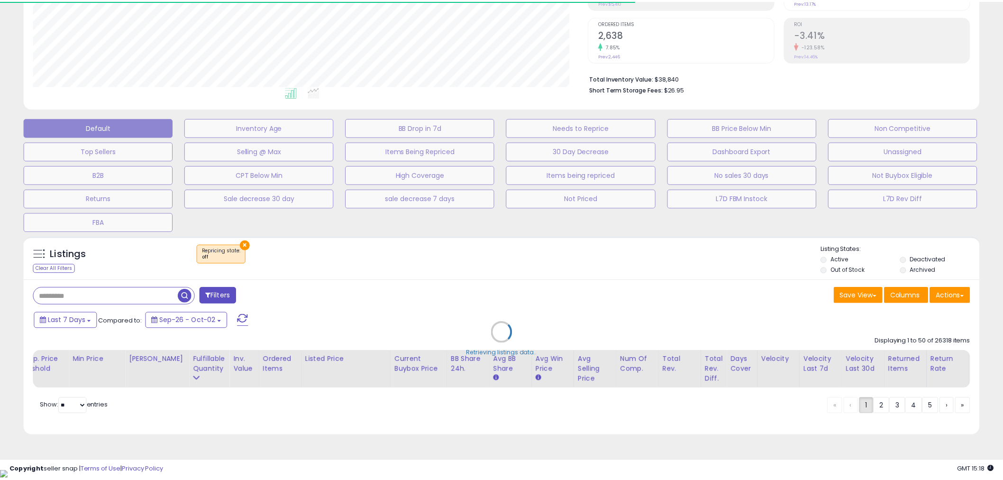
scroll to position [473712, 473351]
click at [82, 323] on div "Retrieving listings data.." at bounding box center [502, 340] width 970 height 216
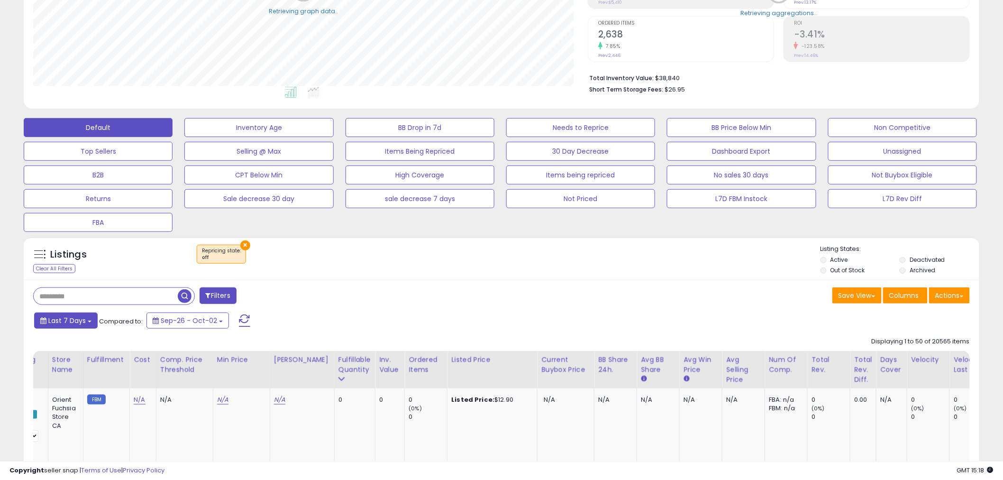
scroll to position [194, 554]
click at [89, 321] on b at bounding box center [90, 321] width 4 height 2
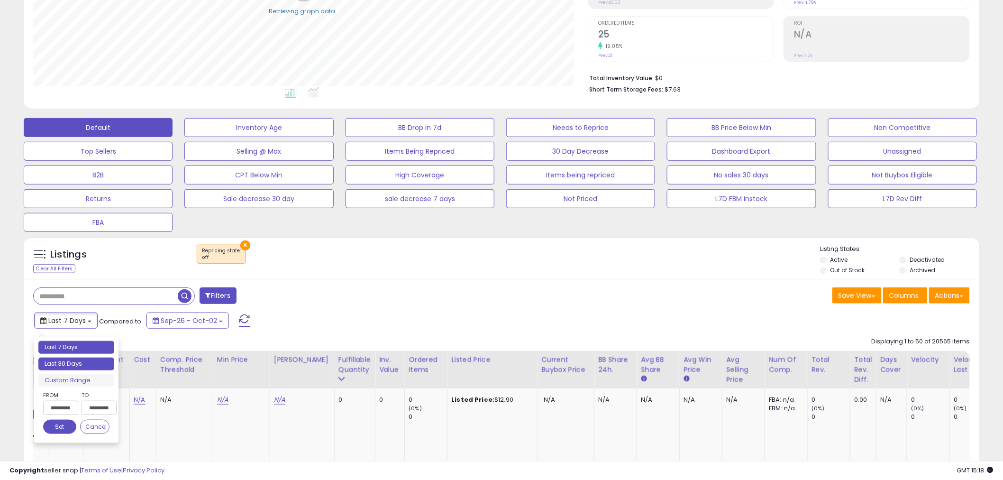
type input "**********"
click at [73, 365] on li "Last 30 Days" at bounding box center [76, 363] width 76 height 13
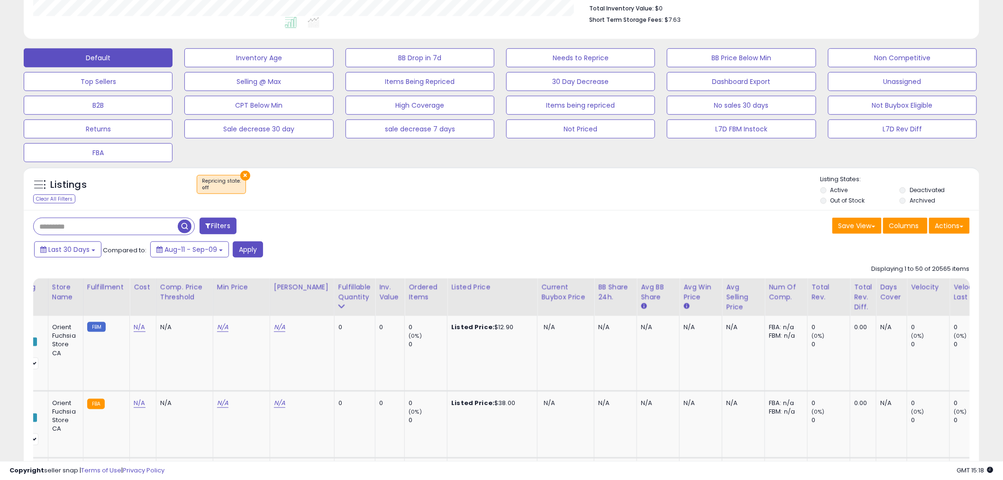
scroll to position [286, 0]
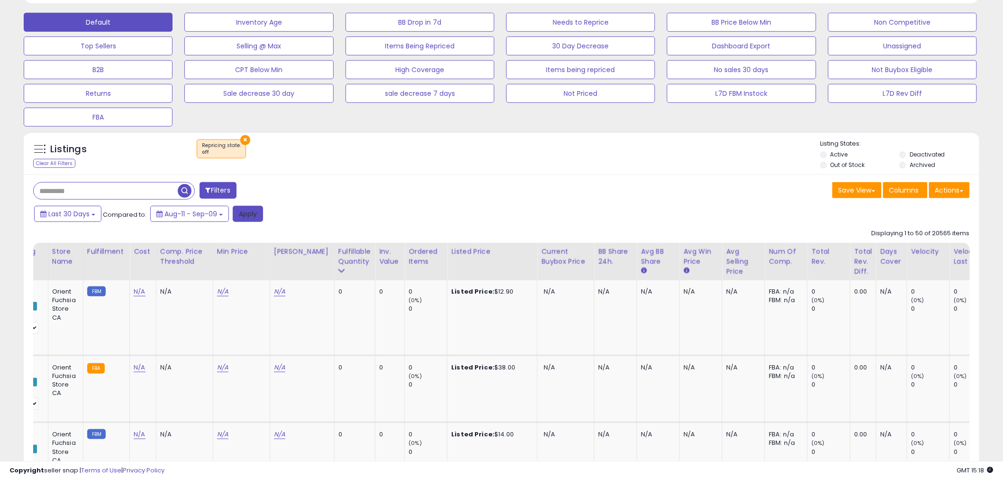
click at [237, 217] on button "Apply" at bounding box center [248, 214] width 30 height 16
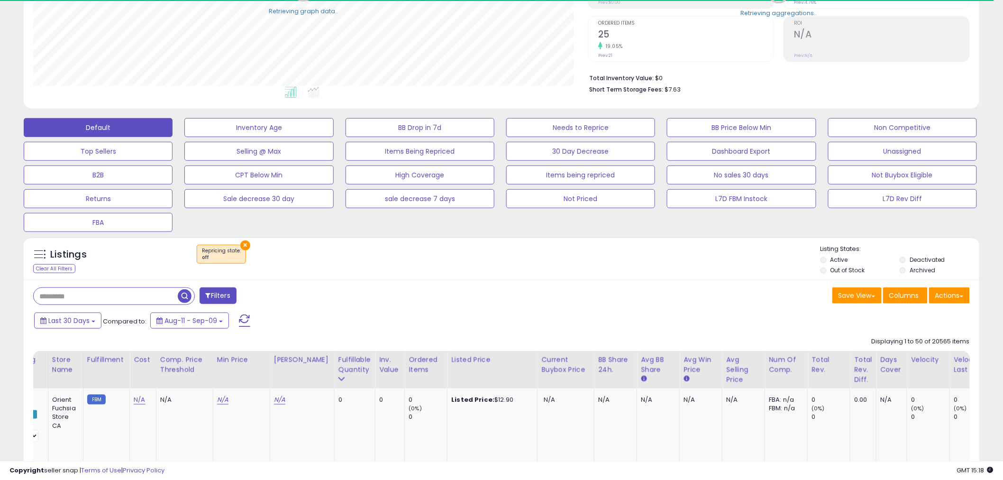
scroll to position [473712, 473351]
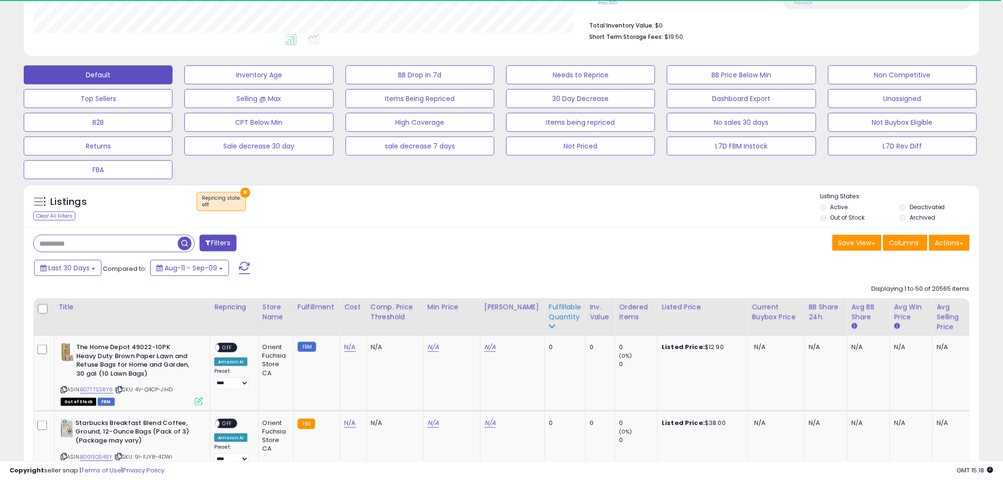
click at [551, 311] on div "Fulfillable Quantity" at bounding box center [565, 312] width 33 height 20
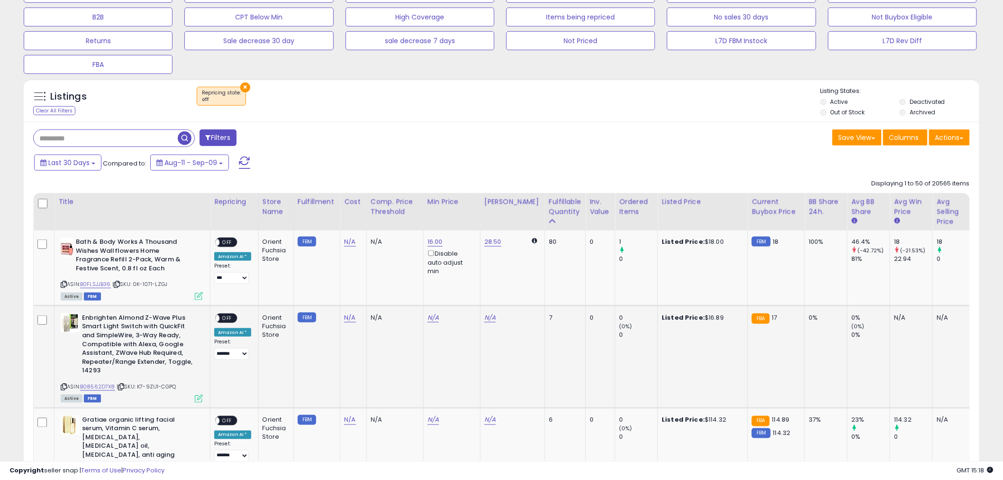
click at [61, 282] on icon at bounding box center [64, 284] width 6 height 5
click at [615, 221] on th "Ordered Items" at bounding box center [636, 211] width 43 height 37
click at [223, 244] on span "OFF" at bounding box center [226, 242] width 15 height 8
click at [619, 209] on div "Ordered Items" at bounding box center [636, 207] width 35 height 20
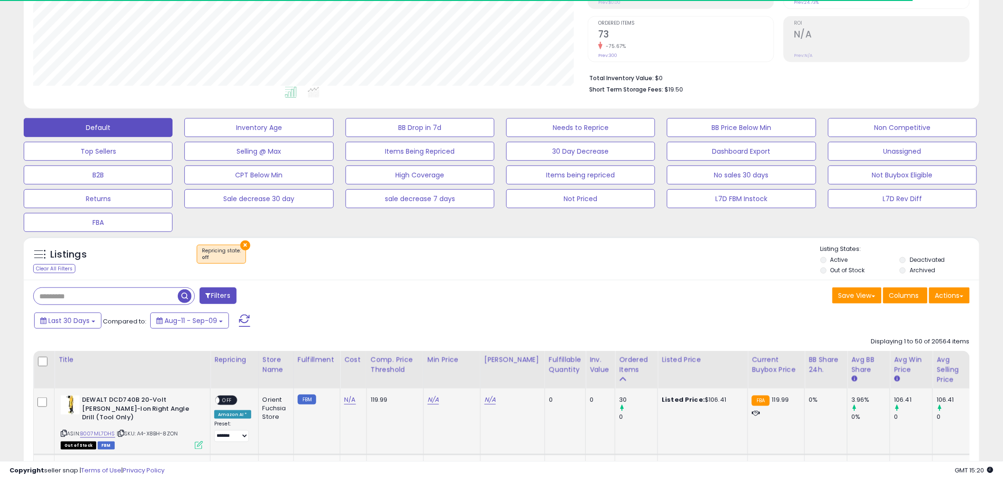
scroll to position [338, 0]
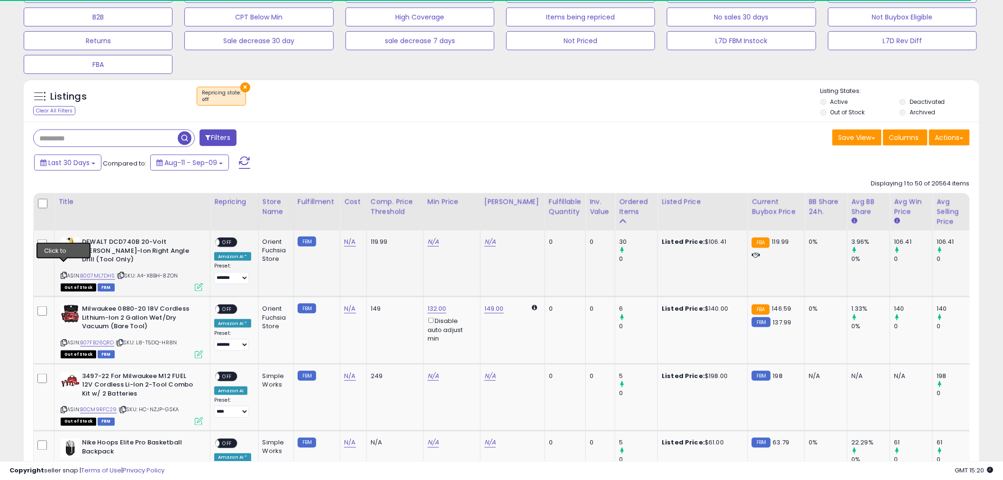
click at [64, 272] on icon at bounding box center [64, 274] width 6 height 5
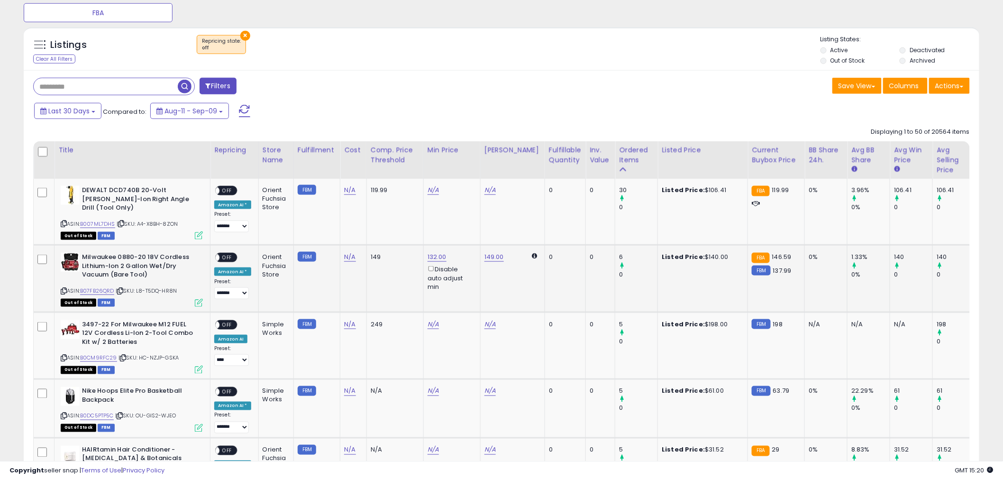
scroll to position [391, 0]
click at [235, 252] on div "ON OFF" at bounding box center [226, 257] width 22 height 10
click at [220, 253] on span "OFF" at bounding box center [226, 257] width 15 height 8
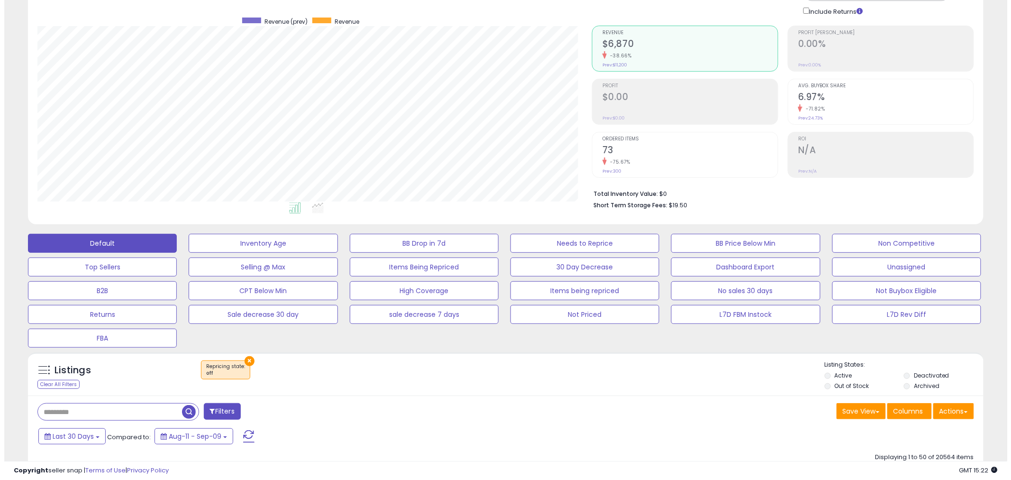
scroll to position [105, 0]
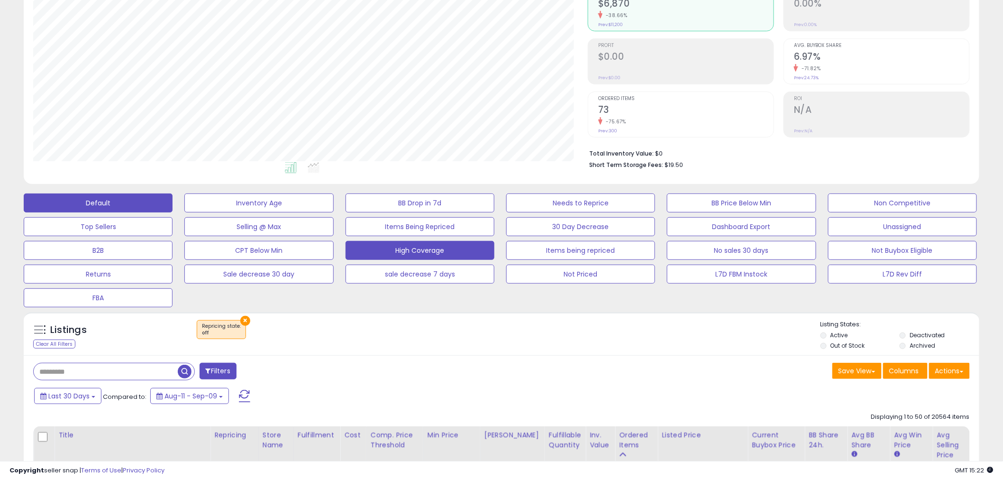
click at [447, 245] on button "High Coverage" at bounding box center [419, 250] width 149 height 19
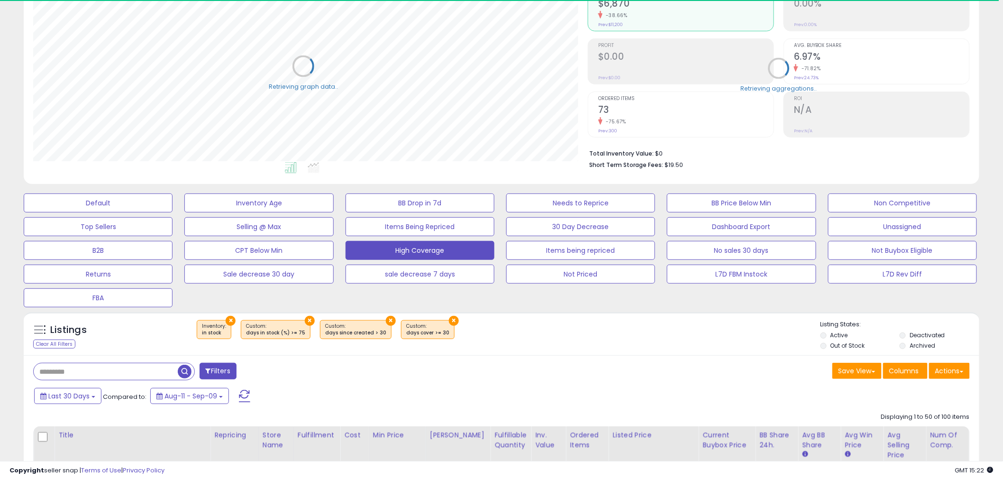
scroll to position [473712, 473351]
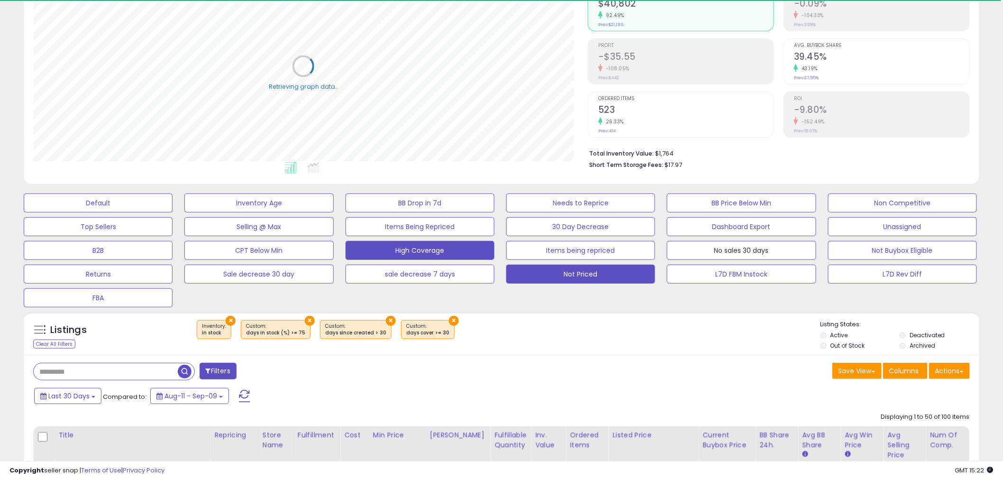
drag, startPoint x: 693, startPoint y: 247, endPoint x: 591, endPoint y: 263, distance: 102.7
click at [693, 247] on button "No sales 30 days" at bounding box center [741, 250] width 149 height 19
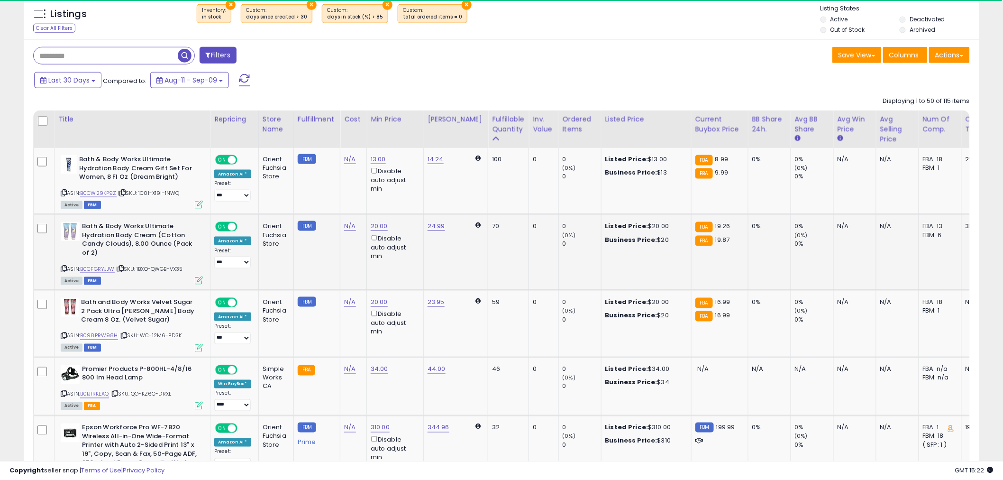
scroll to position [194, 554]
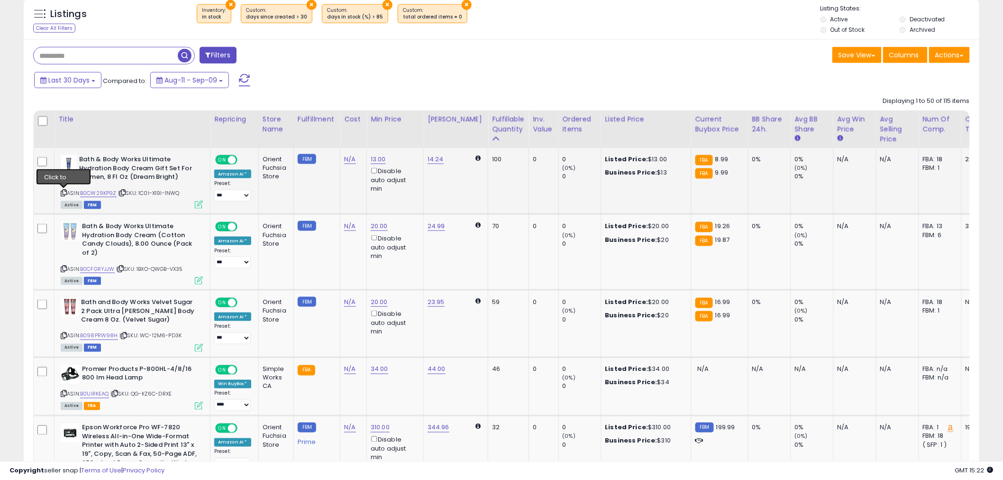
click at [65, 191] on icon at bounding box center [64, 192] width 6 height 5
drag, startPoint x: 126, startPoint y: 170, endPoint x: 81, endPoint y: 157, distance: 46.8
click at [81, 157] on b "Bath & Body Works Ultimate Hydration Body Cream Gift Set For Women, 8 Fl Oz (Dr…" at bounding box center [136, 169] width 115 height 29
click at [527, 82] on div "Last 30 Days Compared to: Aug-11 - Sep-09" at bounding box center [383, 81] width 702 height 21
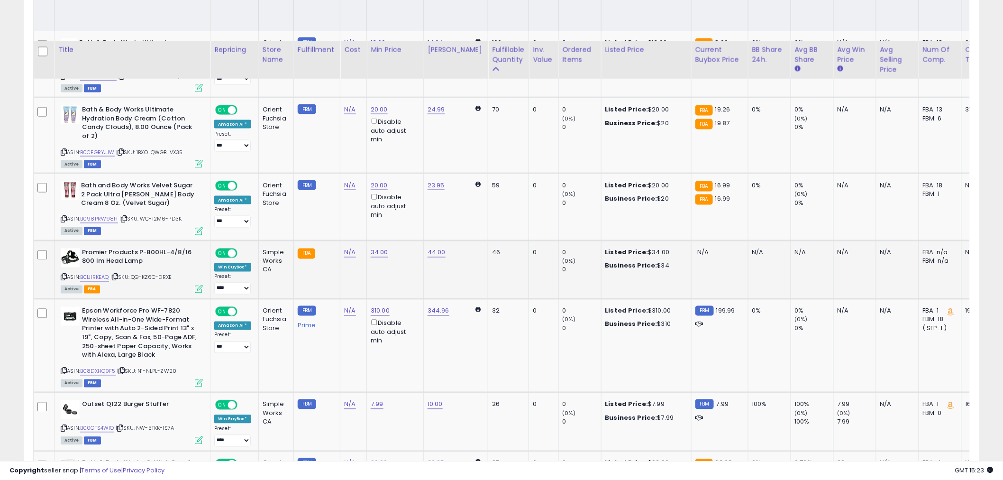
scroll to position [579, 0]
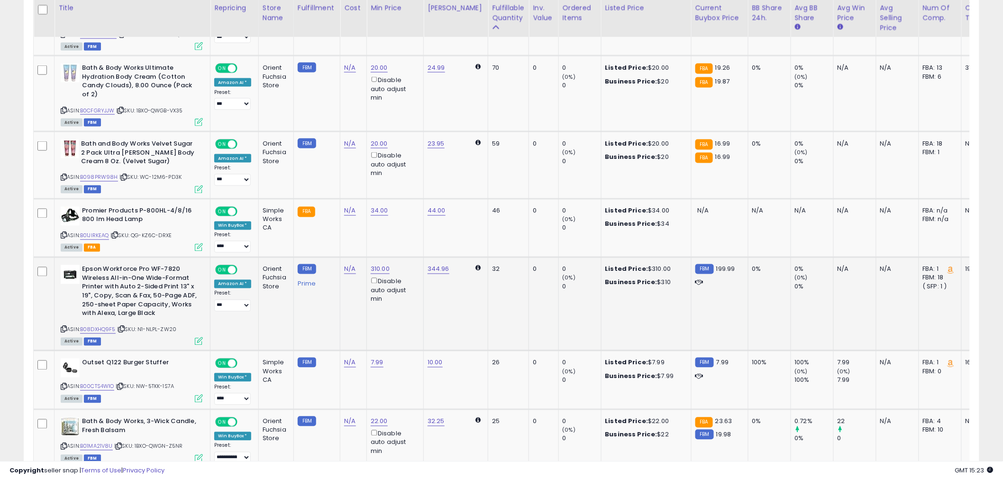
click at [63, 328] on icon at bounding box center [64, 329] width 6 height 5
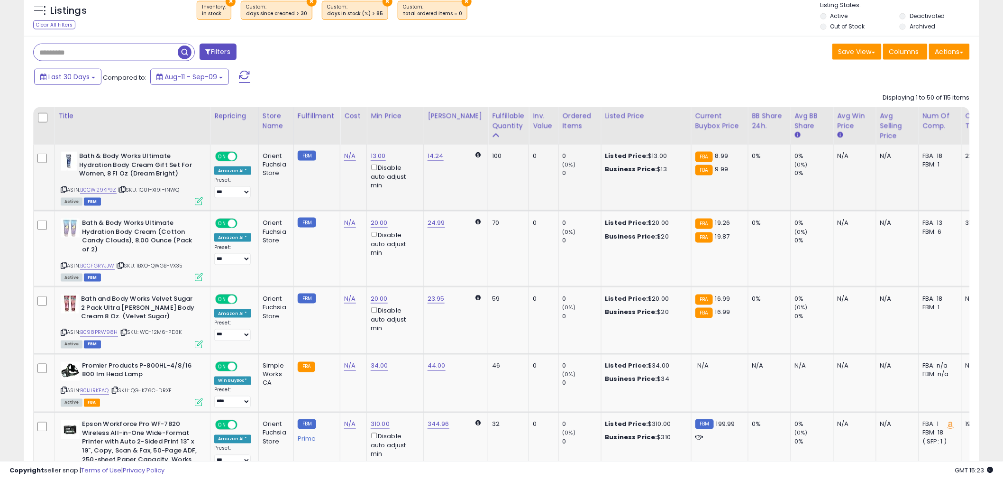
scroll to position [421, 0]
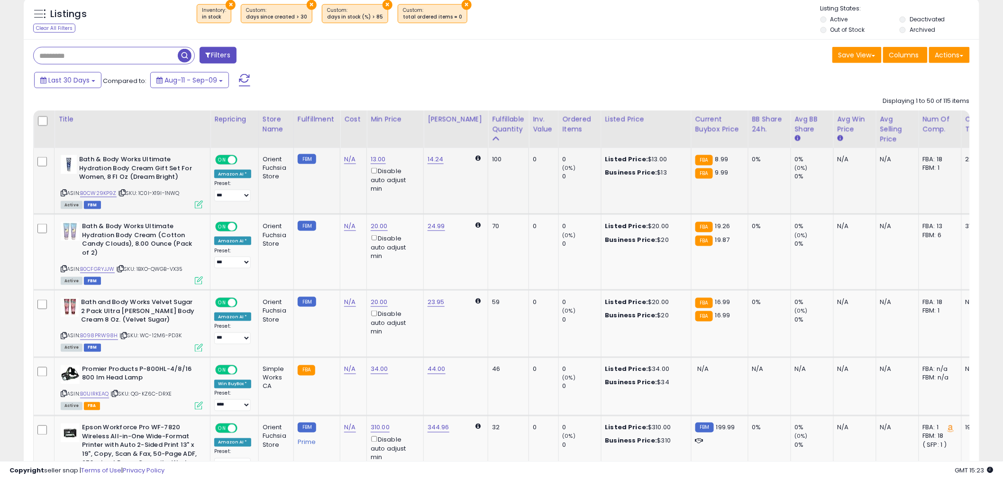
click at [62, 192] on icon at bounding box center [64, 192] width 6 height 5
click at [64, 267] on icon at bounding box center [64, 268] width 6 height 5
click at [61, 333] on icon at bounding box center [64, 335] width 6 height 5
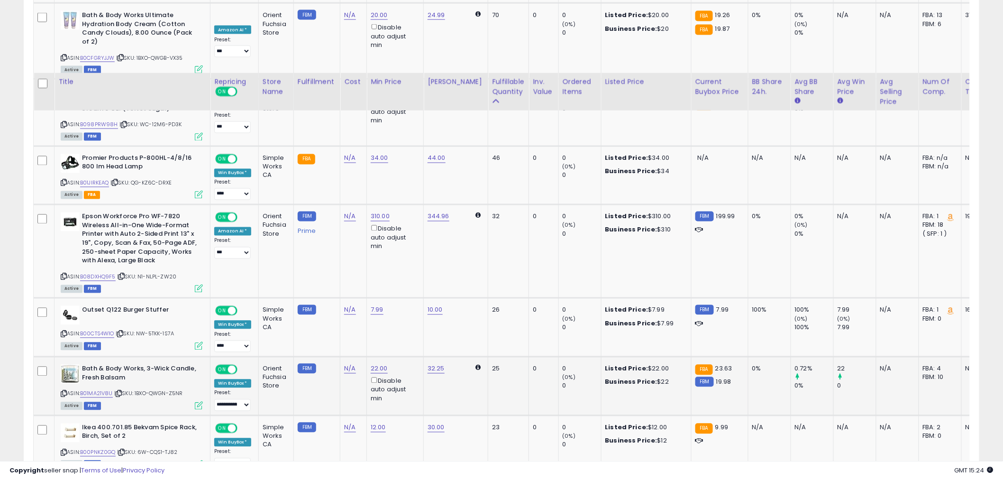
scroll to position [737, 0]
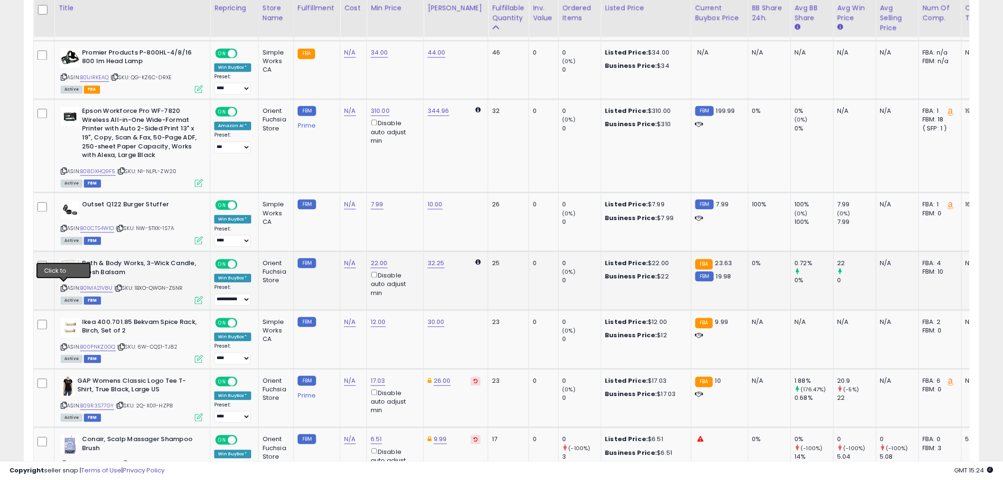
drag, startPoint x: 66, startPoint y: 287, endPoint x: 85, endPoint y: 294, distance: 20.4
click at [66, 287] on icon at bounding box center [64, 288] width 6 height 5
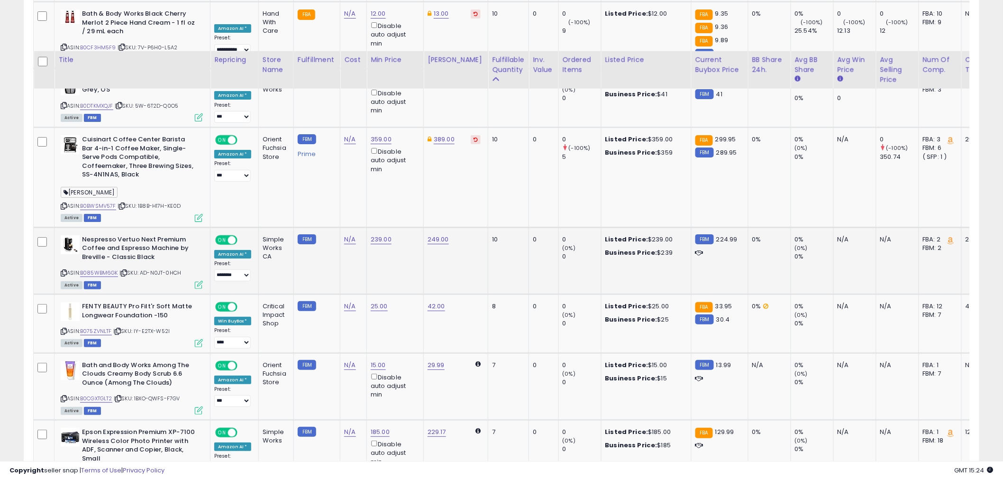
scroll to position [1474, 0]
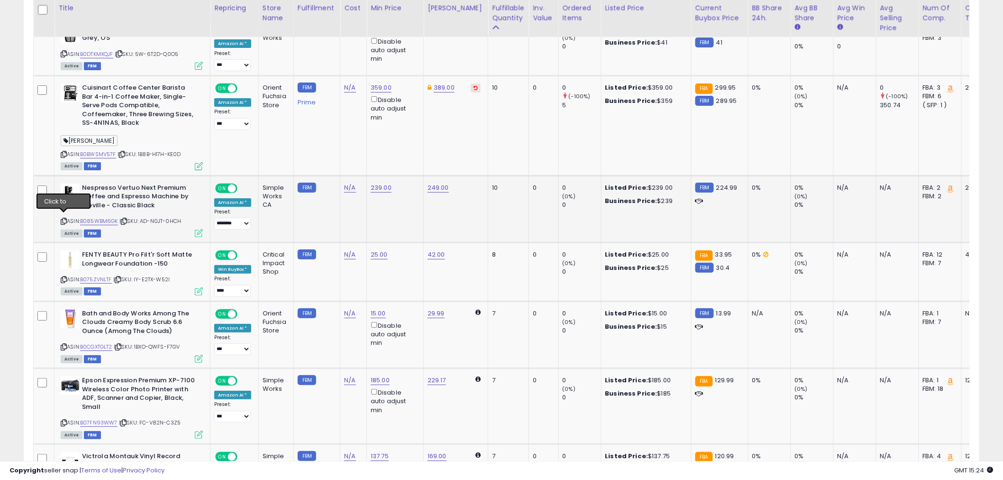
click at [63, 218] on icon at bounding box center [64, 220] width 6 height 5
click at [102, 218] on link "B085WBM6GK" at bounding box center [99, 221] width 38 height 8
click at [383, 188] on link "239.00" at bounding box center [381, 187] width 21 height 9
drag, startPoint x: 354, startPoint y: 154, endPoint x: 333, endPoint y: 154, distance: 21.3
click at [333, 154] on input "******" at bounding box center [352, 151] width 84 height 16
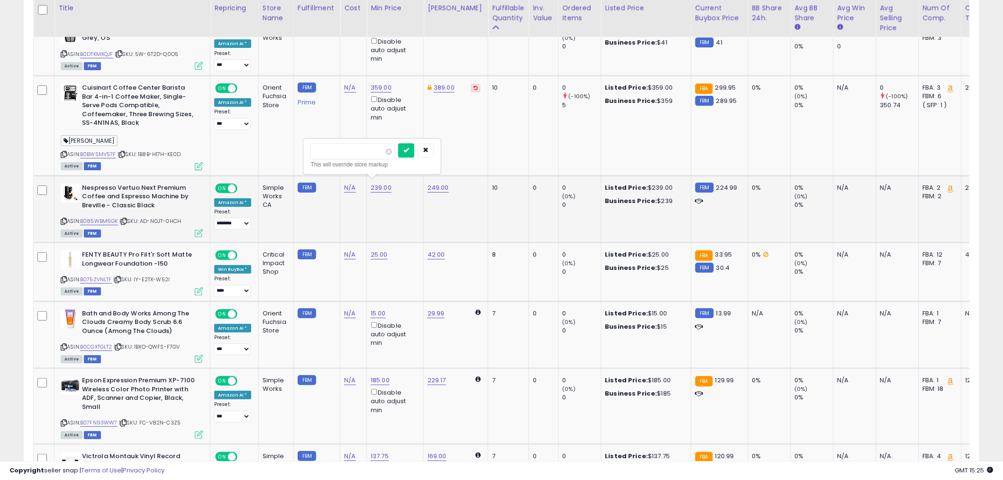
click at [330, 150] on input "******" at bounding box center [352, 151] width 84 height 16
type input "***"
click button "submit" at bounding box center [406, 150] width 16 height 14
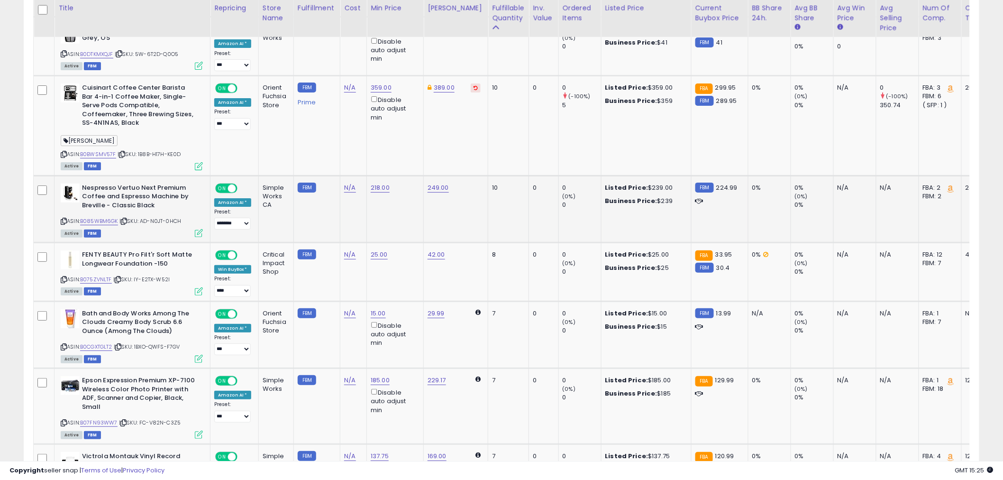
click at [64, 218] on icon at bounding box center [64, 220] width 6 height 5
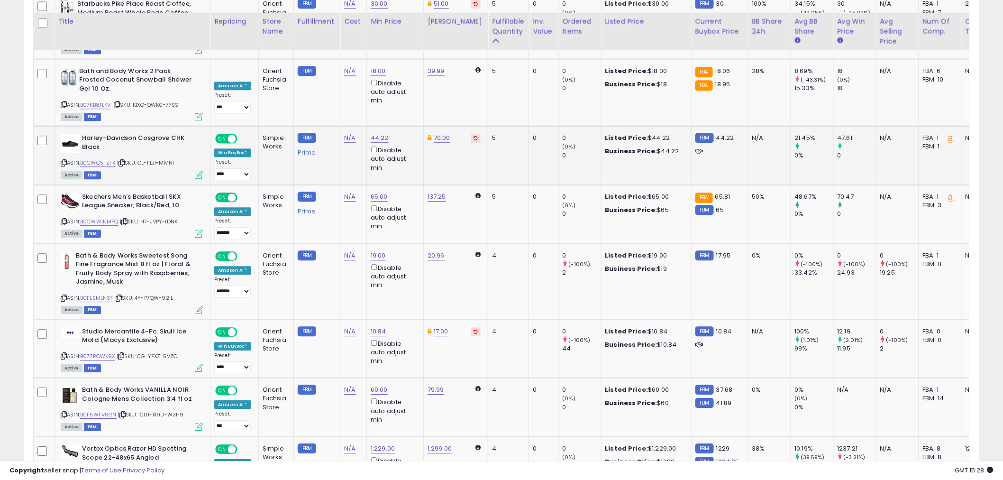
scroll to position [2580, 0]
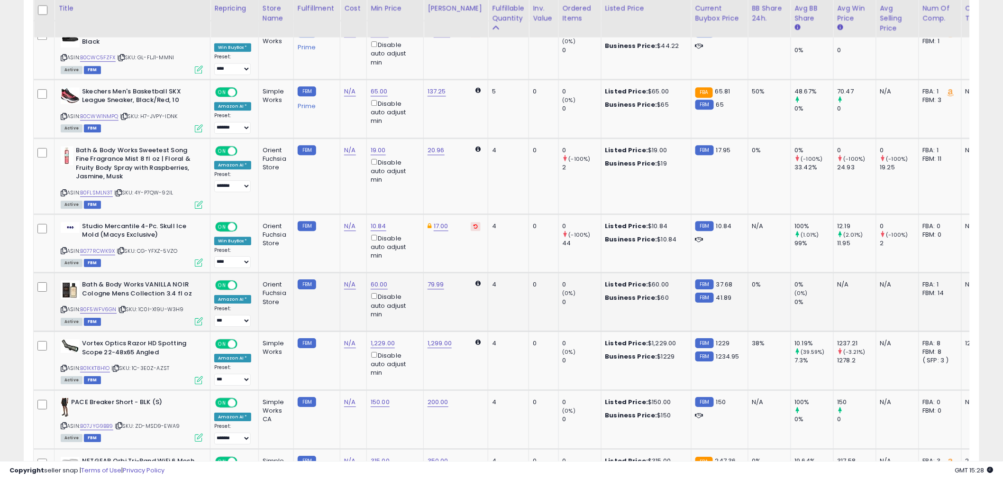
click at [64, 307] on icon at bounding box center [64, 309] width 6 height 5
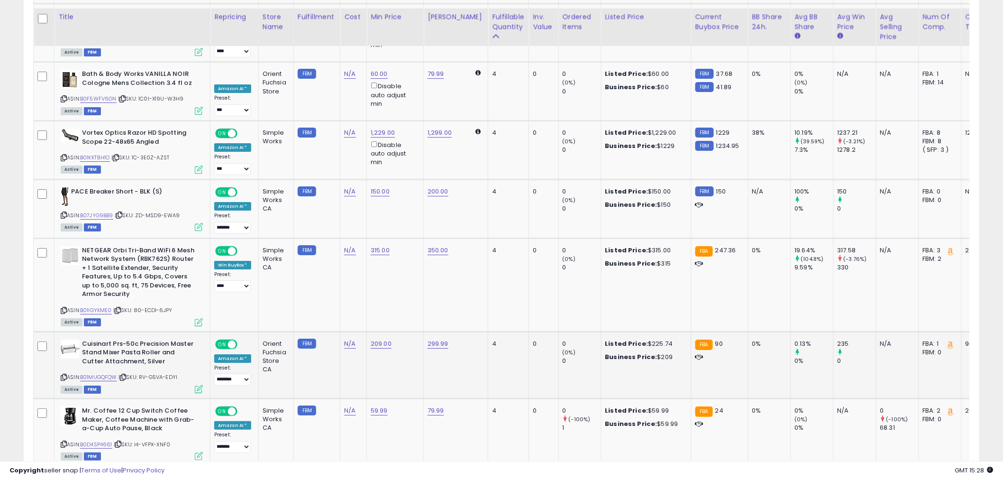
scroll to position [2896, 0]
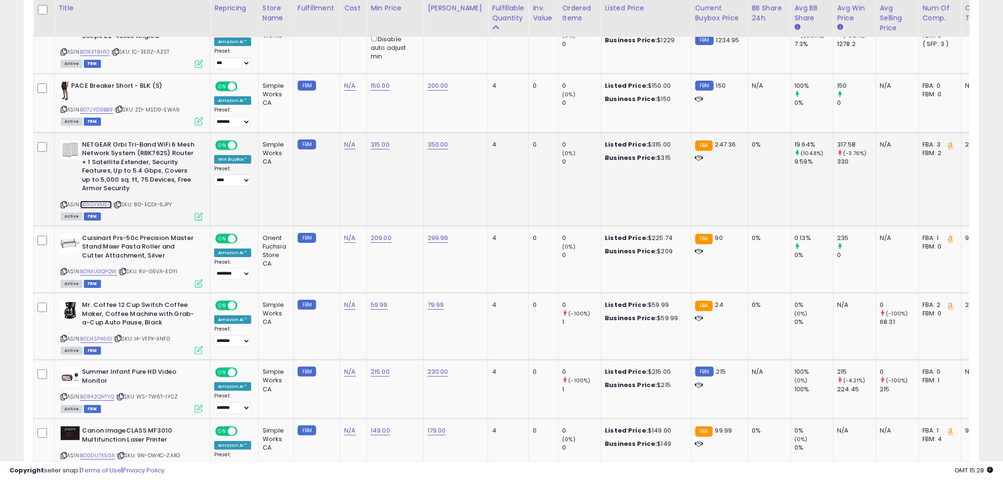
click at [91, 200] on link "B01IGYKME0" at bounding box center [96, 204] width 32 height 8
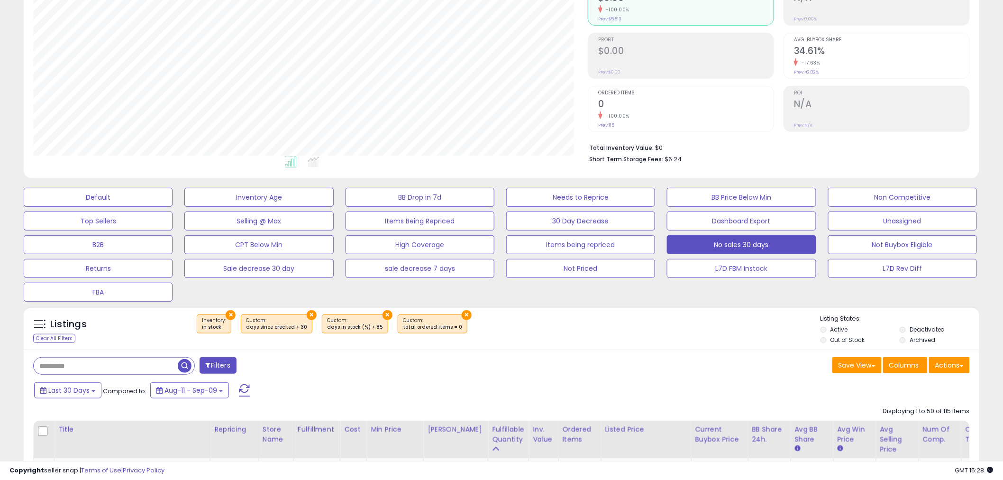
scroll to position [0, 0]
